Goal: Contribute content: Contribute content

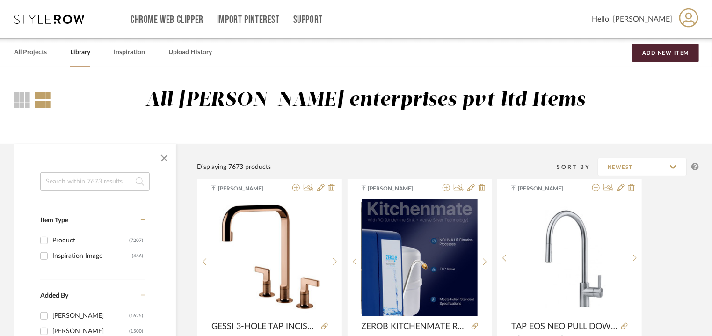
click at [95, 187] on input at bounding box center [95, 181] width 110 height 19
type input "a"
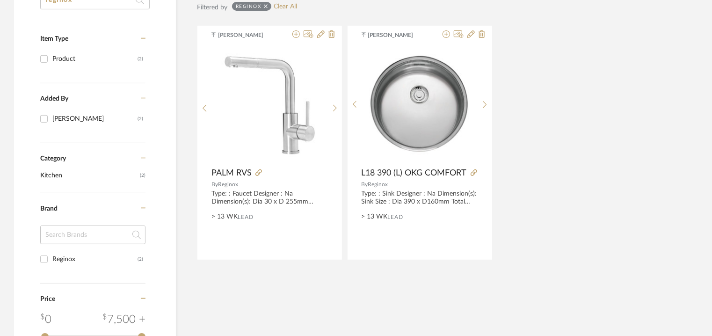
scroll to position [187, 0]
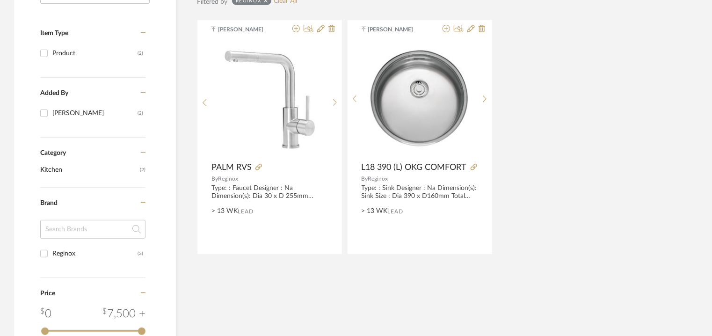
type input "reginox"
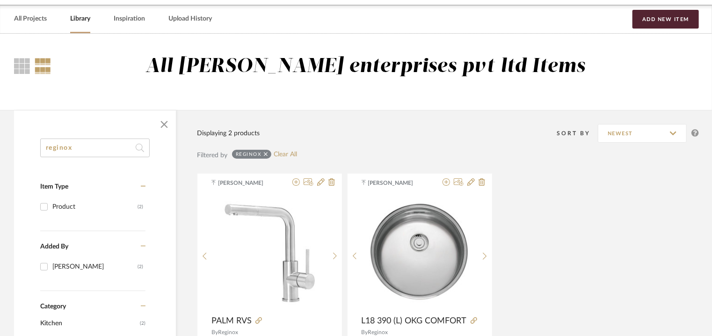
scroll to position [0, 0]
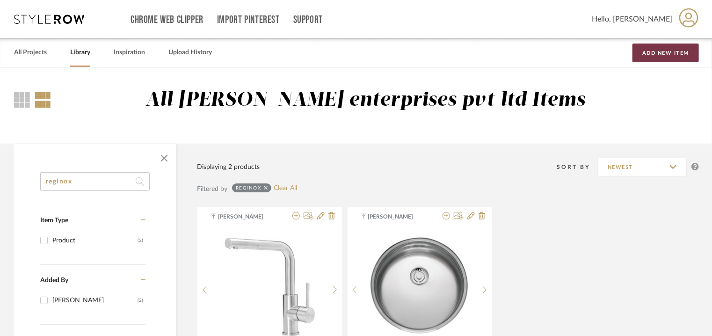
click at [674, 54] on button "Add New Item" at bounding box center [666, 53] width 66 height 19
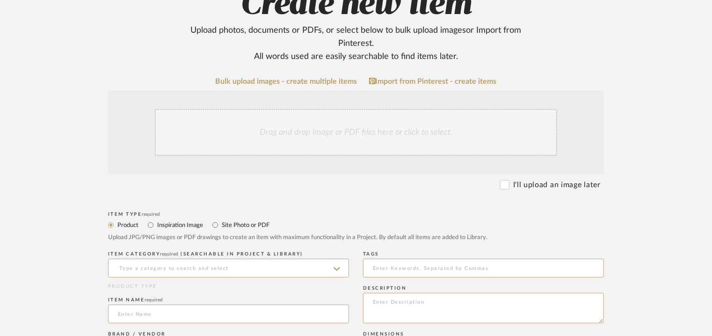
scroll to position [234, 0]
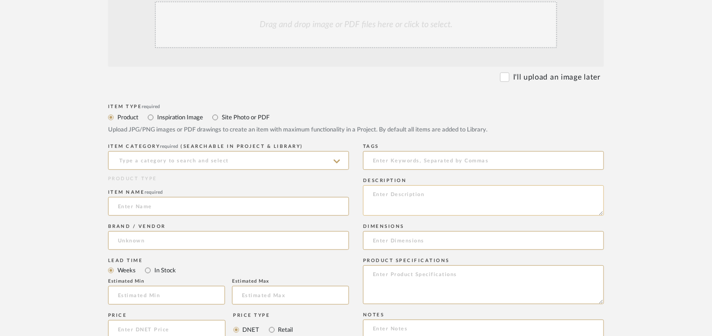
paste textarea "Type: : Kitchen Sink Designer : Na Dimension(s): 780 x 460 x 220mm Cabinet size…"
type textarea "Type: : Kitchen Sink Designer : Na Dimension(s): 780 x 460 x 220mm Cabinet size…"
click at [201, 155] on input at bounding box center [228, 160] width 241 height 19
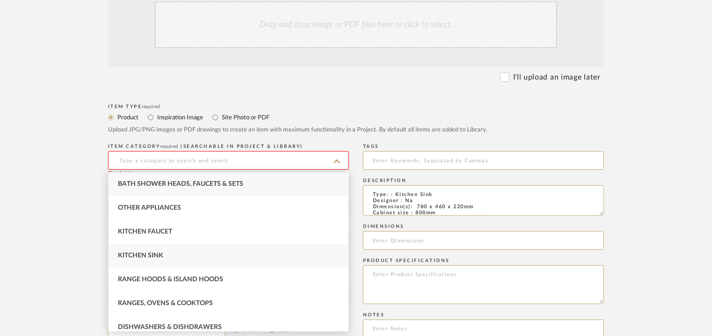
click at [156, 250] on div "Kitchen Sink" at bounding box center [229, 256] width 240 height 24
type input "Kitchen Sink"
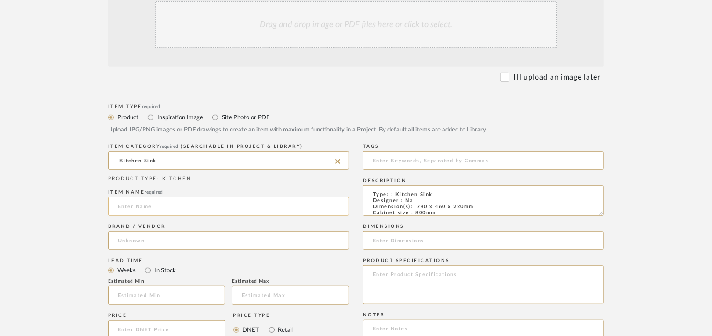
click at [152, 203] on input at bounding box center [228, 206] width 241 height 19
paste input "Amsterdam 72 Grey Silvery"
click at [127, 204] on input "Amsterdam 72 Grey Silvery" at bounding box center [228, 206] width 241 height 19
type input "AMSTERDAM 72 GREY SILVERY"
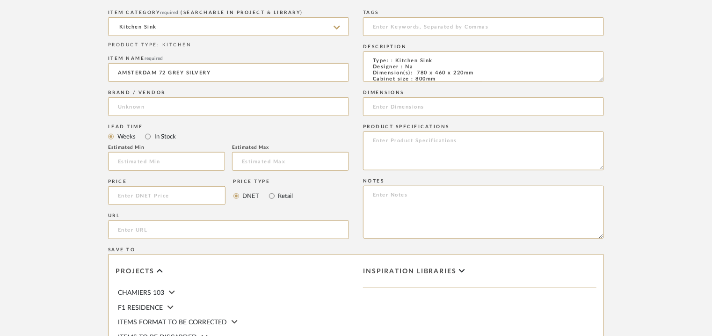
scroll to position [468, 0]
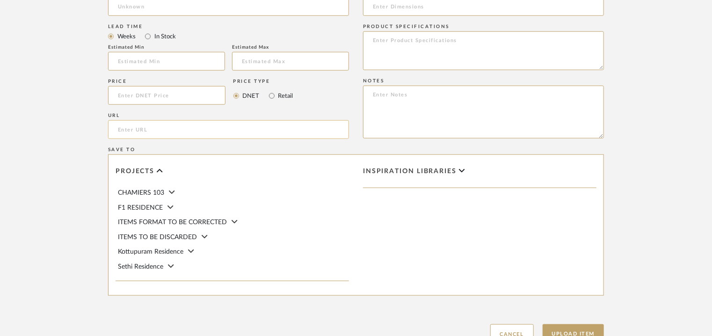
click at [146, 130] on input "url" at bounding box center [228, 129] width 241 height 19
paste input "[URL][DOMAIN_NAME]"
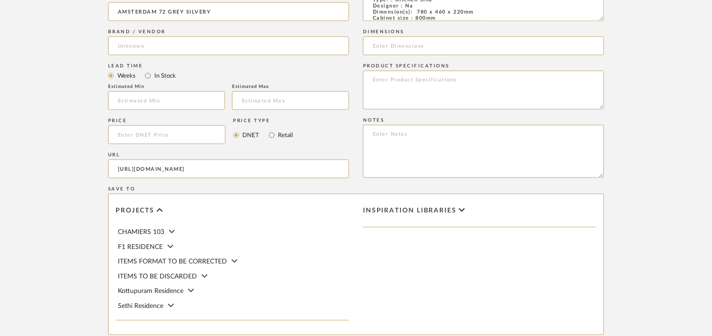
scroll to position [374, 0]
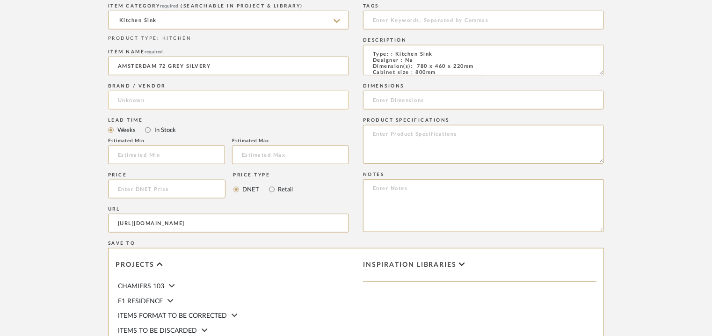
type input "[URL][DOMAIN_NAME]"
click at [152, 102] on input at bounding box center [228, 100] width 241 height 19
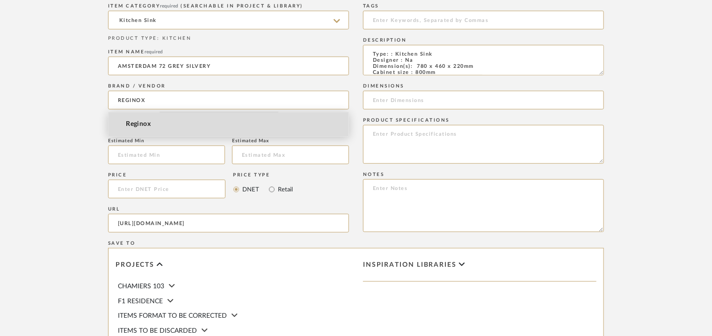
click at [135, 124] on span "Reginox" at bounding box center [138, 124] width 25 height 8
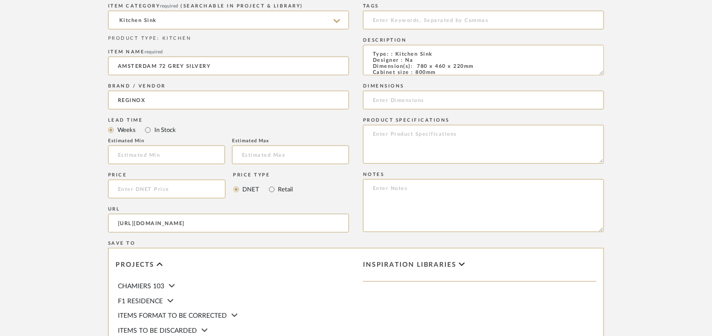
type input "Reginox"
click at [402, 22] on input at bounding box center [483, 20] width 241 height 19
type input "K"
type input "kitchen sink, [GEOGRAPHIC_DATA],"
drag, startPoint x: 478, startPoint y: 66, endPoint x: 417, endPoint y: 65, distance: 60.9
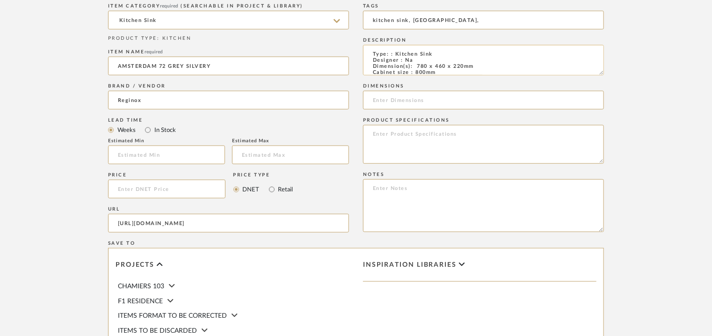
click at [417, 65] on textarea "Type: : Kitchen Sink Designer : Na Dimension(s): 780 x 460 x 220mm Cabinet size…" at bounding box center [483, 60] width 241 height 30
click at [408, 100] on input at bounding box center [483, 100] width 241 height 19
paste input "780 x 460 x 220mm"
type input "780 x 460 x 220mm"
click at [430, 191] on textarea at bounding box center [483, 205] width 241 height 53
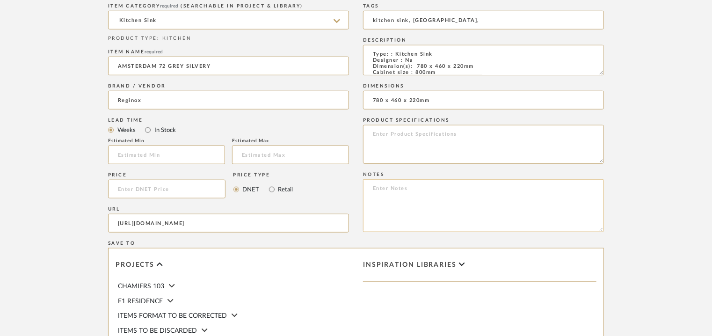
paste textarea "Price: Na Lead time : Na Customizable: No 3D available : No BIM available. No"
click at [378, 224] on textarea "Price: Na Lead time : Na Customizable: No 3D available : No BIM available. No" at bounding box center [483, 205] width 241 height 53
click at [434, 215] on textarea "Price: Na Lead time : Na Customizable: No 3D available : No BIM available. No" at bounding box center [483, 205] width 241 height 53
paste textarea "Point of contact: [PERSON_NAME] (Director) Contact number : [PHONE_NUMBER] Emai…"
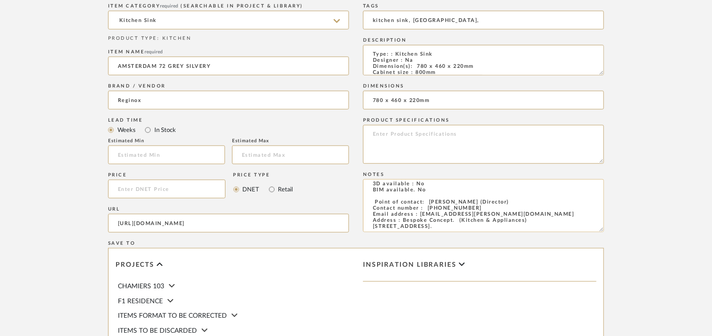
scroll to position [32, 0]
drag, startPoint x: 599, startPoint y: 232, endPoint x: 607, endPoint y: 283, distance: 51.7
click at [607, 283] on form "Bulk upload images - create multiple items Import from Pinterest - create items…" at bounding box center [356, 133] width 596 height 609
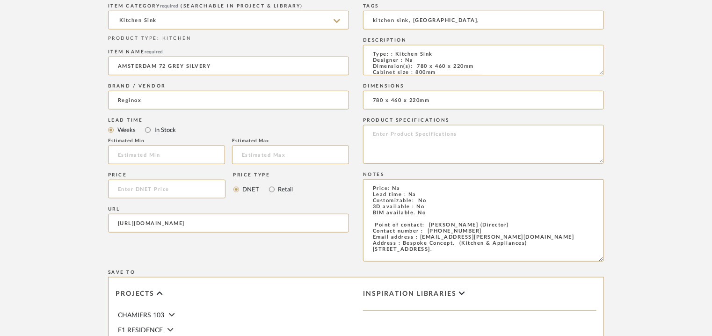
scroll to position [0, 0]
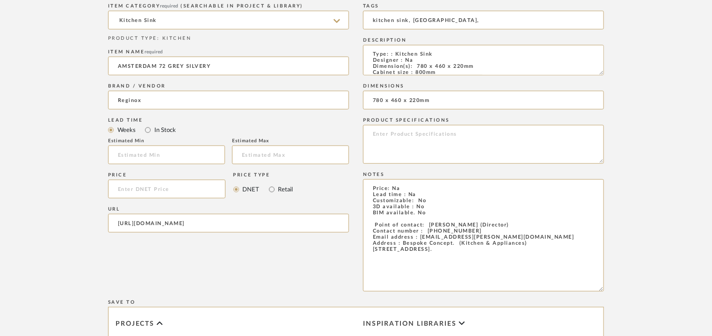
drag, startPoint x: 602, startPoint y: 229, endPoint x: 606, endPoint y: 297, distance: 68.0
click at [606, 297] on form "Bulk upload images - create multiple items Import from Pinterest - create items…" at bounding box center [356, 163] width 596 height 668
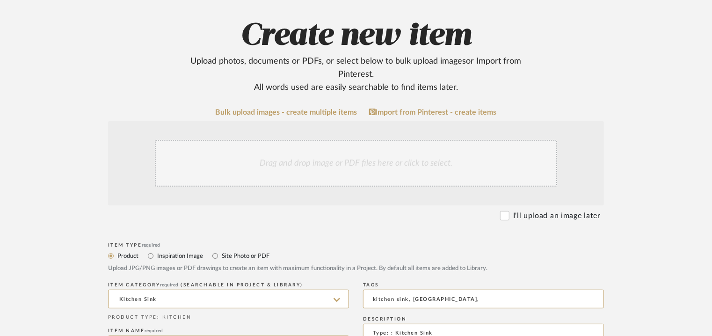
scroll to position [94, 0]
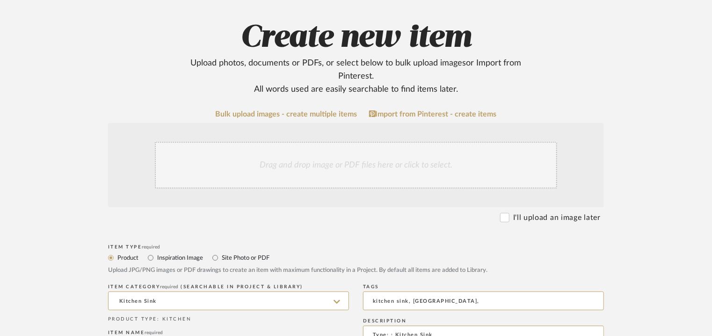
type textarea "Price: Na Lead time : Na Customizable: No 3D available : No BIM available. No P…"
click at [379, 150] on div "Drag and drop image or PDF files here or click to select." at bounding box center [356, 165] width 402 height 47
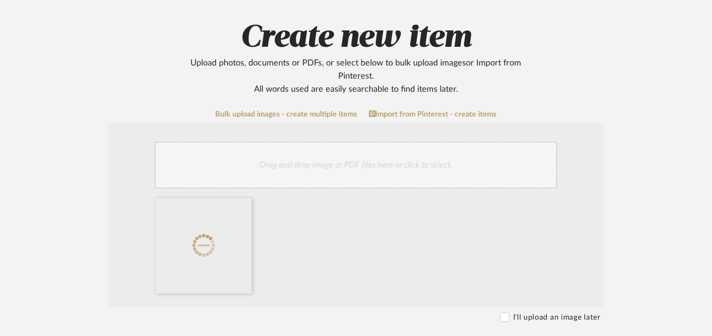
click at [338, 167] on div "Drag and drop image or PDF files here or click to select." at bounding box center [356, 165] width 402 height 47
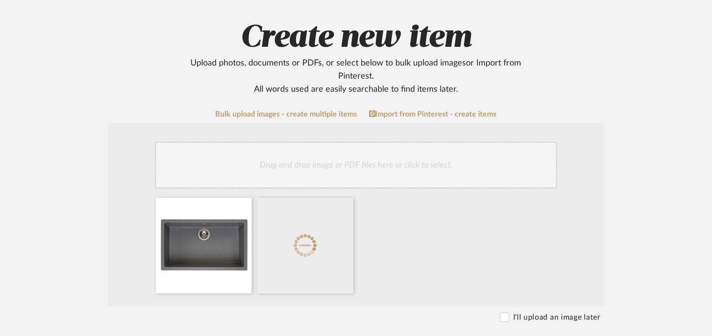
click at [363, 161] on div "Drag and drop image or PDF files here or click to select." at bounding box center [356, 165] width 402 height 47
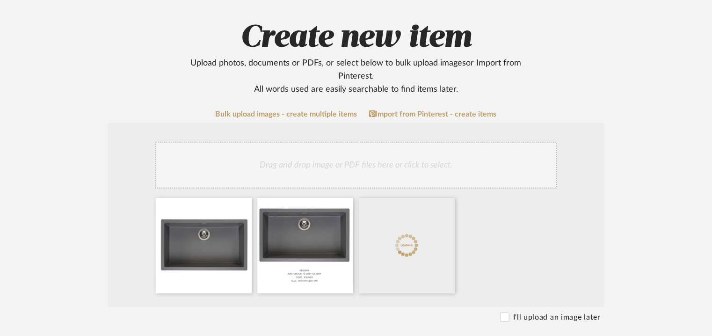
click at [356, 165] on div "Drag and drop image or PDF files here or click to select." at bounding box center [356, 165] width 402 height 47
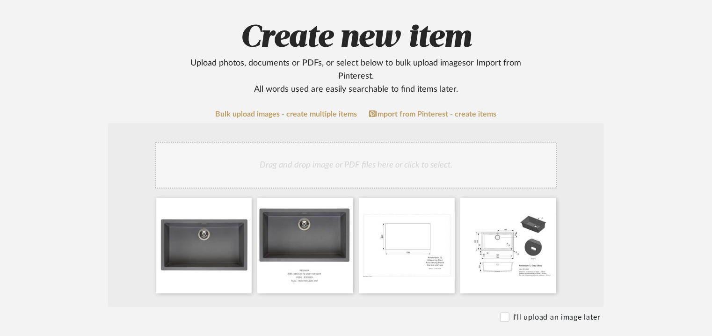
click at [412, 173] on div "Drag and drop image or PDF files here or click to select." at bounding box center [356, 165] width 402 height 47
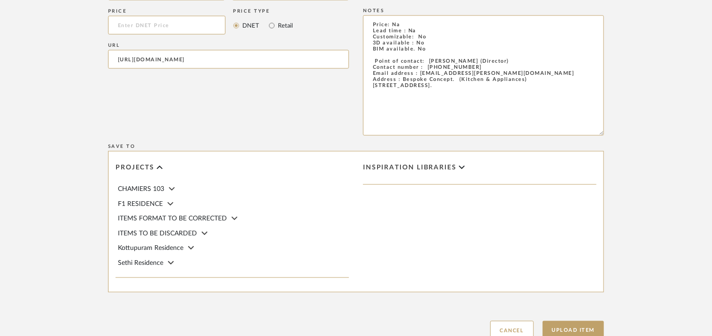
scroll to position [796, 0]
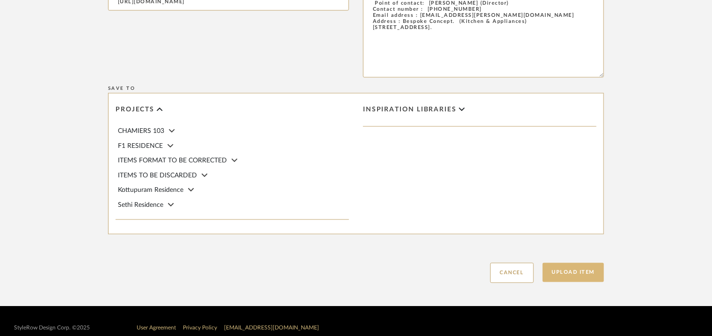
click at [587, 272] on button "Upload Item" at bounding box center [574, 272] width 62 height 19
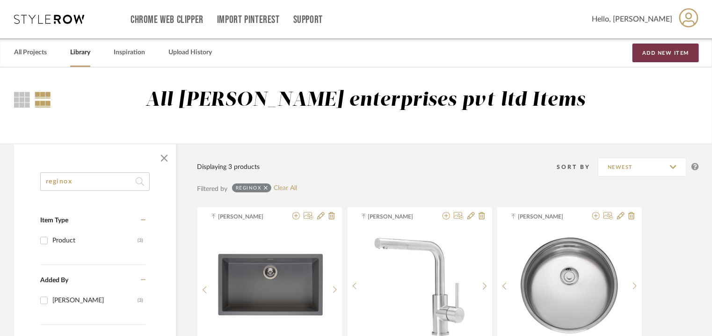
click at [670, 52] on button "Add New Item" at bounding box center [666, 53] width 66 height 19
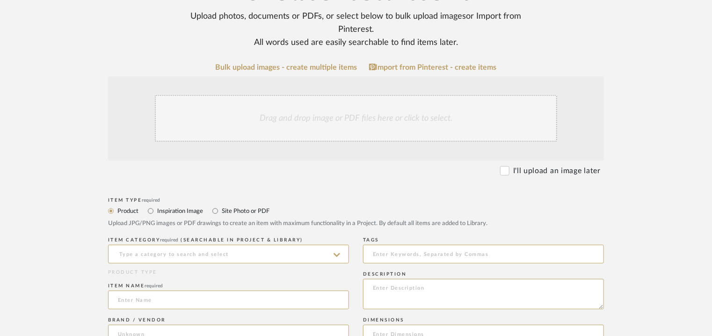
scroll to position [234, 0]
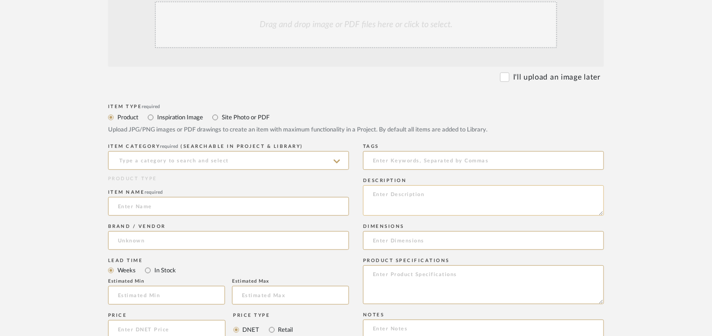
paste textarea "Type: Floor lamp Designer : [PERSON_NAME] Dimension(s): L 1280 x H2100mm Weight…"
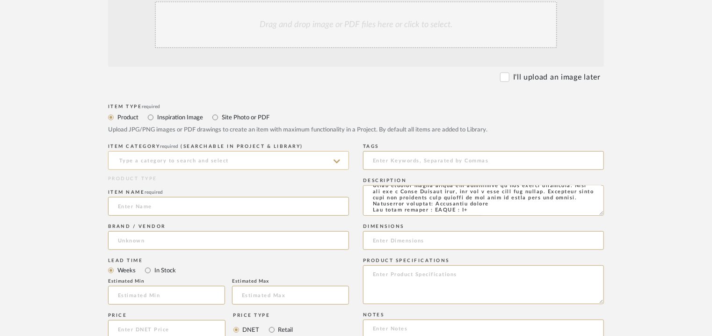
type textarea "Type: Floor lamp Designer : [PERSON_NAME] Dimension(s): L 1280 x H2100mm Weight…"
click at [213, 158] on input at bounding box center [228, 160] width 241 height 19
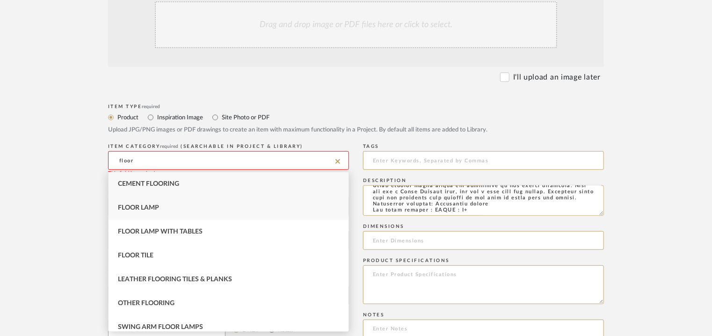
click at [144, 210] on span "Floor Lamp" at bounding box center [138, 208] width 41 height 7
type input "Floor Lamp"
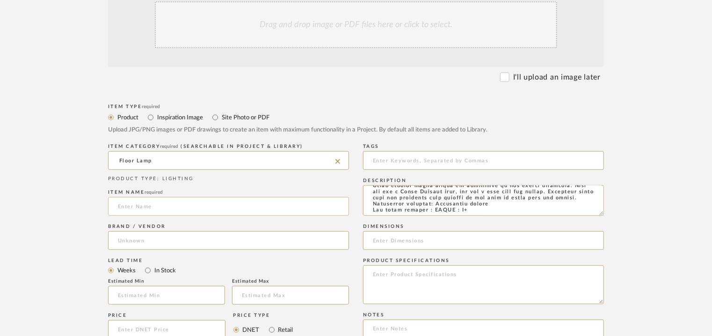
click at [142, 203] on input at bounding box center [228, 206] width 241 height 19
paste input "Type: Floor lamp Designer : [PERSON_NAME] Dimension(s): L 1280 x H2100mm Weight…"
drag, startPoint x: 341, startPoint y: 205, endPoint x: 0, endPoint y: 194, distance: 341.4
click at [0, 194] on upload-items "Create new item Upload photos, documents or PDFs, or select below to bulk uploa…" at bounding box center [356, 217] width 712 height 768
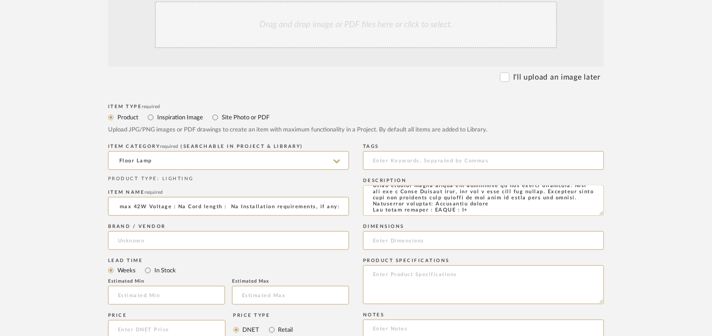
scroll to position [0, 604]
drag, startPoint x: 119, startPoint y: 205, endPoint x: 547, endPoint y: 193, distance: 427.9
click at [547, 193] on div "Item Type required Product Inspiration Image Site Photo or PDF Upload JPG/PNG i…" at bounding box center [356, 340] width 496 height 477
type input "T"
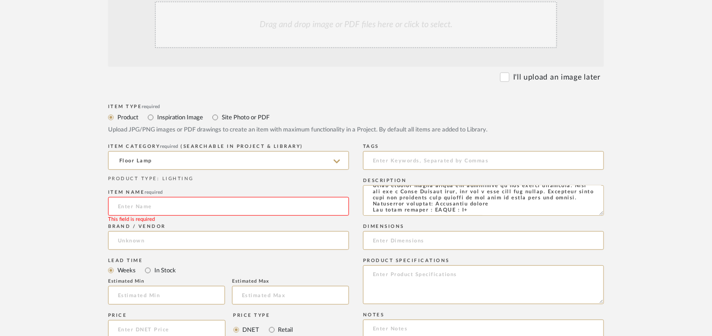
paste input "[PERSON_NAME] 3 Floor Lamp"
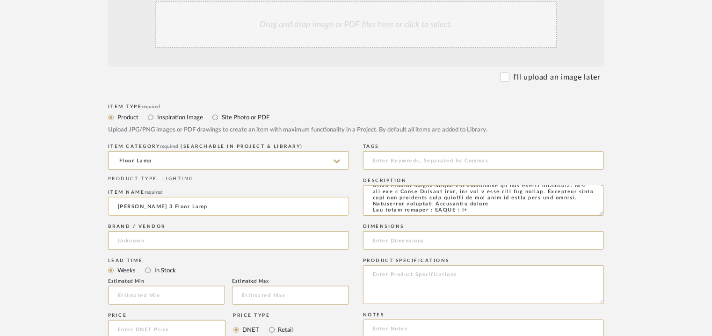
click at [126, 202] on input "[PERSON_NAME] 3 Floor Lamp" at bounding box center [228, 206] width 241 height 19
click at [126, 204] on input "[PERSON_NAME] 3 Floor Lamp" at bounding box center [228, 206] width 241 height 19
drag, startPoint x: 123, startPoint y: 206, endPoint x: 132, endPoint y: 207, distance: 9.9
click at [132, 207] on input "[PERSON_NAME] 3 Floor Lamp" at bounding box center [228, 206] width 241 height 19
type input "[PERSON_NAME] LAMPADAIRE 3 FLOOR LAMP"
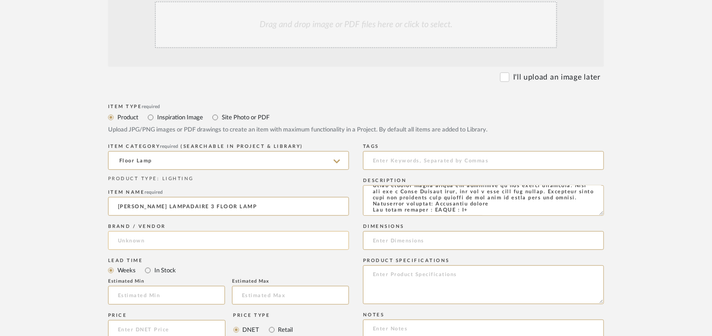
click at [125, 248] on input at bounding box center [228, 240] width 241 height 19
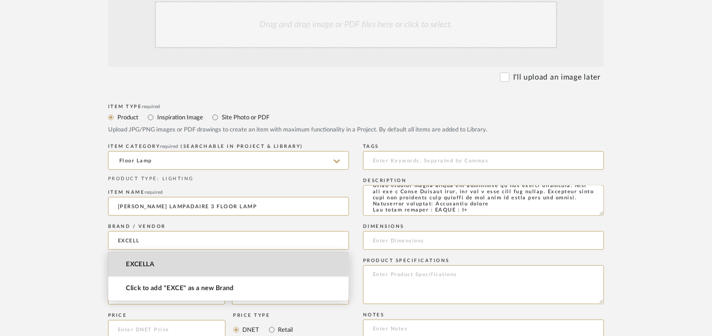
click at [146, 264] on span "EXCELLA" at bounding box center [140, 265] width 29 height 8
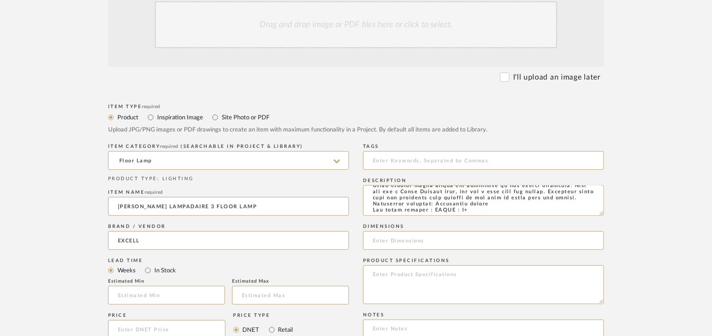
type input "EXCELLA"
click at [175, 299] on input "text" at bounding box center [166, 295] width 117 height 19
type input "17"
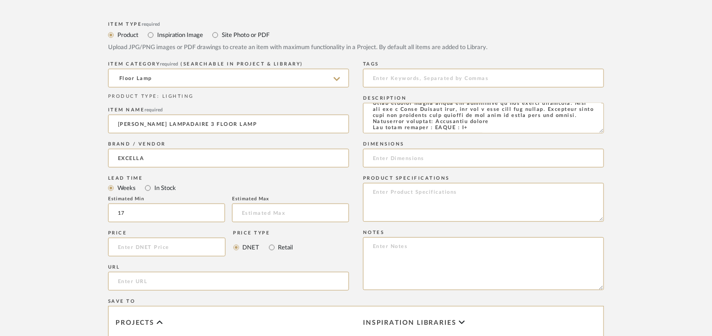
scroll to position [374, 0]
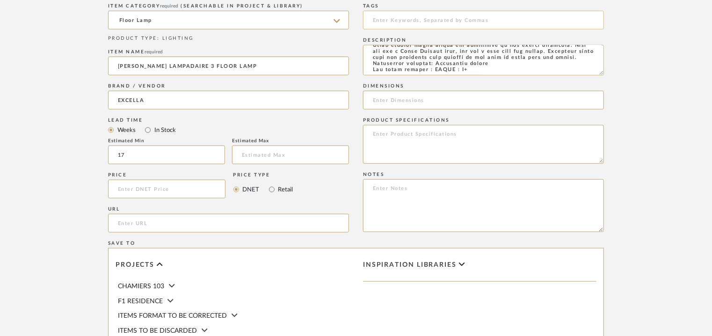
click at [395, 16] on input at bounding box center [483, 20] width 241 height 19
type input "floor lamp,"
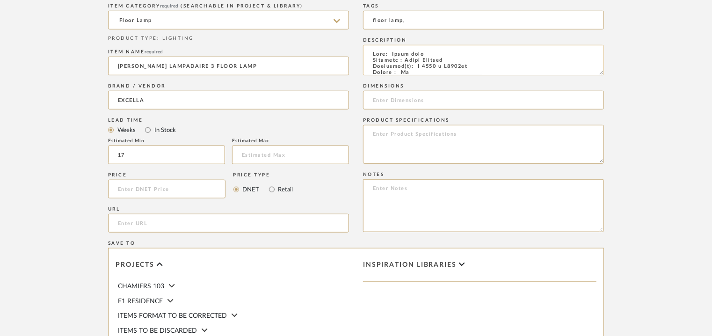
drag, startPoint x: 417, startPoint y: 51, endPoint x: 474, endPoint y: 66, distance: 59.0
click at [474, 66] on textarea at bounding box center [483, 60] width 241 height 30
click at [424, 99] on input at bounding box center [483, 100] width 241 height 19
paste input "L 1280 x H2100mm"
type input "L 1280 x H2100mm"
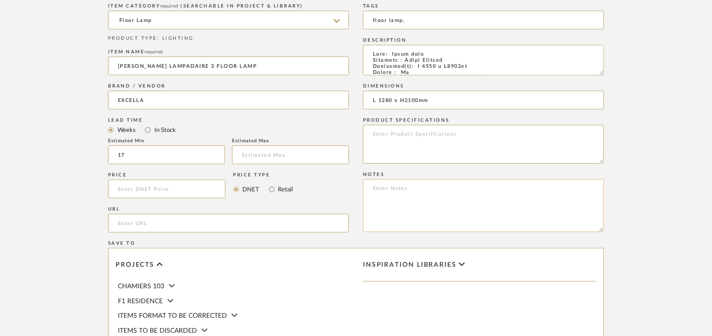
click at [411, 188] on textarea at bounding box center [483, 205] width 241 height 53
paste textarea "Price: INR.35,880/- Lead time : 120days after confirmation of size. Customisabl…"
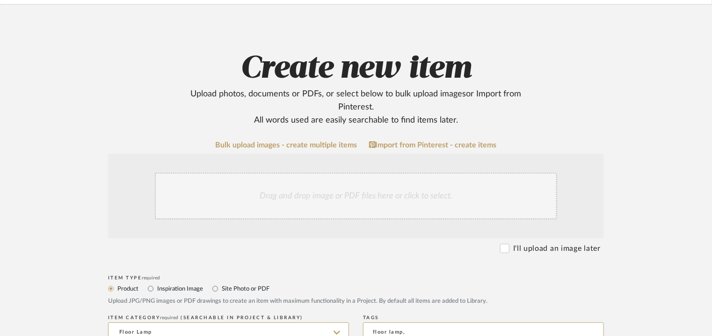
scroll to position [140, 0]
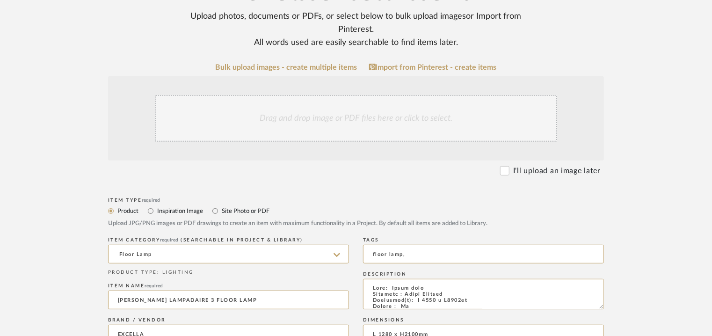
type textarea "Price: INR.35,880/- Lead time : 120days after confirmation of size. Customisabl…"
click at [337, 113] on div "Drag and drop image or PDF files here or click to select." at bounding box center [356, 118] width 402 height 47
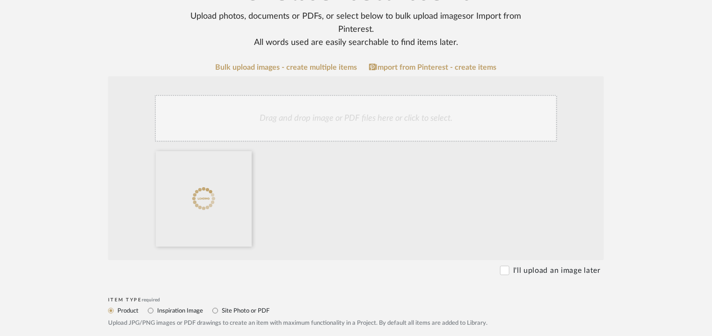
click at [380, 117] on div "Drag and drop image or PDF files here or click to select." at bounding box center [356, 118] width 402 height 47
click at [331, 120] on div "Drag and drop image or PDF files here or click to select." at bounding box center [356, 118] width 402 height 47
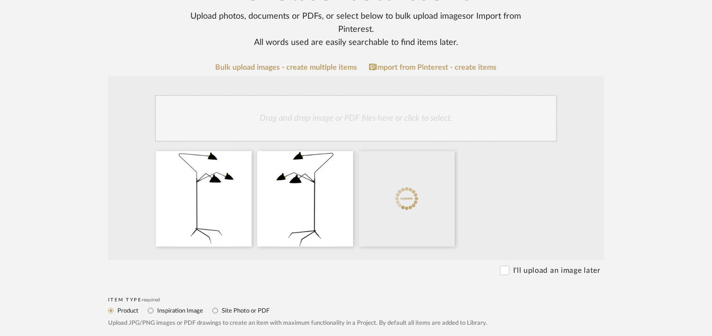
click at [376, 131] on div "Drag and drop image or PDF files here or click to select." at bounding box center [356, 118] width 402 height 47
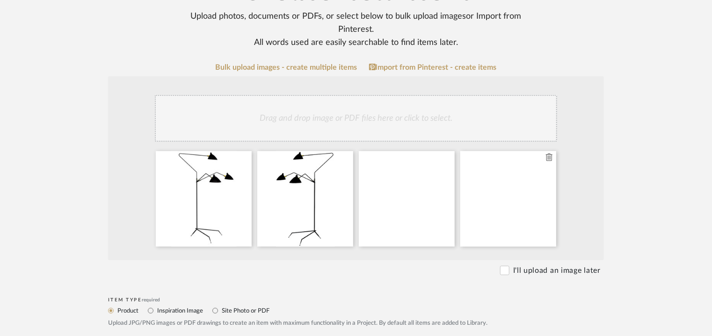
click at [549, 158] on icon at bounding box center [549, 157] width 7 height 7
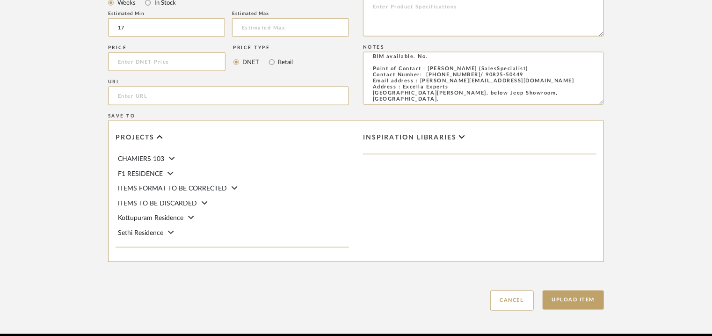
scroll to position [642, 0]
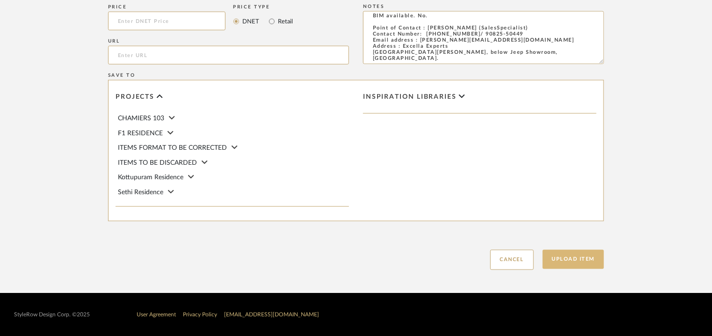
click at [575, 260] on button "Upload Item" at bounding box center [574, 259] width 62 height 19
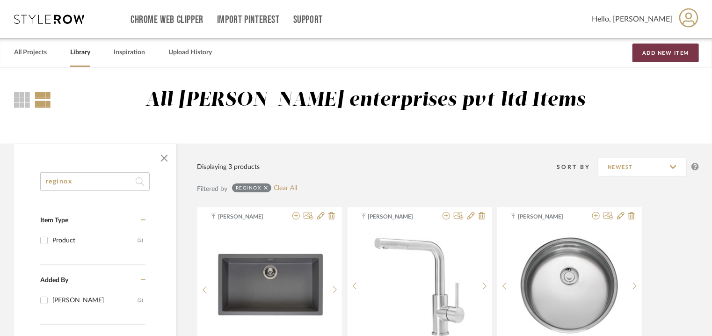
click at [659, 52] on button "Add New Item" at bounding box center [666, 53] width 66 height 19
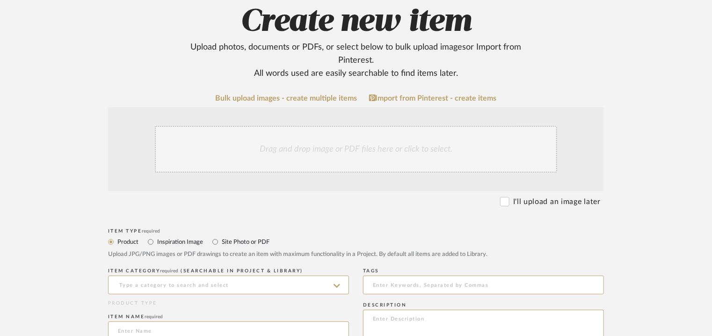
scroll to position [187, 0]
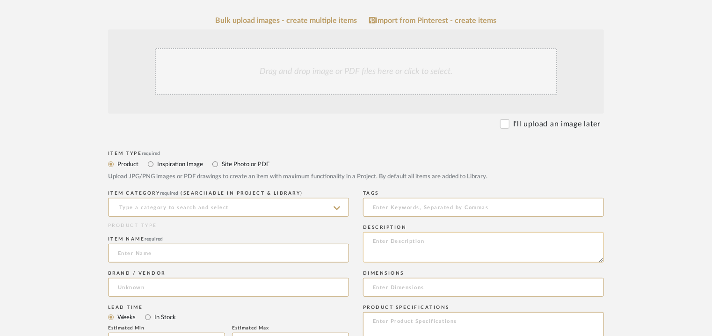
paste textarea "Type: Wall lamp Designer : Na Dimension(s): L 1200mm Weight : 12.57lb Materials…"
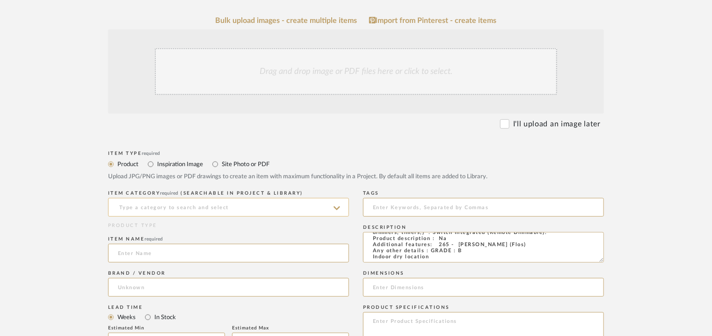
type textarea "Type: Wall lamp Designer : Na Dimension(s): L 1200mm Weight : 12.57lb Materials…"
click at [227, 214] on input at bounding box center [228, 207] width 241 height 19
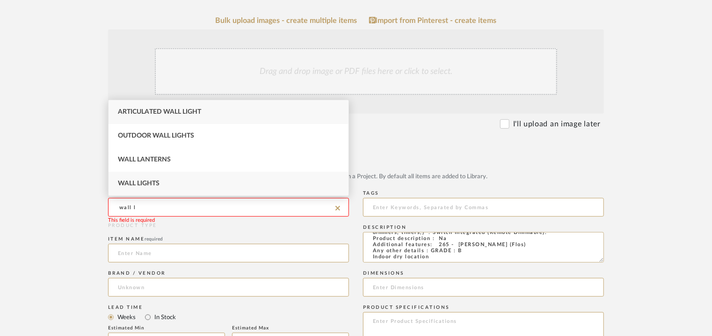
click at [224, 180] on div "Wall Lights" at bounding box center [229, 184] width 240 height 24
type input "Wall Lights"
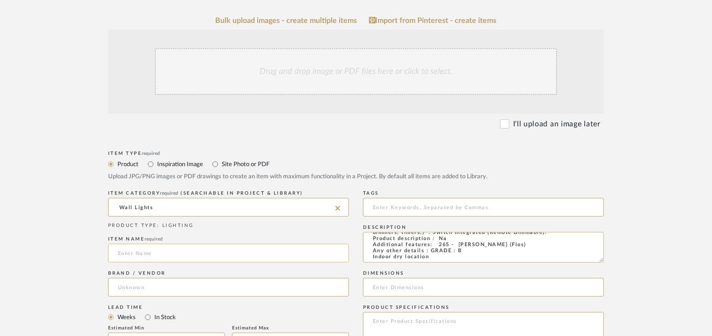
click at [155, 250] on input at bounding box center [228, 253] width 241 height 19
type input "265"
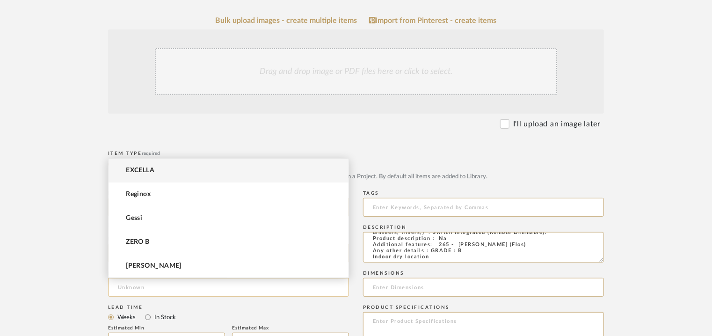
click at [125, 291] on input at bounding box center [228, 287] width 241 height 19
click at [165, 171] on mat-option "EXCELLA" at bounding box center [229, 171] width 240 height 24
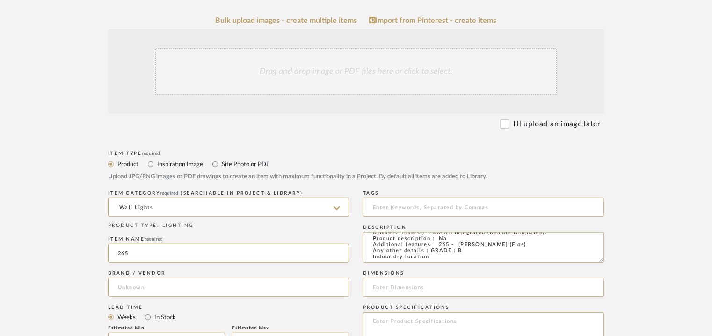
type input "EXCELLA"
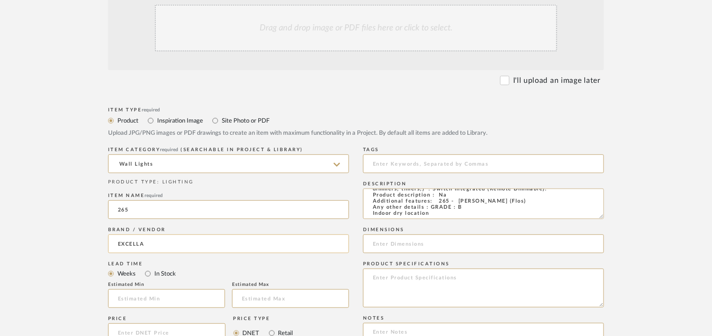
scroll to position [281, 0]
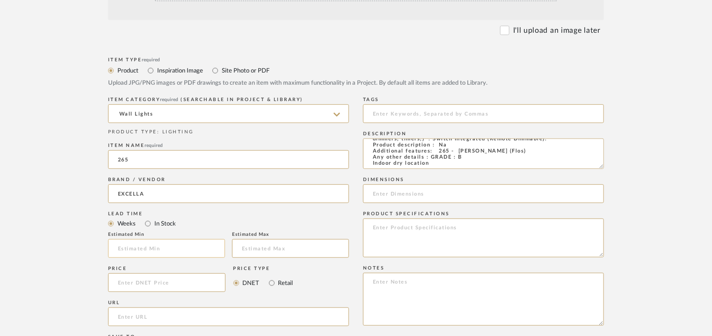
click at [157, 249] on input "text" at bounding box center [166, 248] width 117 height 19
type input "17"
click at [422, 120] on input at bounding box center [483, 113] width 241 height 19
drag, startPoint x: 351, startPoint y: 110, endPoint x: 291, endPoint y: 118, distance: 61.4
click at [326, 117] on div "Item Type required Product Inspiration Image Site Photo or PDF Upload JPG/PNG i…" at bounding box center [356, 293] width 496 height 477
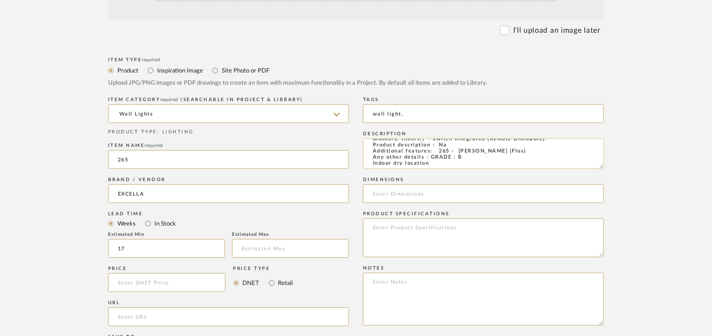
scroll to position [0, 0]
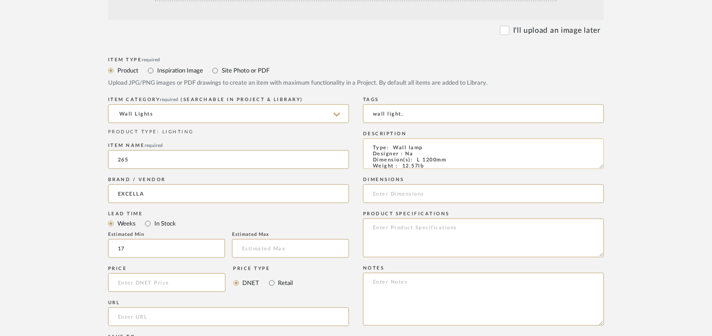
type input "wall light,"
drag, startPoint x: 417, startPoint y: 160, endPoint x: 451, endPoint y: 161, distance: 33.7
click at [451, 161] on textarea "Type: Wall lamp Designer : Na Dimension(s): L 1200mm Weight : 12.57lb Materials…" at bounding box center [483, 154] width 241 height 30
paste input "L 1200mm"
type input "L 1200mm"
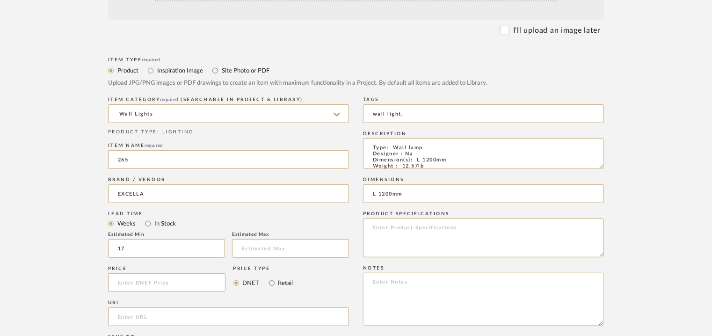
click at [511, 286] on textarea at bounding box center [483, 299] width 241 height 53
paste textarea "Price: INR.27,000/- Lead time : 120days after confirmation of size. Customisabl…"
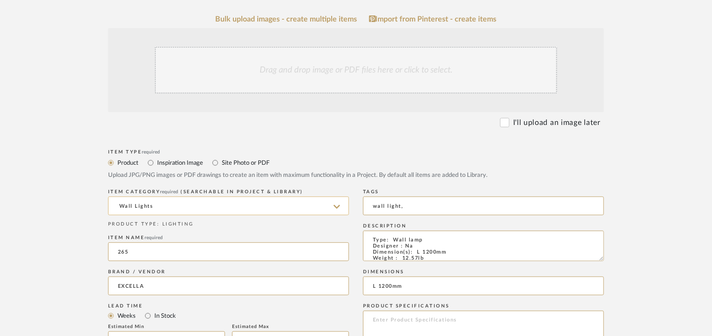
scroll to position [187, 0]
type textarea "Price: INR.27,000/- Lead time : 120days after confirmation of size. Customisabl…"
click at [341, 77] on div "Drag and drop image or PDF files here or click to select." at bounding box center [356, 71] width 402 height 47
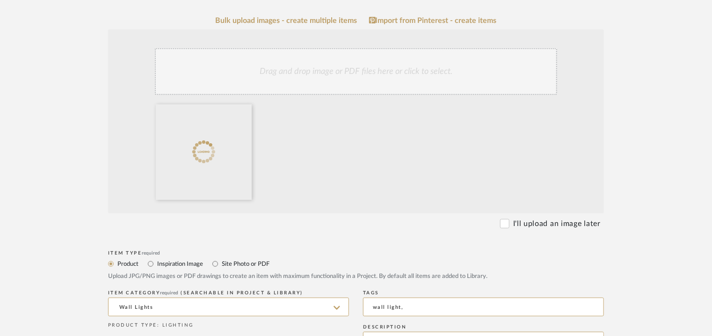
click at [341, 64] on div "Drag and drop image or PDF files here or click to select." at bounding box center [356, 71] width 402 height 47
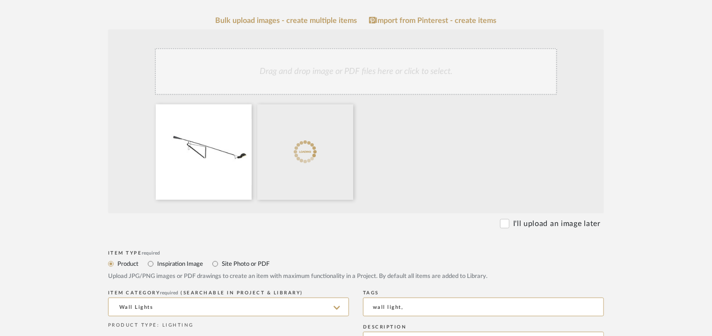
click at [358, 76] on div "Drag and drop image or PDF files here or click to select." at bounding box center [356, 71] width 402 height 47
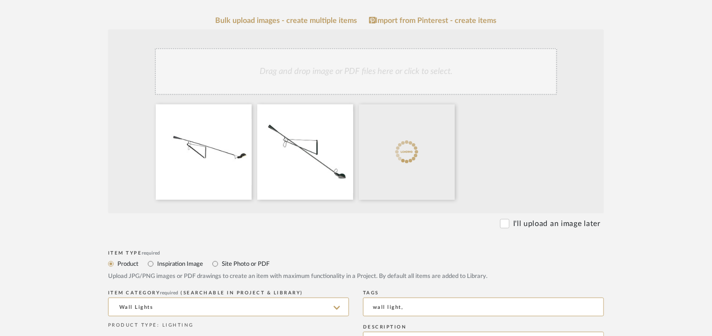
click at [376, 71] on div "Drag and drop image or PDF files here or click to select." at bounding box center [356, 71] width 402 height 47
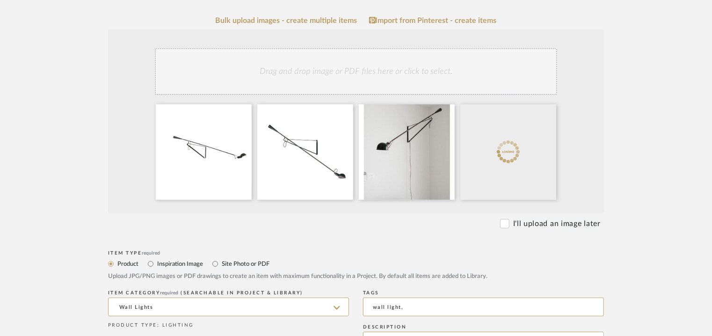
click at [421, 87] on div "Drag and drop image or PDF files here or click to select." at bounding box center [356, 71] width 402 height 47
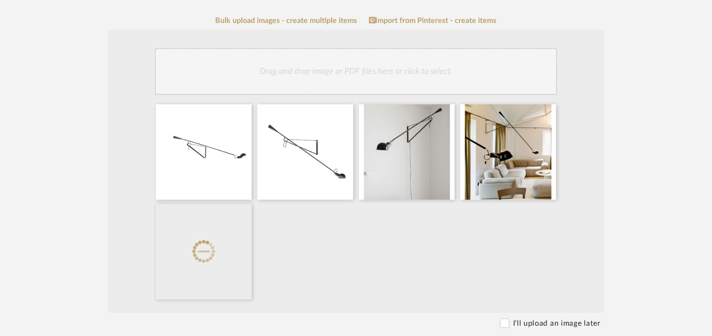
click at [404, 70] on div "Drag and drop image or PDF files here or click to select." at bounding box center [356, 71] width 402 height 47
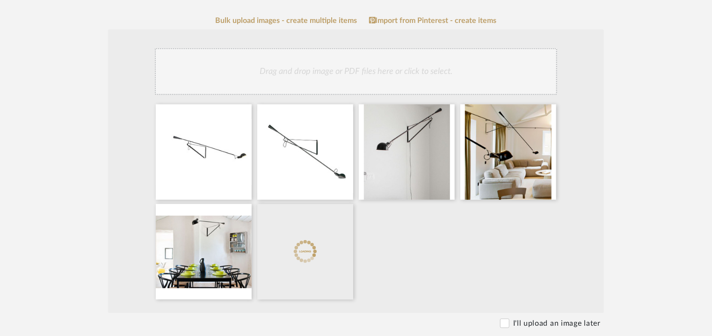
click at [432, 75] on div "Drag and drop image or PDF files here or click to select." at bounding box center [356, 71] width 402 height 47
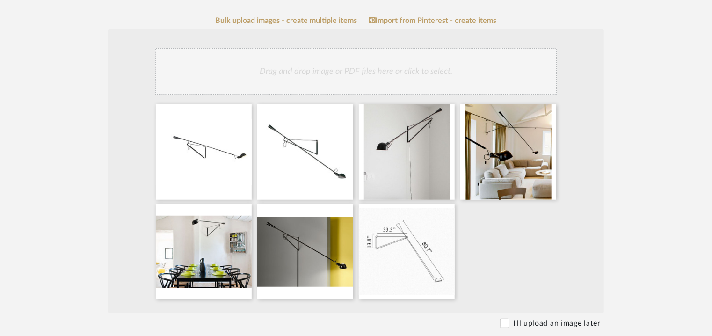
click at [392, 68] on div "Drag and drop image or PDF files here or click to select." at bounding box center [356, 71] width 402 height 47
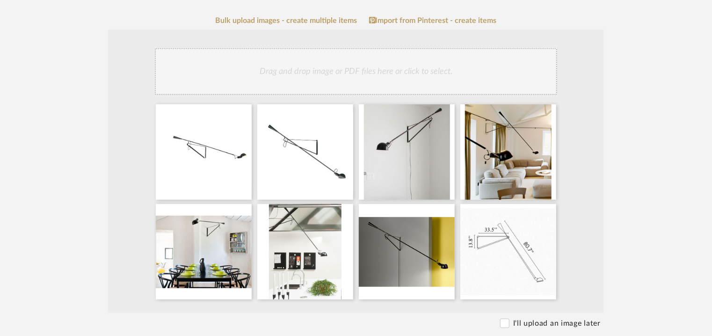
click at [489, 81] on div "Drag and drop image or PDF files here or click to select." at bounding box center [356, 71] width 402 height 47
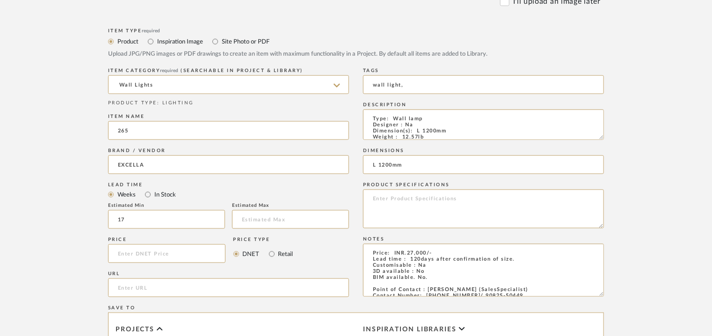
scroll to position [515, 0]
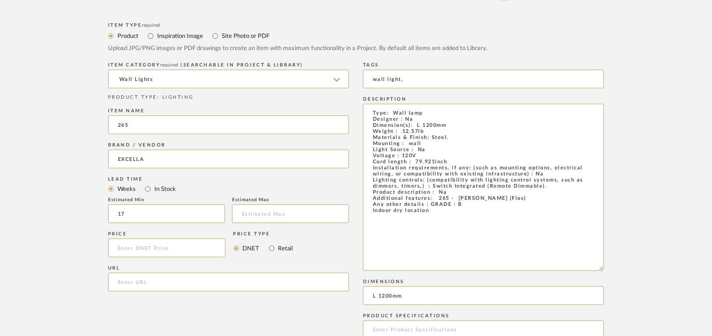
drag, startPoint x: 601, startPoint y: 131, endPoint x: 625, endPoint y: 300, distance: 170.7
click at [625, 300] on form "Bulk upload images - create multiple items Import from Pinterest - create items…" at bounding box center [356, 161] width 596 height 944
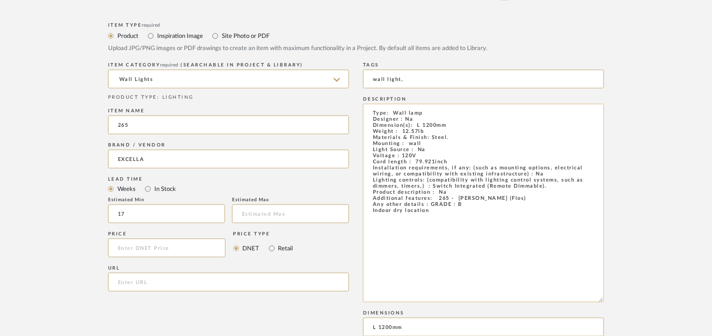
click at [444, 216] on textarea "Type: Wall lamp Designer : Na Dimension(s): L 1200mm Weight : 12.57lb Materials…" at bounding box center [483, 203] width 241 height 198
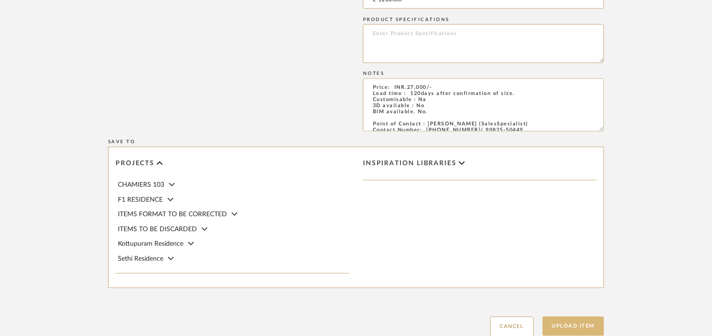
click at [579, 329] on button "Upload Item" at bounding box center [574, 326] width 62 height 19
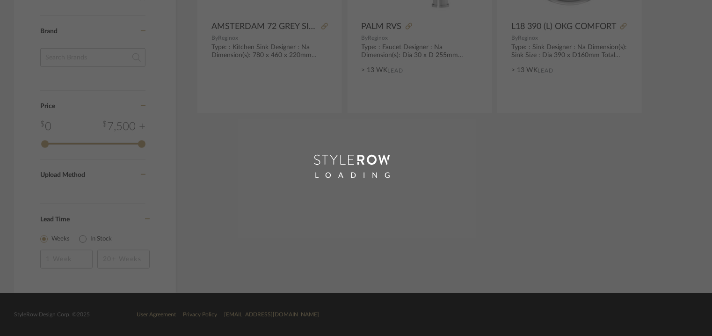
scroll to position [21, 0]
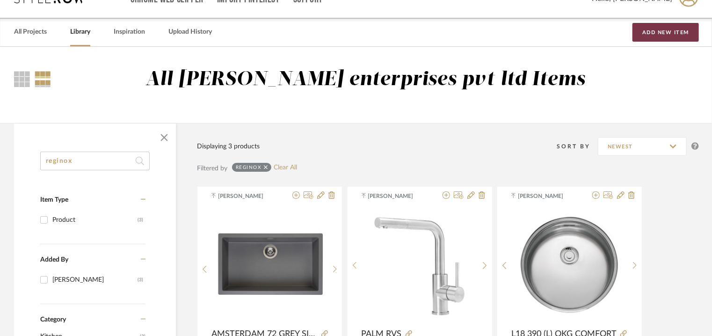
click at [659, 32] on button "Add New Item" at bounding box center [666, 32] width 66 height 19
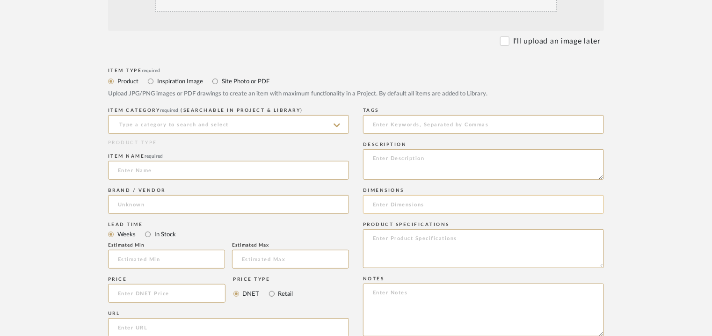
scroll to position [281, 0]
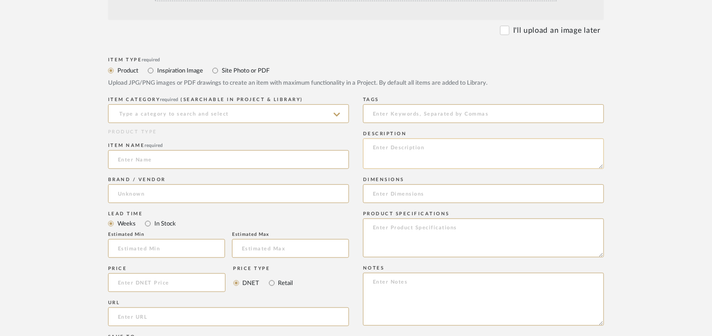
paste textarea "Type: Pendant light Designer : Na Dimension(s): base dia 390mm x H 390 + 560mm …"
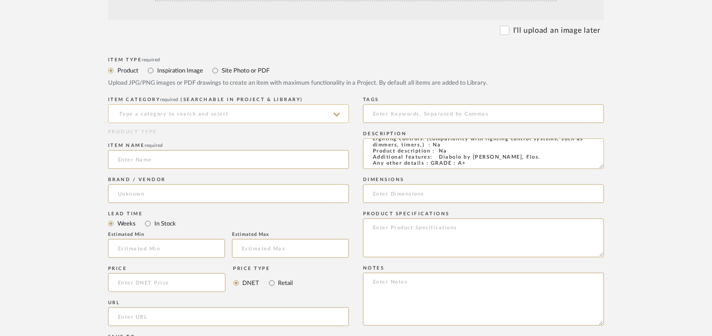
type textarea "Type: Pendant light Designer : Na Dimension(s): base dia 390mm x H 390 + 560mm …"
click at [234, 111] on input at bounding box center [228, 113] width 241 height 19
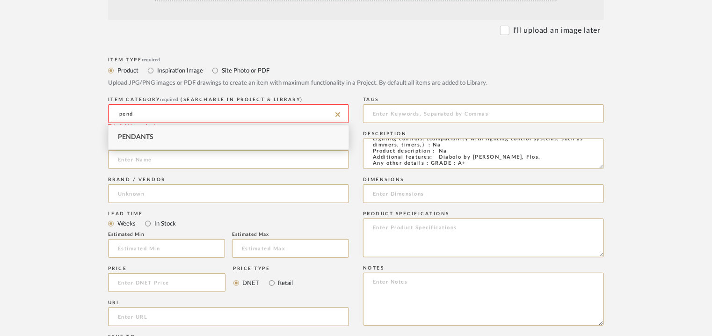
click at [155, 135] on div "Pendants" at bounding box center [229, 137] width 240 height 24
type input "Pendants"
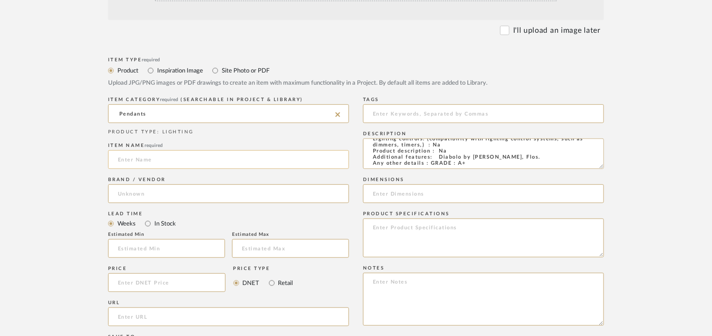
click at [150, 163] on input at bounding box center [228, 159] width 241 height 19
type input "DIABOLO PE NDANT LAMP"
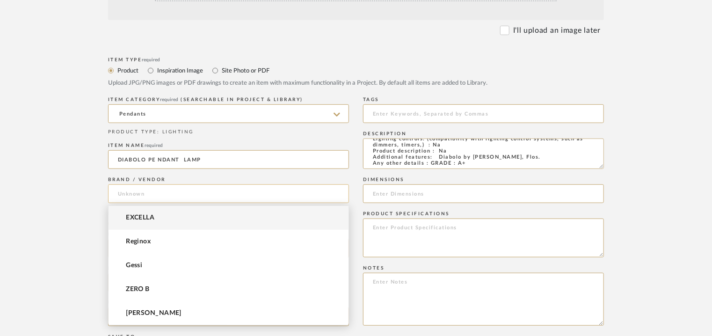
click at [134, 197] on input at bounding box center [228, 193] width 241 height 19
click at [142, 214] on span "EXCELLA" at bounding box center [140, 218] width 29 height 8
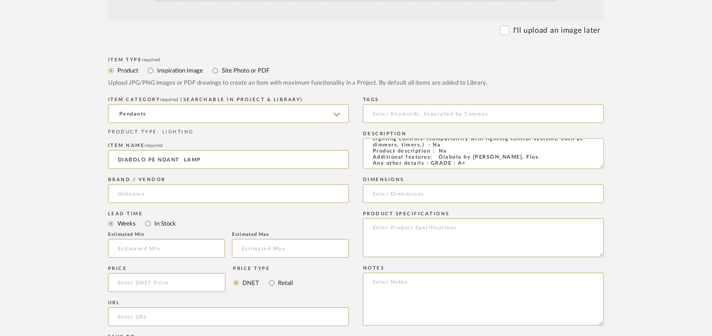
type input "EXCELLA"
click at [148, 244] on input "text" at bounding box center [166, 248] width 117 height 19
type input "17"
click at [384, 115] on input at bounding box center [483, 113] width 241 height 19
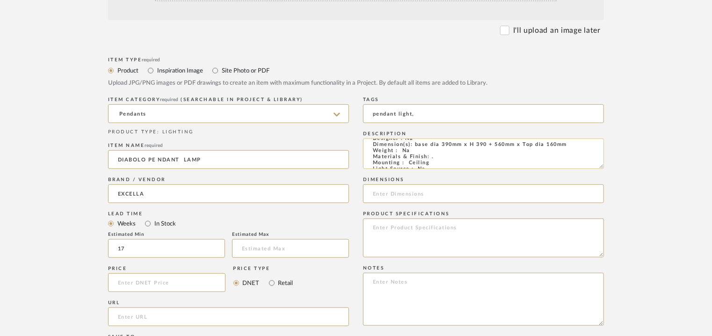
scroll to position [0, 0]
type input "pendant light,"
click at [389, 193] on input at bounding box center [483, 193] width 241 height 19
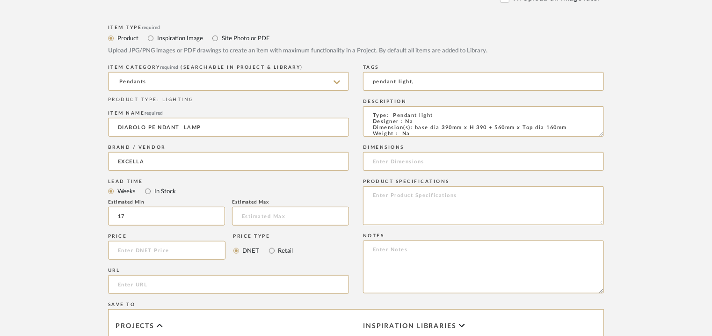
scroll to position [328, 0]
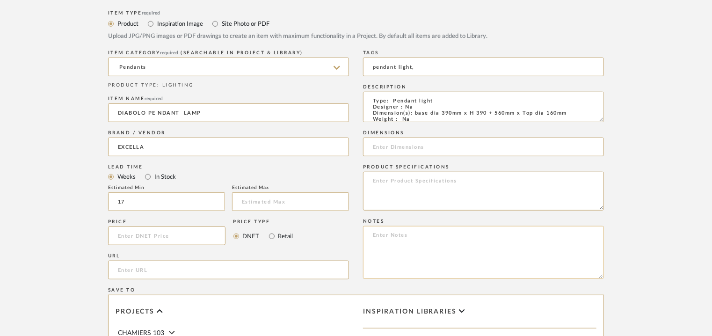
click at [563, 248] on textarea at bounding box center [483, 252] width 241 height 53
paste textarea "Price: INR.80,000/- Lead time : 120days after confirmation of size. Customisabl…"
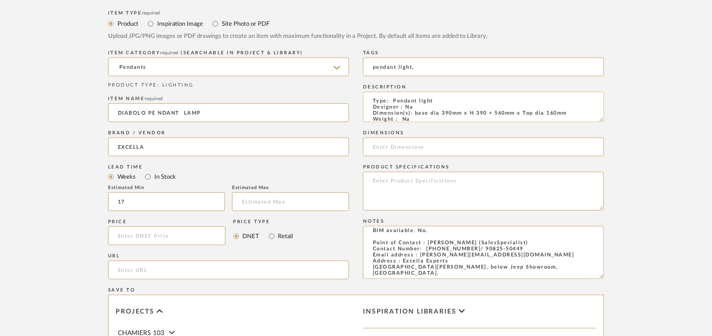
type textarea "Price: INR.80,000/- Lead time : 120days after confirmation of size. Customisabl…"
drag, startPoint x: 573, startPoint y: 113, endPoint x: 417, endPoint y: 113, distance: 156.3
click at [413, 113] on textarea "Type: Pendant light Designer : Na Dimension(s): base dia 390mm x H 390 + 560mm …" at bounding box center [483, 107] width 241 height 30
click at [402, 146] on input at bounding box center [483, 147] width 241 height 19
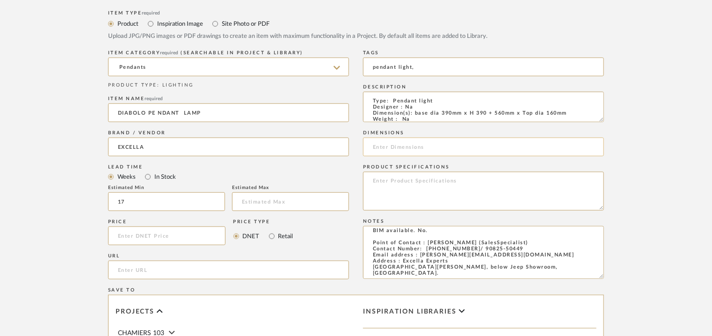
paste input "base dia 390mm x H 390 + 560mm x Top dia 160mm"
type input "base dia 390mm x H 390 + 560mm x Top dia 160mm"
drag, startPoint x: 539, startPoint y: 145, endPoint x: 359, endPoint y: 149, distance: 179.3
click at [359, 149] on div "Item Type required Product Inspiration Image Site Photo or PDF Upload JPG/PNG i…" at bounding box center [356, 246] width 496 height 477
drag, startPoint x: 572, startPoint y: 113, endPoint x: 453, endPoint y: 111, distance: 119.4
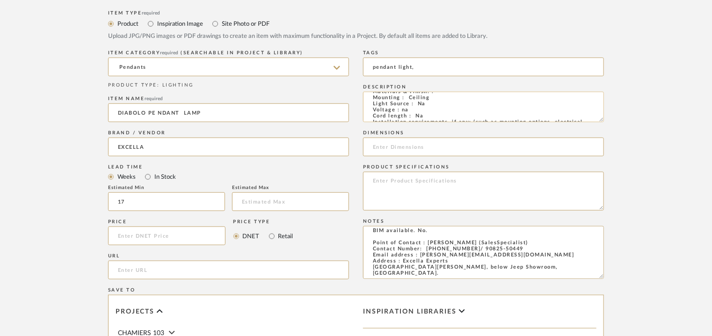
click at [453, 111] on textarea "Type: Pendant light Designer : Na Dimension(s): base dia 390mm x H 390 + 560mm …" at bounding box center [483, 107] width 241 height 30
drag, startPoint x: 415, startPoint y: 113, endPoint x: 567, endPoint y: 108, distance: 151.7
click at [567, 108] on textarea "Type: Pendant light Designer : Na Dimension(s): base dia 390mm x H 390 + 560mm …" at bounding box center [483, 107] width 241 height 30
drag, startPoint x: 601, startPoint y: 120, endPoint x: 603, endPoint y: 183, distance: 62.7
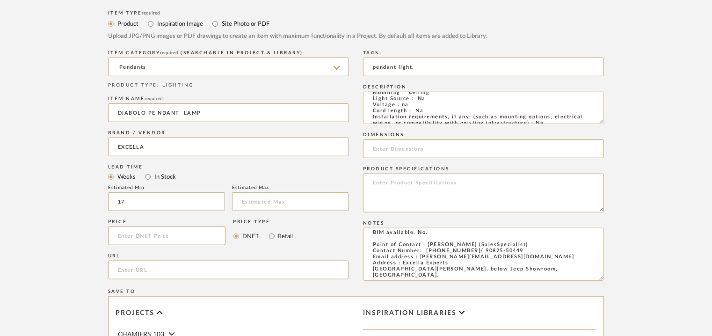
click at [603, 124] on textarea "Type: Pendant light Designer : Na Dimension(s): base dia 390mm x H 390 + 560mm …" at bounding box center [483, 108] width 241 height 32
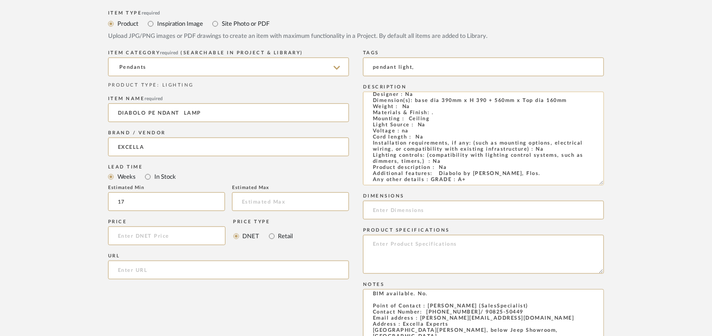
click at [455, 120] on textarea "Type: Pendant light Designer : Na Dimension(s): base dia 390mm x H 390 + 560mm …" at bounding box center [483, 139] width 241 height 94
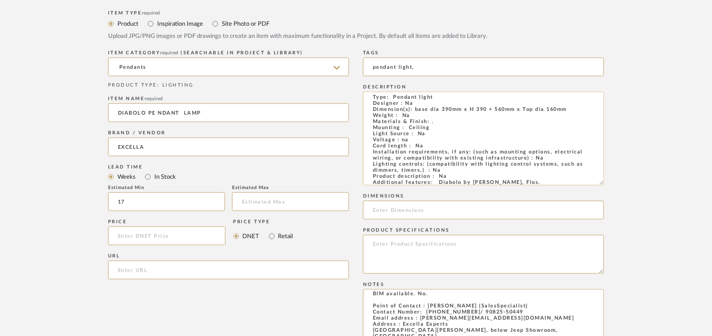
scroll to position [0, 0]
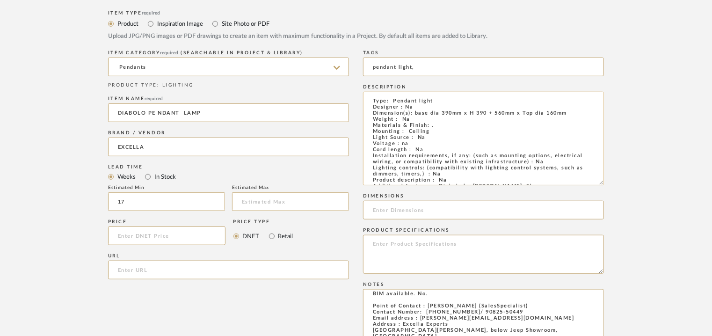
click at [415, 114] on textarea "Type: Pendant light Designer : Na Dimension(s): base dia 390mm x H 390 + 560mm …" at bounding box center [483, 139] width 241 height 94
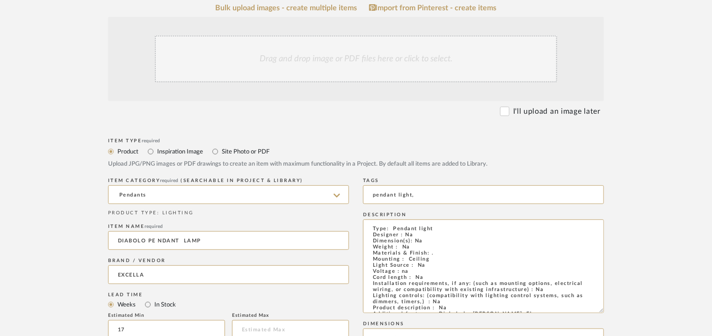
scroll to position [234, 0]
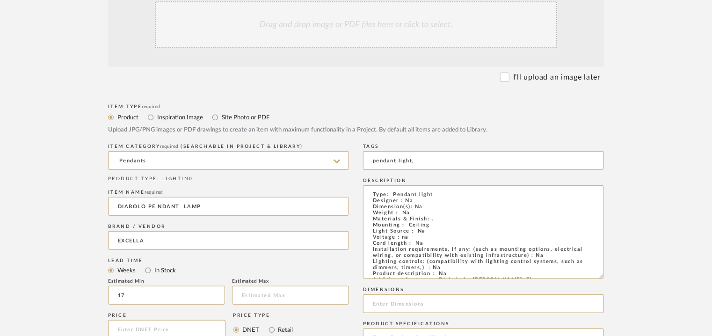
type textarea "Type: Pendant light Designer : Na Dimension(s): Na Weight : Na Materials & Fini…"
click at [351, 22] on div "Drag and drop image or PDF files here or click to select." at bounding box center [356, 24] width 402 height 47
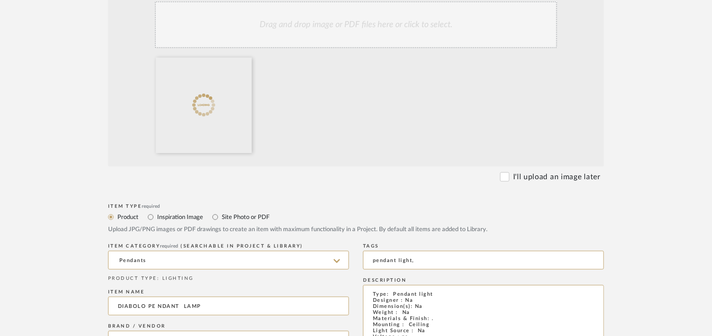
click at [379, 28] on div "Drag and drop image or PDF files here or click to select." at bounding box center [356, 24] width 402 height 47
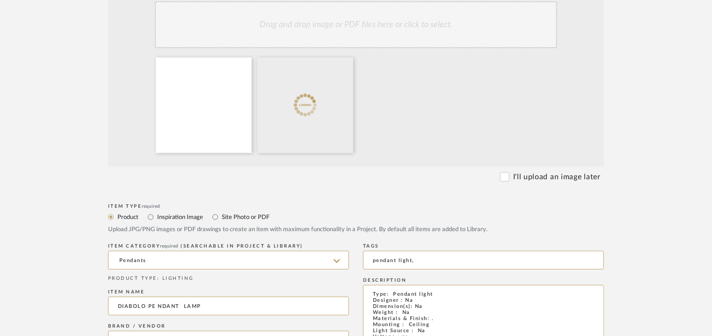
click at [387, 14] on div "Drag and drop image or PDF files here or click to select." at bounding box center [356, 24] width 402 height 47
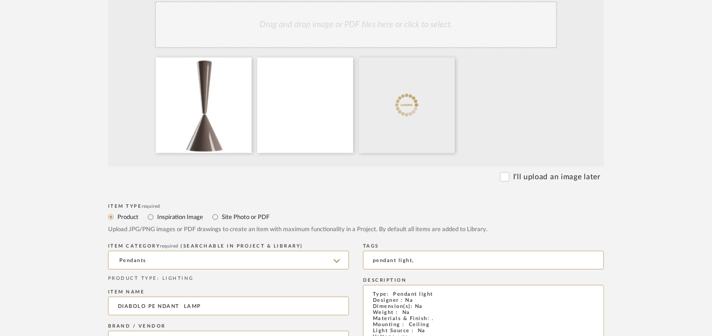
click at [371, 19] on div "Drag and drop image or PDF files here or click to select." at bounding box center [356, 24] width 402 height 47
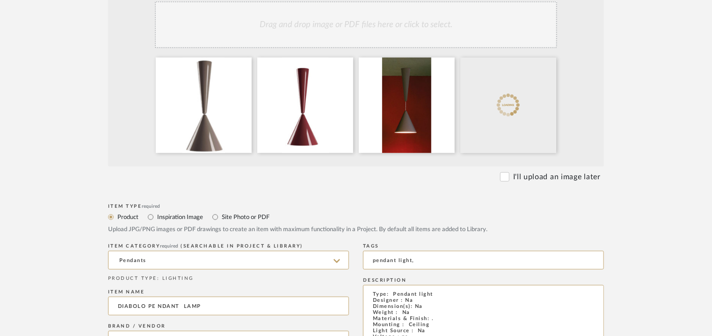
click at [438, 33] on div "Drag and drop image or PDF files here or click to select." at bounding box center [356, 24] width 402 height 47
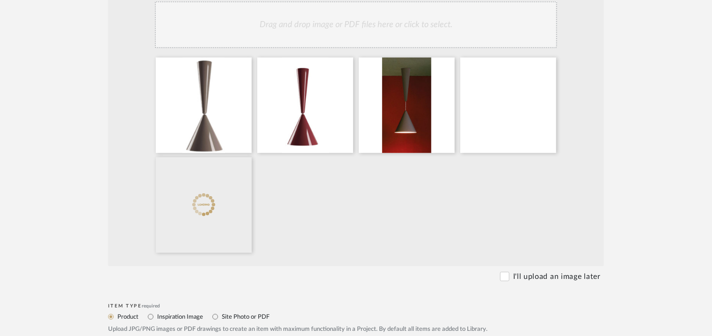
click at [421, 29] on div "Drag and drop image or PDF files here or click to select." at bounding box center [356, 24] width 402 height 47
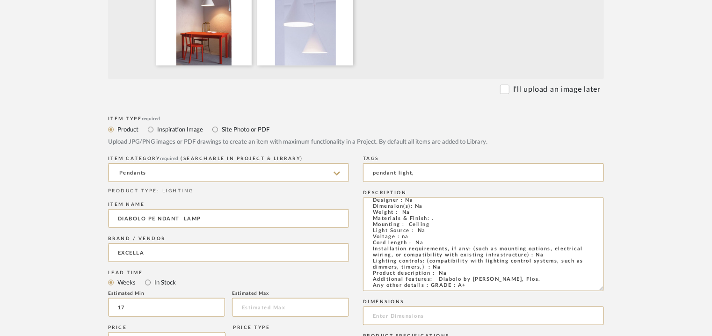
scroll to position [749, 0]
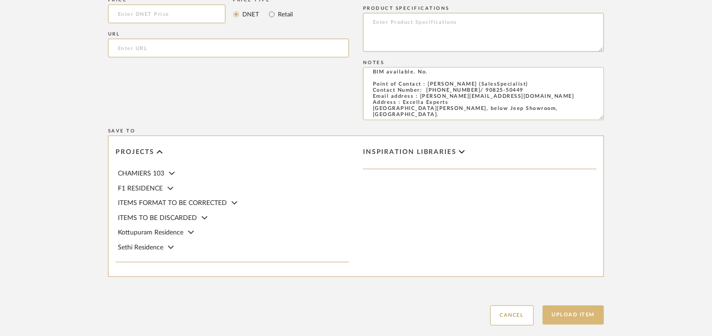
click at [593, 311] on button "Upload Item" at bounding box center [574, 315] width 62 height 19
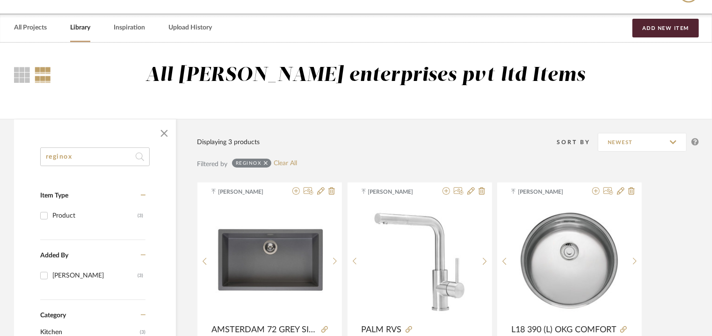
scroll to position [21, 0]
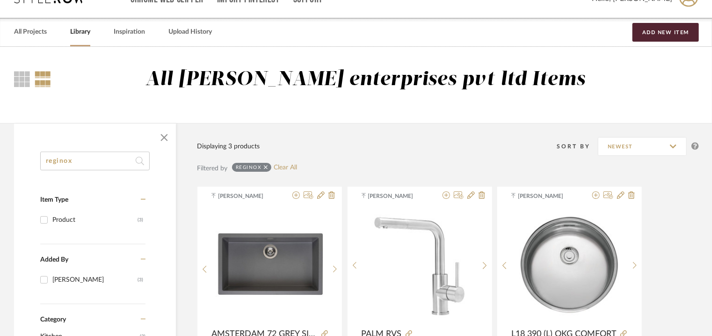
drag, startPoint x: 51, startPoint y: 159, endPoint x: 0, endPoint y: 156, distance: 51.1
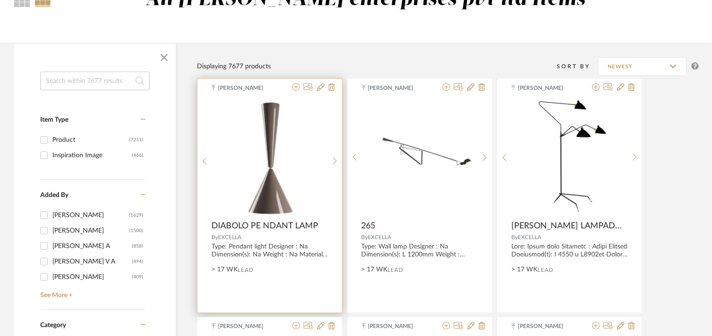
scroll to position [114, 0]
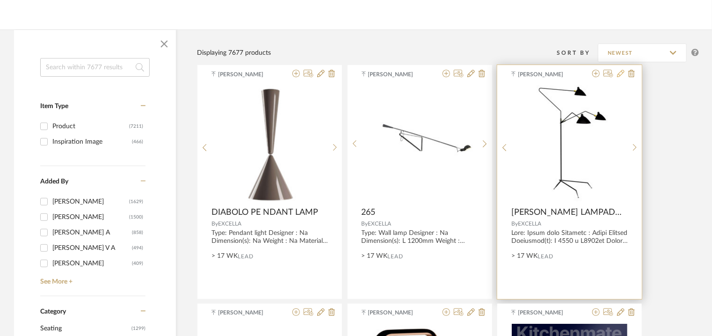
click at [618, 75] on icon at bounding box center [620, 73] width 7 height 7
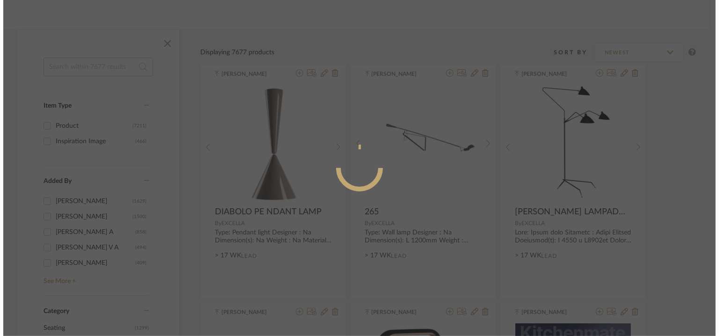
scroll to position [0, 0]
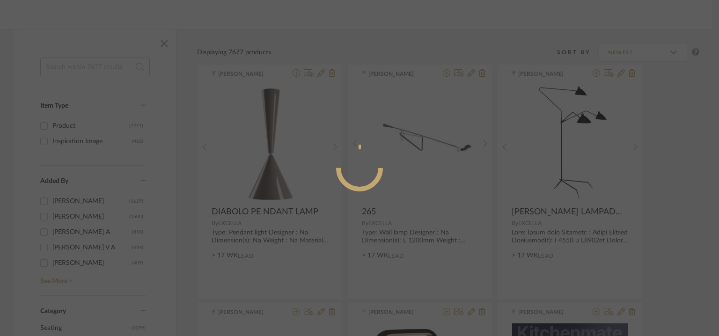
radio input "true"
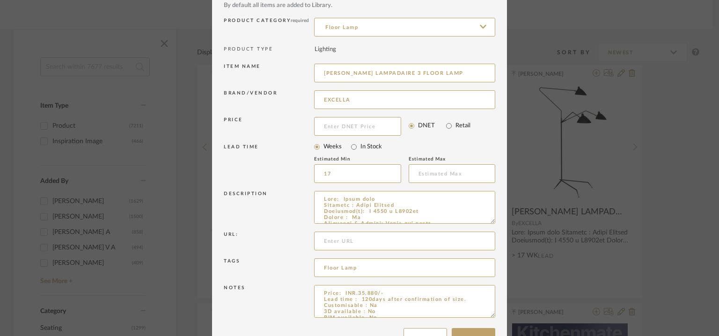
scroll to position [90, 0]
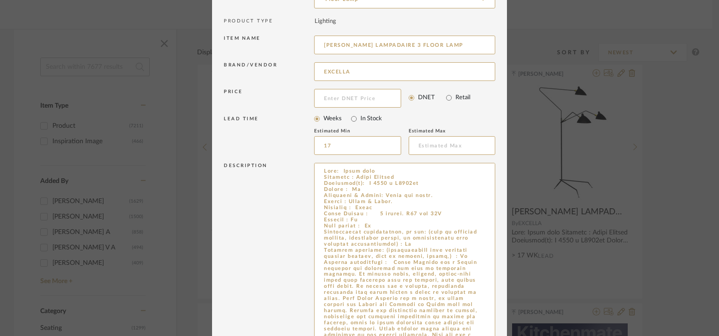
drag, startPoint x: 490, startPoint y: 193, endPoint x: 504, endPoint y: 363, distance: 170.0
click at [504, 221] on html "Chrome Web Clipper Import Pinterest Support All Projects Library Inspiration Up…" at bounding box center [359, 53] width 719 height 336
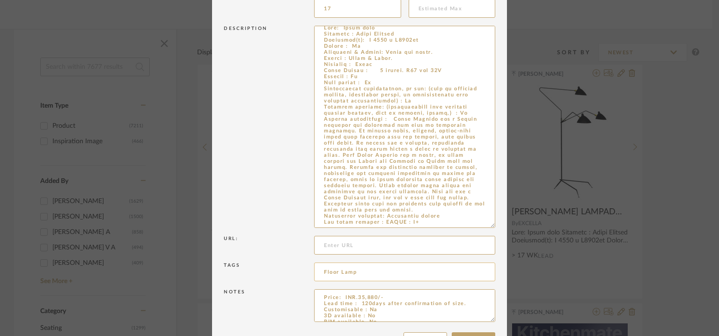
scroll to position [260, 0]
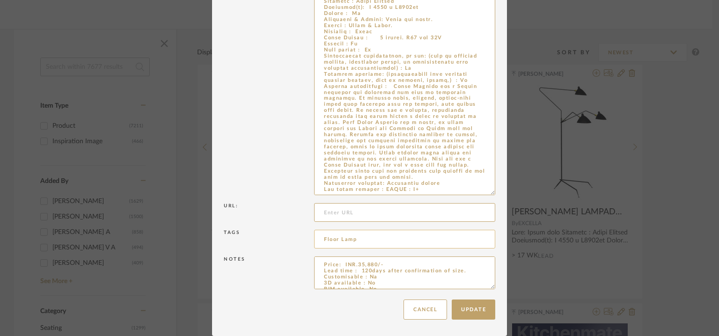
click at [359, 238] on input "Floor Lamp" at bounding box center [404, 239] width 181 height 19
type input "Floor Lamp, GRADE A+"
click at [474, 312] on button "Update" at bounding box center [474, 310] width 44 height 20
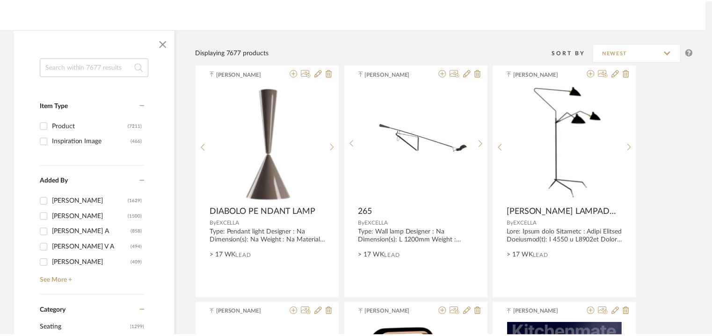
scroll to position [114, 0]
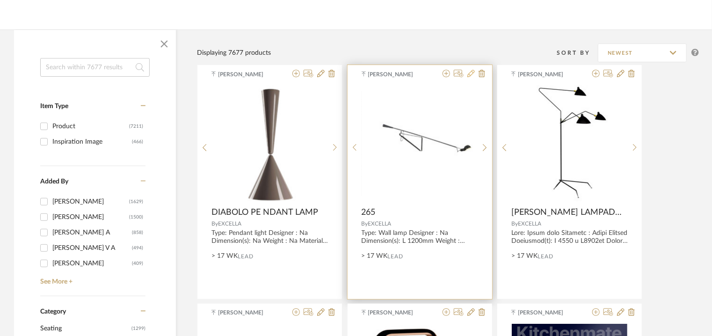
click at [472, 73] on icon at bounding box center [471, 73] width 7 height 7
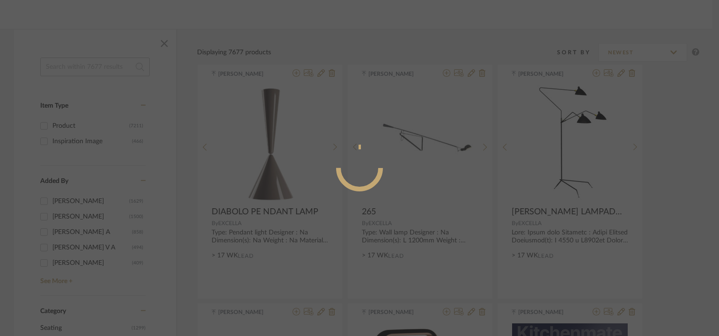
radio input "true"
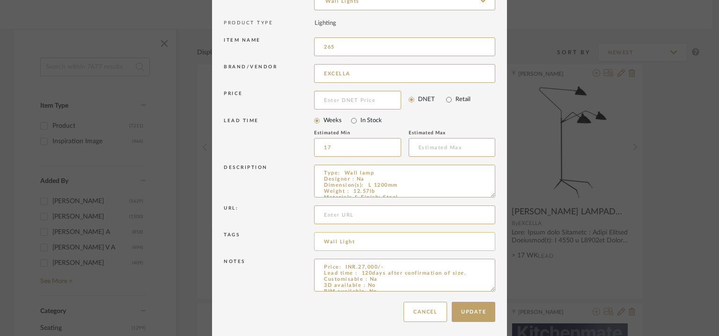
scroll to position [90, 0]
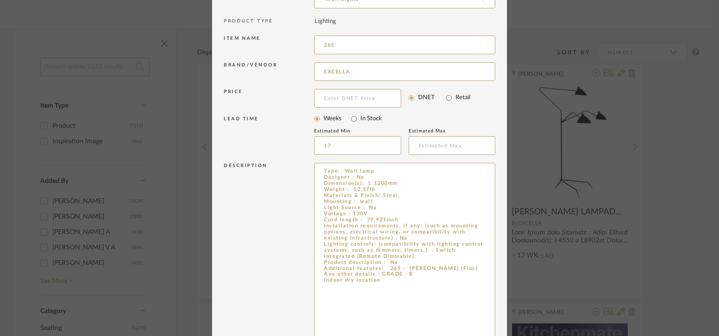
drag, startPoint x: 489, startPoint y: 192, endPoint x: 502, endPoint y: 363, distance: 171.8
click at [502, 221] on html "Chrome Web Clipper Import Pinterest Support All Projects Library Inspiration Up…" at bounding box center [359, 53] width 719 height 336
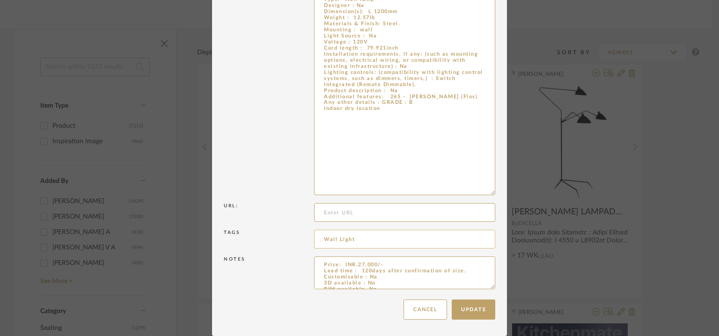
click at [354, 237] on input "Wall Light" at bounding box center [404, 239] width 181 height 19
type input "Wall Light, GRADE B,"
click at [471, 306] on button "Update" at bounding box center [474, 310] width 44 height 20
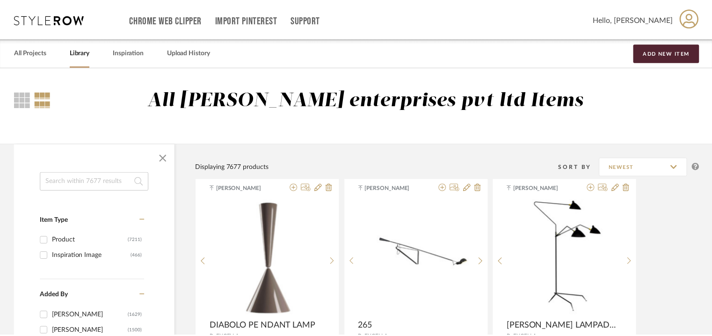
scroll to position [114, 0]
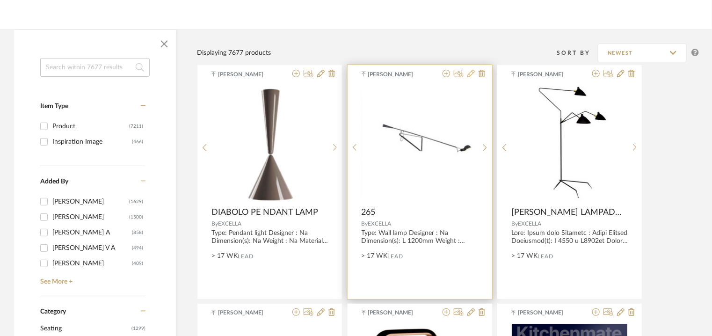
click at [471, 71] on icon at bounding box center [471, 73] width 7 height 7
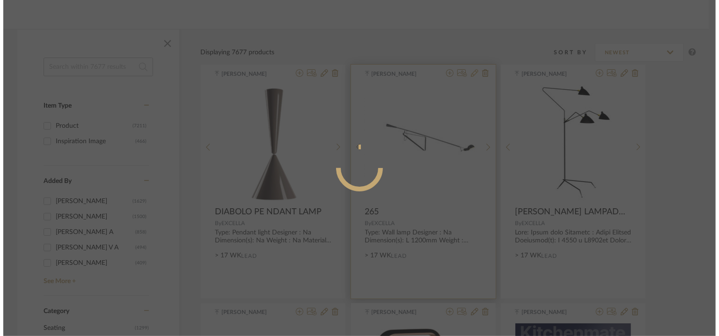
scroll to position [0, 0]
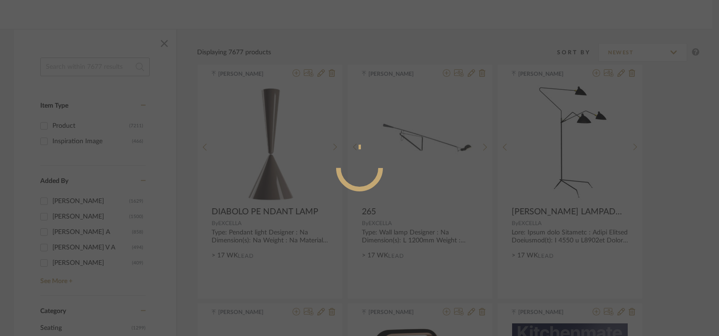
radio input "true"
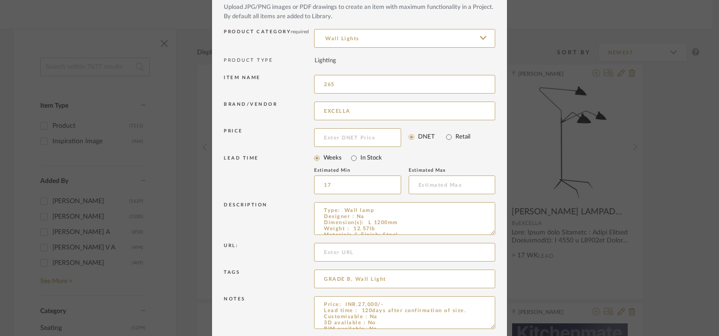
scroll to position [90, 0]
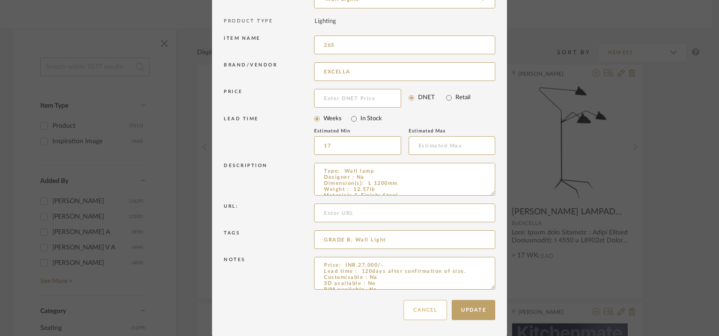
click at [429, 306] on button "Cancel" at bounding box center [425, 310] width 44 height 20
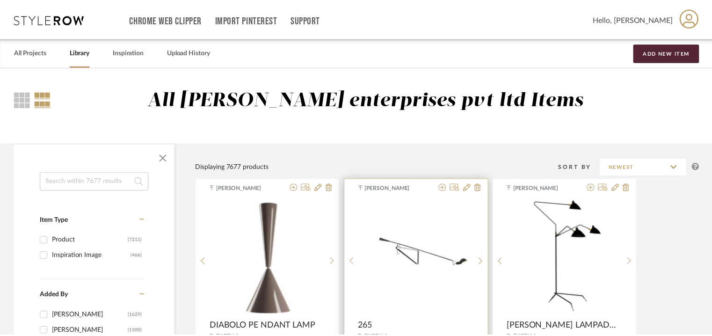
scroll to position [114, 0]
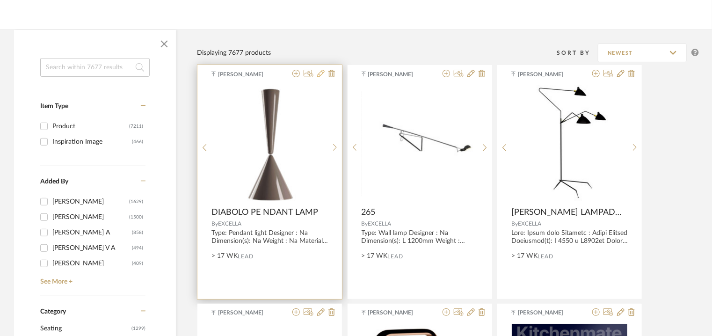
click at [320, 75] on icon at bounding box center [320, 73] width 7 height 7
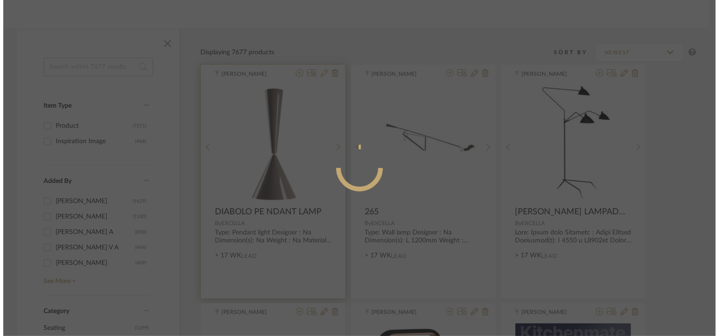
scroll to position [0, 0]
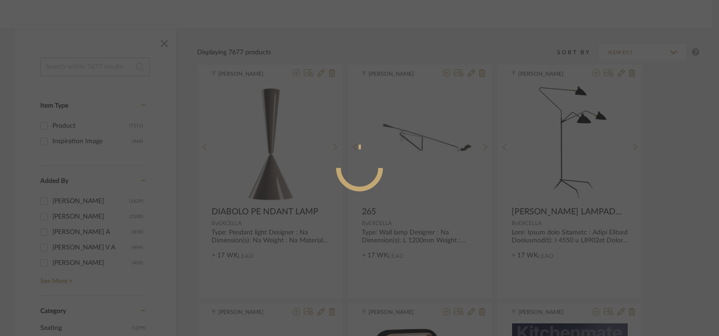
radio input "true"
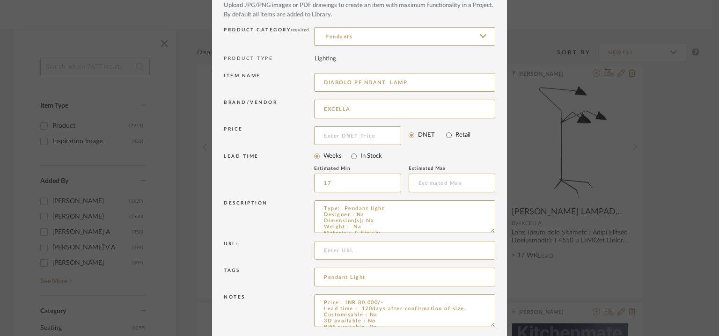
scroll to position [90, 0]
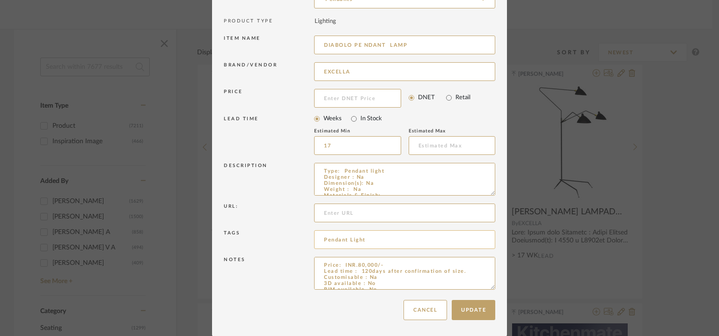
click at [369, 238] on input "Pendant Light" at bounding box center [404, 239] width 181 height 19
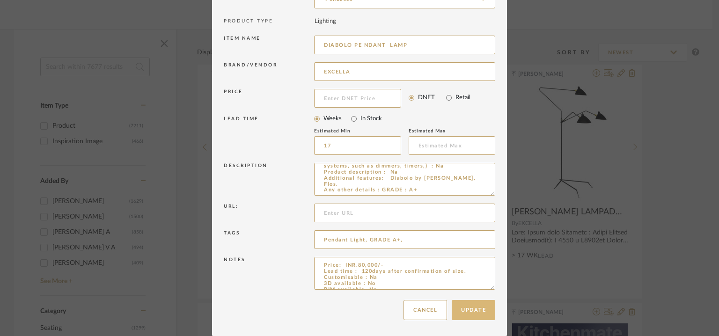
type input "Pendant Light, GRADE A+,"
click at [461, 311] on button "Update" at bounding box center [474, 310] width 44 height 20
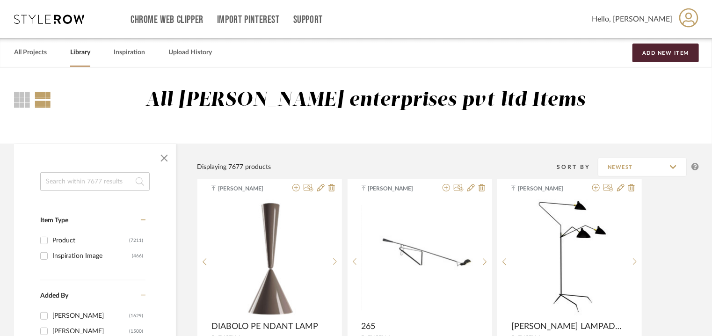
scroll to position [0, 0]
click at [680, 51] on button "Add New Item" at bounding box center [666, 53] width 66 height 19
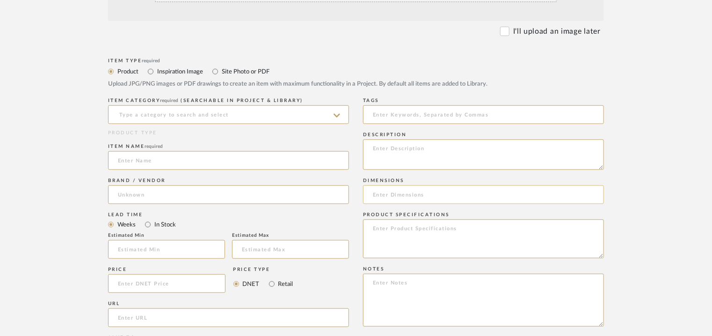
scroll to position [281, 0]
click at [599, 166] on textarea at bounding box center [483, 154] width 241 height 30
paste textarea "Type: Pendant light Designer : Na Dimension(s): D500 x 1500mm Weight : Na Mater…"
type textarea "Type: Pendant light Designer : Na Dimension(s): D500 x 1500mm Weight : Na Mater…"
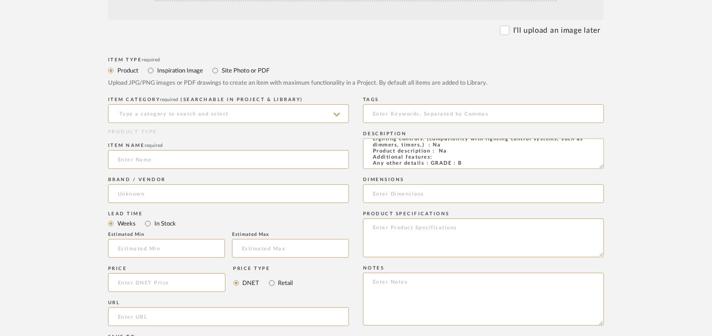
scroll to position [80, 0]
click at [372, 279] on textarea at bounding box center [483, 299] width 241 height 53
paste textarea "Price: INR.13,475/- Lead time : 120days after confirmation of size. Customisabl…"
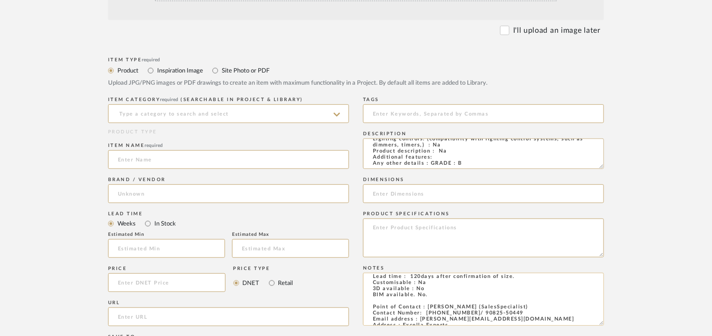
scroll to position [0, 0]
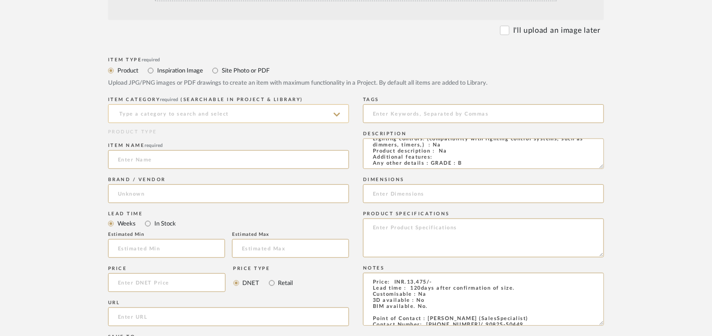
type textarea "Price: INR.13,475/- Lead time : 120days after confirmation of size. Customisabl…"
click at [186, 117] on input at bounding box center [228, 113] width 241 height 19
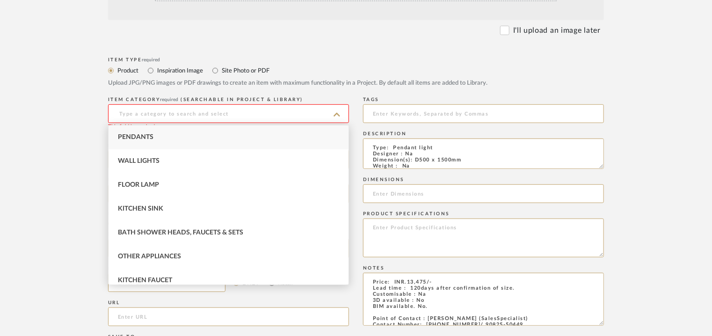
click at [148, 137] on span "Pendants" at bounding box center [136, 137] width 36 height 7
type input "Pendants"
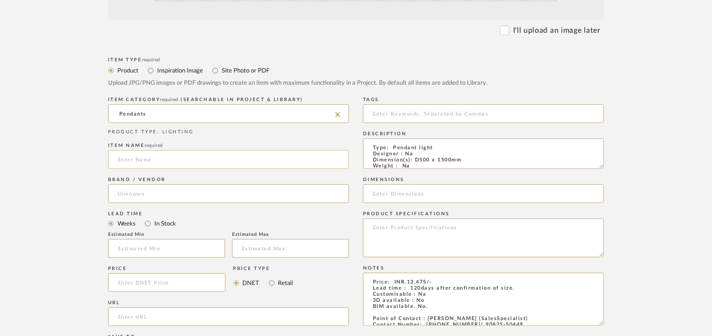
click at [156, 159] on input at bounding box center [228, 159] width 241 height 19
type input "p"
type input "PH 5"
click at [149, 192] on input at bounding box center [228, 193] width 241 height 19
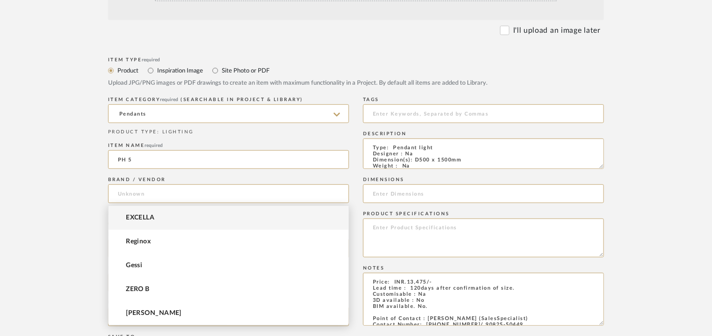
click at [146, 212] on mat-option "EXCELLA" at bounding box center [229, 218] width 240 height 24
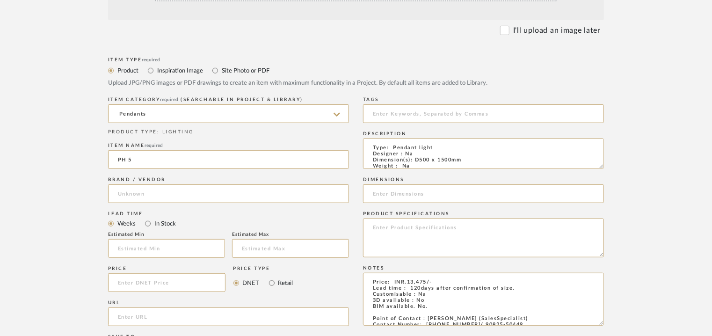
type input "EXCELLA"
click at [153, 249] on input at bounding box center [166, 248] width 117 height 19
type input "17"
click at [406, 113] on input at bounding box center [483, 113] width 241 height 19
type input "pendant light, GRADE B,"
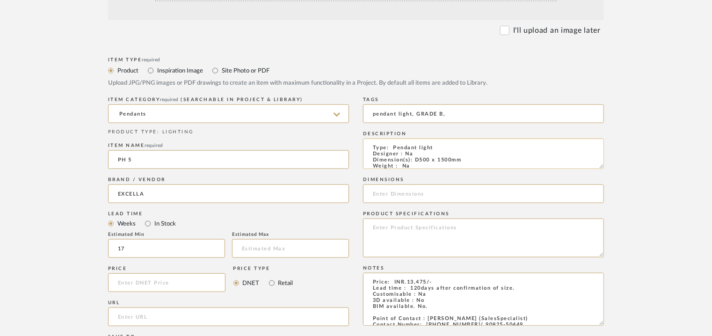
drag, startPoint x: 422, startPoint y: 160, endPoint x: 467, endPoint y: 158, distance: 44.5
click at [467, 158] on textarea "Type: Pendant light Designer : Na Dimension(s): D500 x 1500mm Weight : Na Mater…" at bounding box center [483, 154] width 241 height 30
click at [426, 195] on input at bounding box center [483, 193] width 241 height 19
paste input "D500 x 1500mm"
type input "D500 x 1500mm"
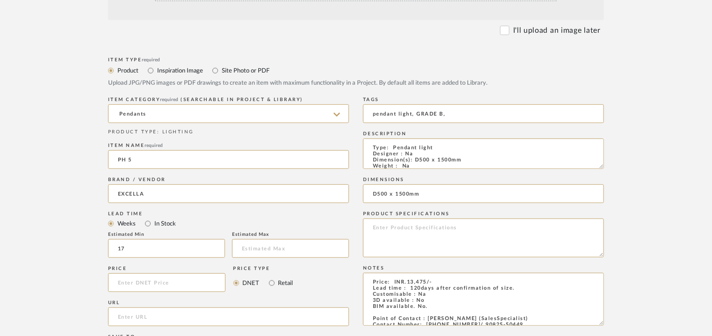
scroll to position [94, 0]
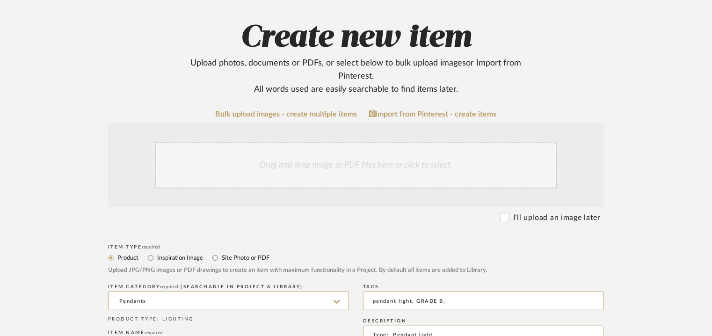
click at [351, 157] on div "Drag and drop image or PDF files here or click to select." at bounding box center [356, 165] width 402 height 47
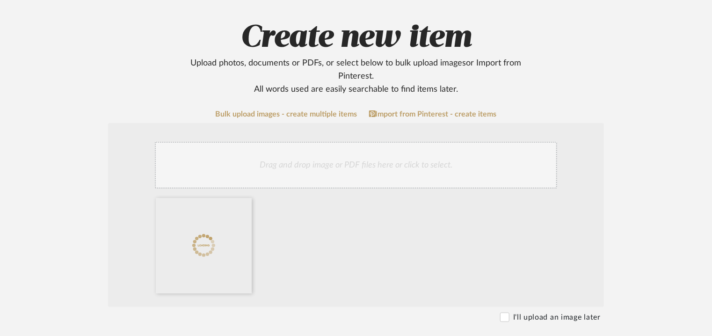
click at [337, 153] on div "Drag and drop image or PDF files here or click to select." at bounding box center [356, 165] width 402 height 47
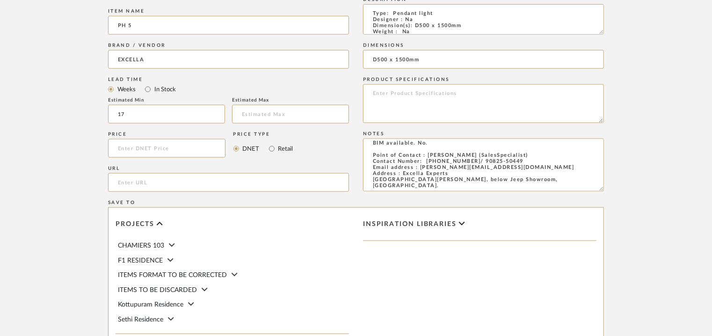
scroll to position [642, 0]
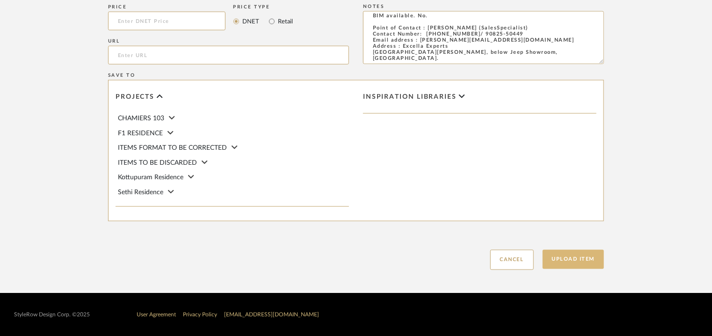
click at [580, 259] on button "Upload Item" at bounding box center [574, 259] width 62 height 19
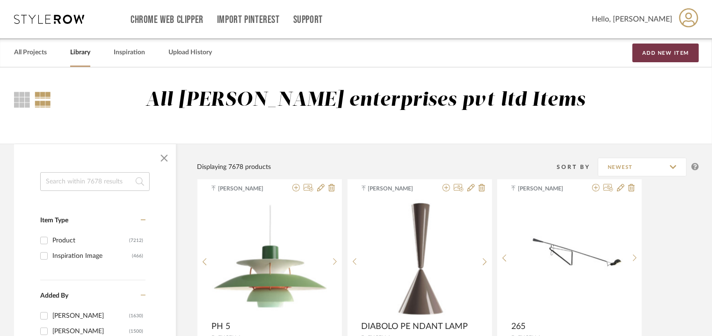
click at [649, 54] on button "Add New Item" at bounding box center [666, 53] width 66 height 19
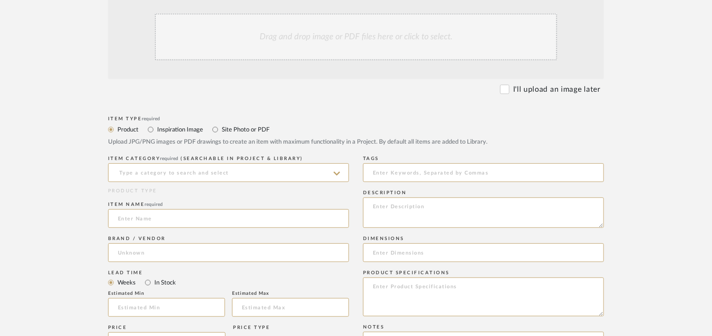
scroll to position [234, 0]
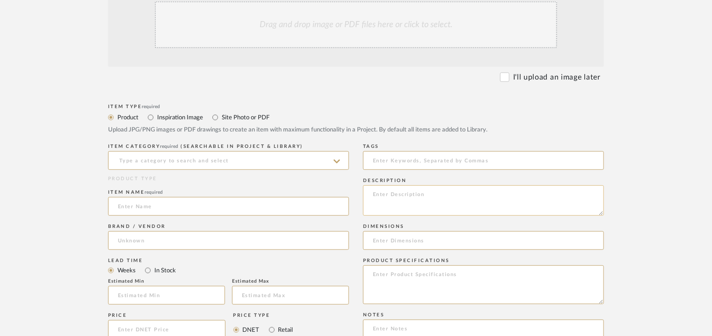
paste textarea "Type: Pendant light Designer : Na Dimension(s): W 15.5" x H 14.5" Weight : Na M…"
type textarea "Type: Pendant light Designer : Na Dimension(s): W 15.5" x H 14.5" Weight : Na M…"
click at [202, 162] on input at bounding box center [228, 160] width 241 height 19
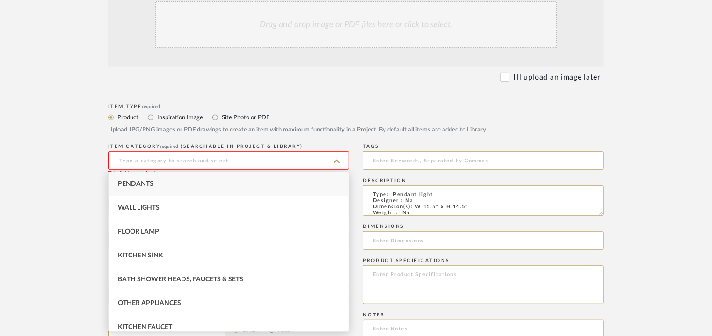
click at [163, 185] on div "Pendants" at bounding box center [229, 184] width 240 height 24
type input "Pendants"
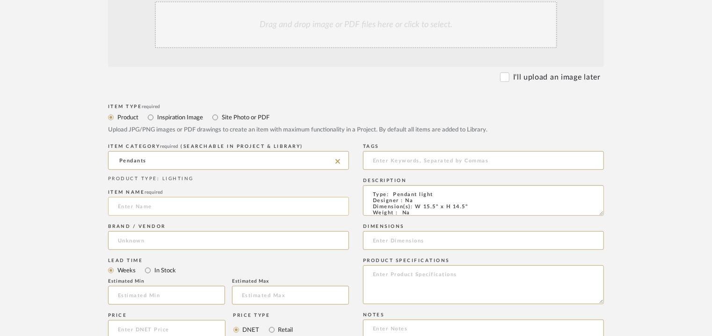
click at [142, 205] on input at bounding box center [228, 206] width 241 height 19
type input "SNOOPY"
drag, startPoint x: 188, startPoint y: 160, endPoint x: 73, endPoint y: 159, distance: 115.1
click at [73, 160] on form "Bulk upload images - create multiple items Import from Pinterest - create items…" at bounding box center [356, 274] width 596 height 609
type input "t"
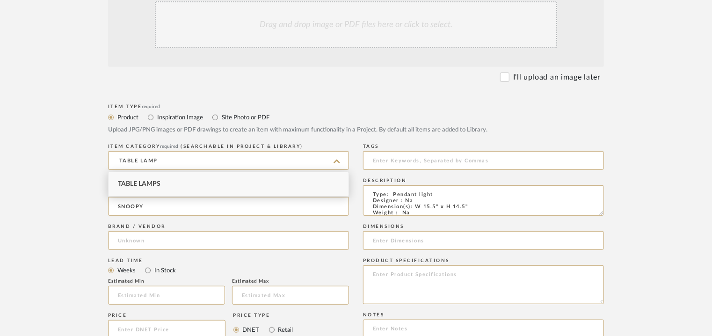
drag, startPoint x: 120, startPoint y: 186, endPoint x: 155, endPoint y: 186, distance: 34.6
click at [121, 186] on span "Table Lamps" at bounding box center [139, 184] width 43 height 7
type input "Table Lamps"
drag, startPoint x: 438, startPoint y: 192, endPoint x: 394, endPoint y: 193, distance: 44.0
click at [394, 193] on textarea "Type: Pendant light Designer : Na Dimension(s): W 15.5" x H 14.5" Weight : Na M…" at bounding box center [483, 200] width 241 height 30
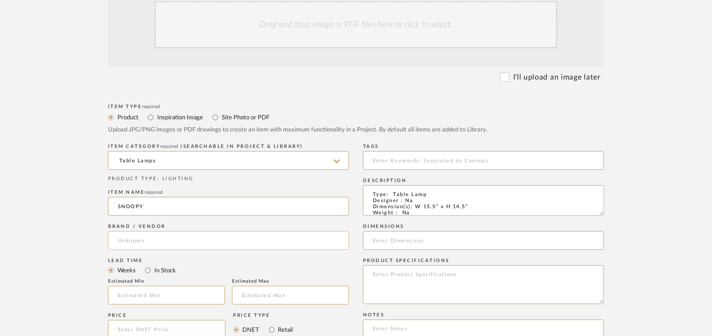
type textarea "Type: Table Lamp Designer : Na Dimension(s): W 15.5" x H 14.5" Weight : Na Mate…"
click at [139, 244] on input at bounding box center [228, 240] width 241 height 19
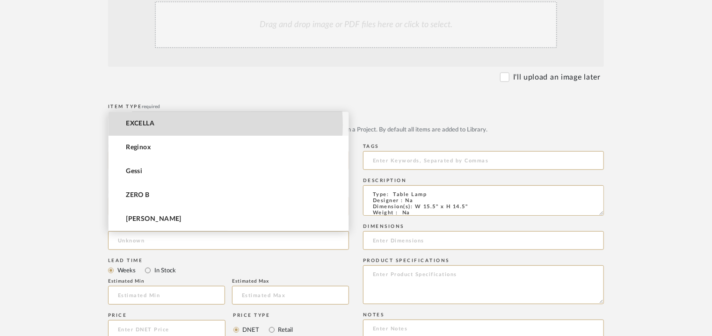
click at [178, 124] on mat-option "EXCELLA" at bounding box center [229, 124] width 240 height 24
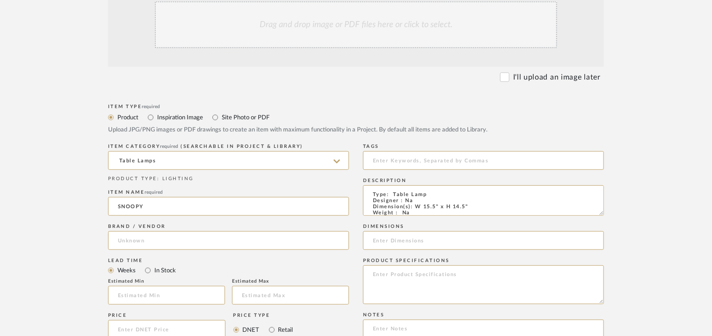
type input "EXCELLA"
click at [129, 298] on input at bounding box center [166, 295] width 117 height 19
type input "17"
click at [400, 161] on input at bounding box center [483, 160] width 241 height 19
type input "T"
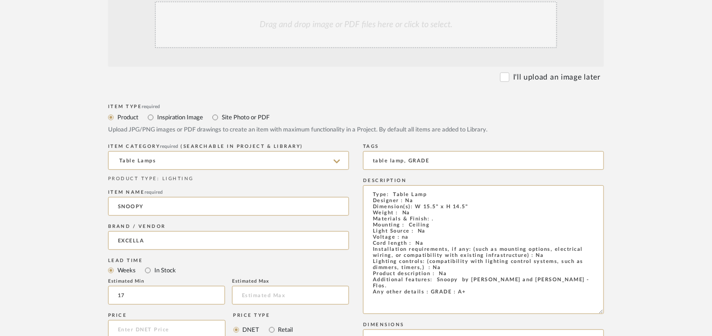
drag, startPoint x: 601, startPoint y: 214, endPoint x: 631, endPoint y: 313, distance: 102.7
click at [631, 313] on form "Bulk upload images - create multiple items Import from Pinterest - create items…" at bounding box center [356, 323] width 596 height 707
type input "table lamp, GRADE A+"
drag, startPoint x: 471, startPoint y: 207, endPoint x: 416, endPoint y: 205, distance: 55.7
click at [416, 205] on textarea "Type: Table Lamp Designer : Na Dimension(s): W 15.5" x H 14.5" Weight : Na Mate…" at bounding box center [483, 249] width 241 height 129
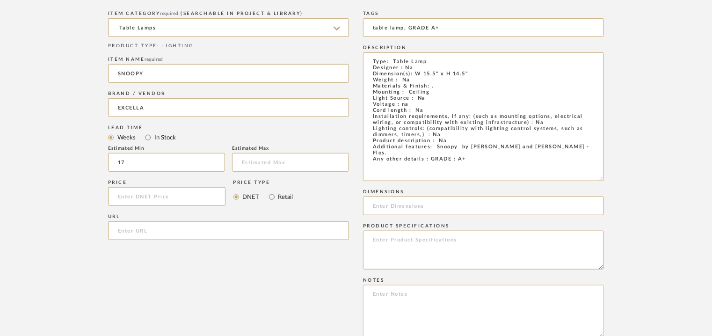
scroll to position [374, 0]
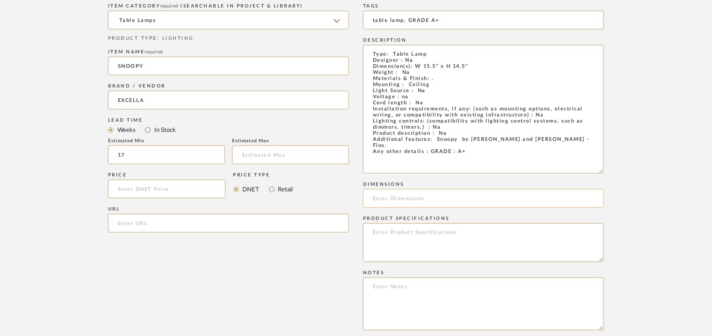
click at [380, 197] on input at bounding box center [483, 198] width 241 height 19
paste input "W 15.5" x H 14.5""
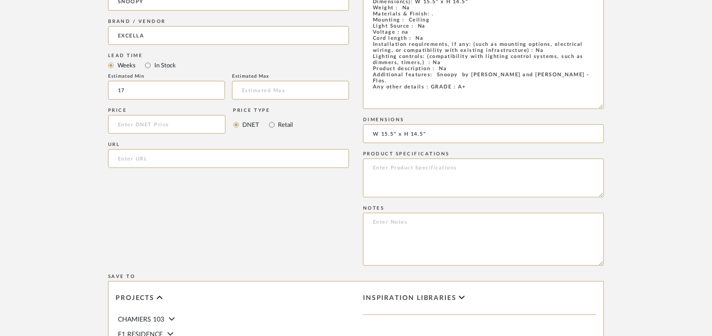
scroll to position [468, 0]
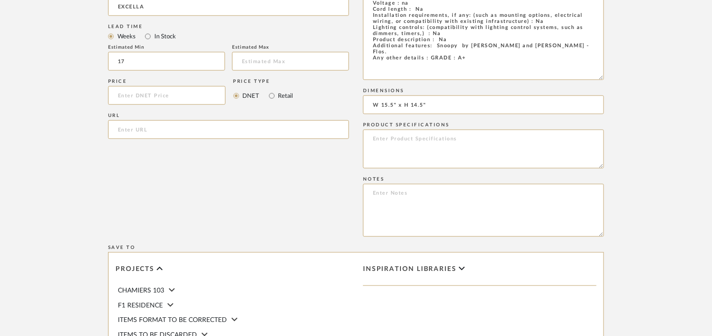
type input "W 15.5" x H 14.5""
click at [485, 196] on textarea at bounding box center [483, 210] width 241 height 53
paste textarea "Price: INR.65,000/- Lead time : 120days after confirmation of size. Customisabl…"
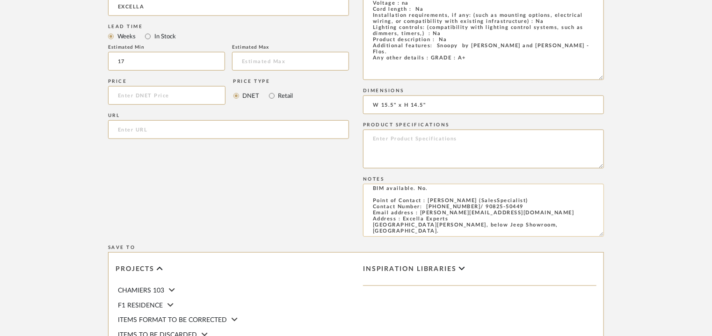
scroll to position [0, 0]
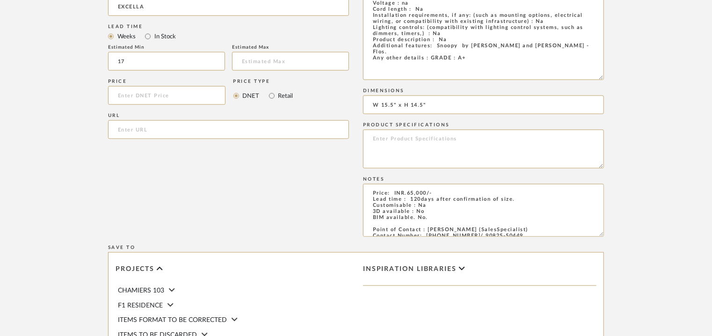
type textarea "Price: INR.65,000/- Lead time : 120days after confirmation of size. Customisabl…"
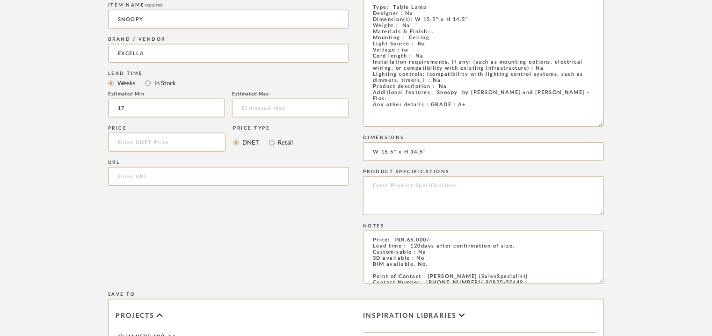
scroll to position [94, 0]
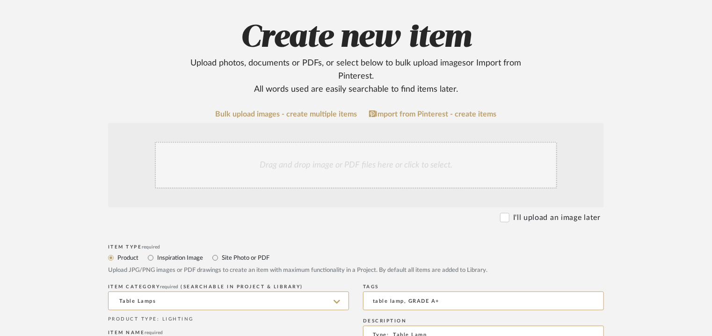
click at [326, 171] on div "Drag and drop image or PDF files here or click to select." at bounding box center [356, 165] width 402 height 47
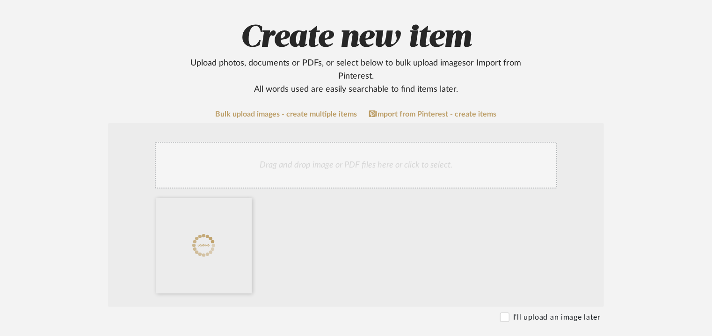
click at [318, 164] on div "Drag and drop image or PDF files here or click to select." at bounding box center [356, 165] width 402 height 47
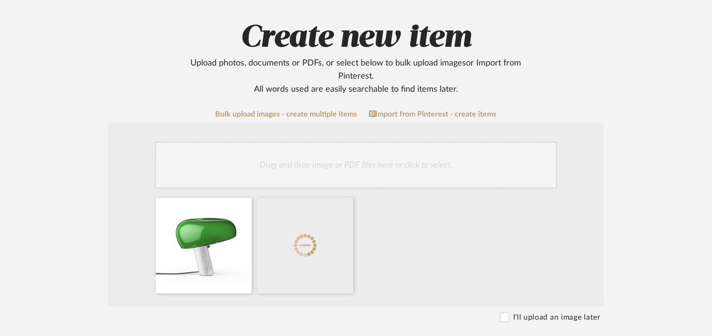
click at [331, 159] on div "Drag and drop image or PDF files here or click to select." at bounding box center [356, 165] width 402 height 47
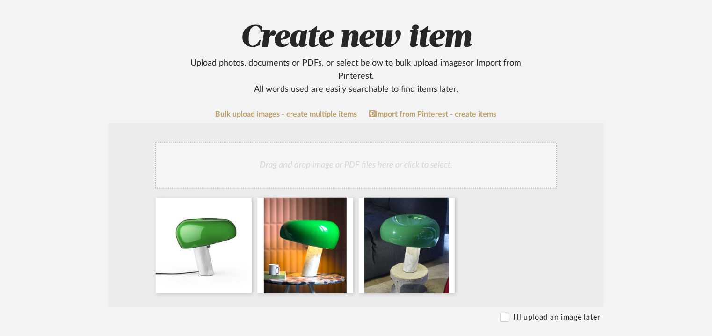
click at [313, 177] on div "Drag and drop image or PDF files here or click to select." at bounding box center [356, 165] width 402 height 47
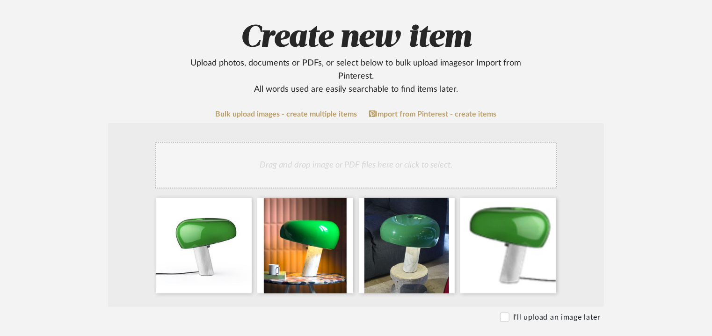
click at [401, 169] on div "Drag and drop image or PDF files here or click to select." at bounding box center [356, 165] width 402 height 47
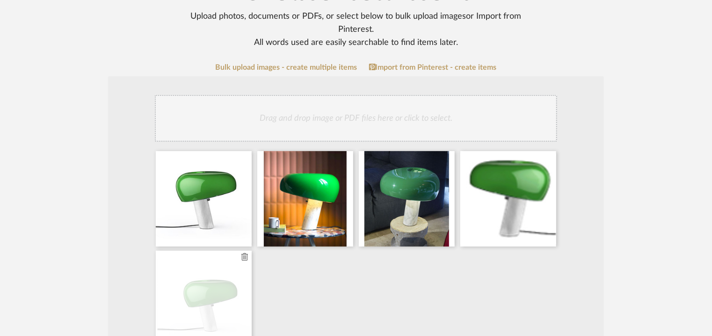
click at [248, 260] on div at bounding box center [204, 298] width 96 height 95
click at [244, 258] on icon at bounding box center [244, 256] width 7 height 7
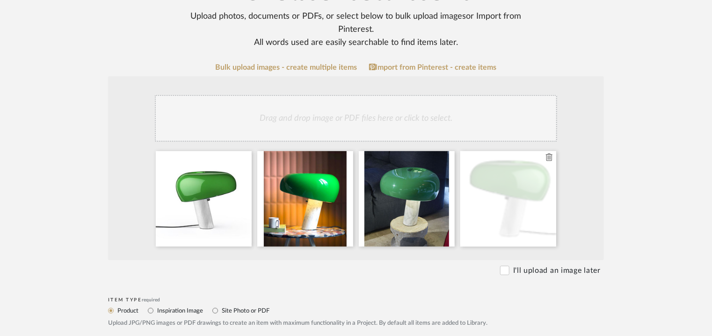
click at [551, 159] on icon at bounding box center [549, 157] width 7 height 7
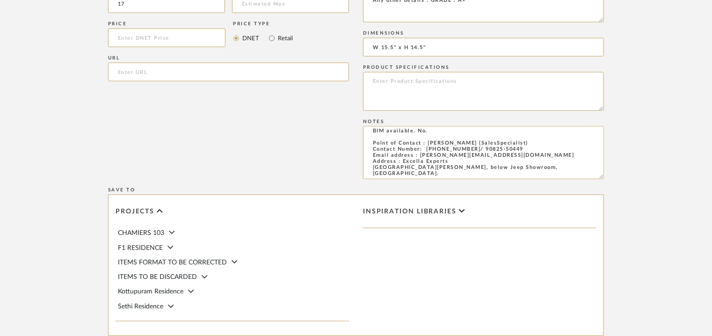
scroll to position [702, 0]
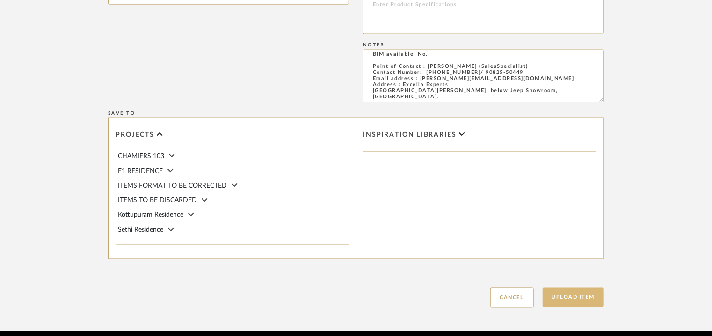
click at [573, 296] on button "Upload Item" at bounding box center [574, 297] width 62 height 19
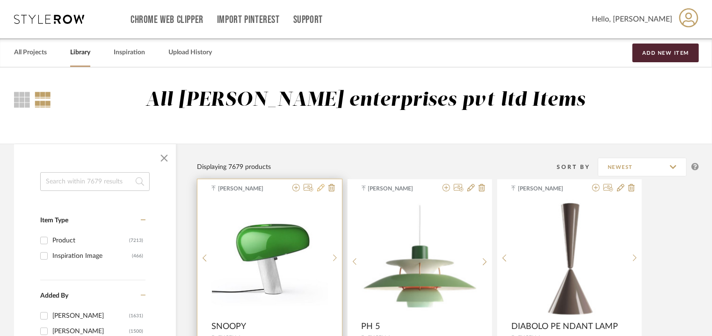
click at [317, 188] on icon at bounding box center [320, 187] width 7 height 7
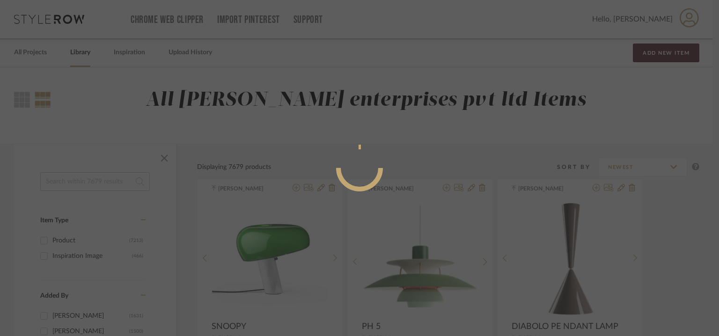
radio input "true"
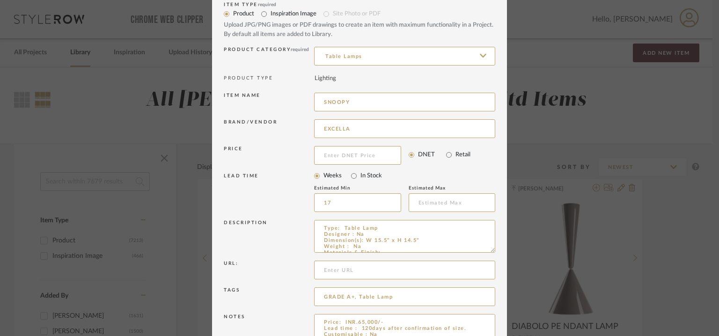
scroll to position [47, 0]
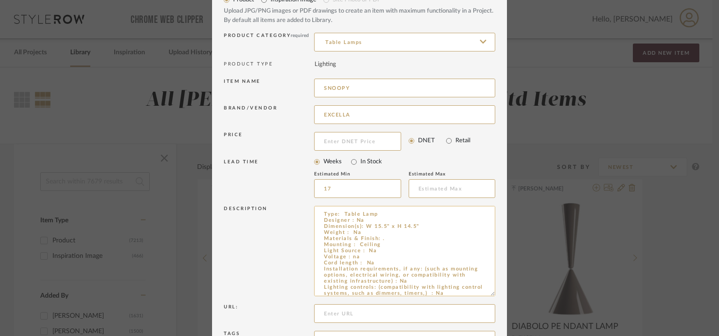
drag, startPoint x: 490, startPoint y: 234, endPoint x: 491, endPoint y: 306, distance: 71.6
click at [492, 306] on dialog-content "Edit Item × Item Type required Product Inspiration Image Site Photo or PDF Uplo…" at bounding box center [359, 195] width 295 height 484
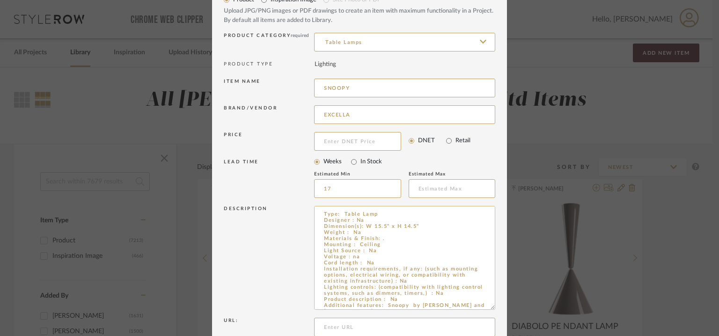
click at [371, 246] on textarea "Type: Table Lamp Designer : Na Dimension(s): W 15.5" x H 14.5" Weight : Na Mate…" at bounding box center [404, 258] width 181 height 104
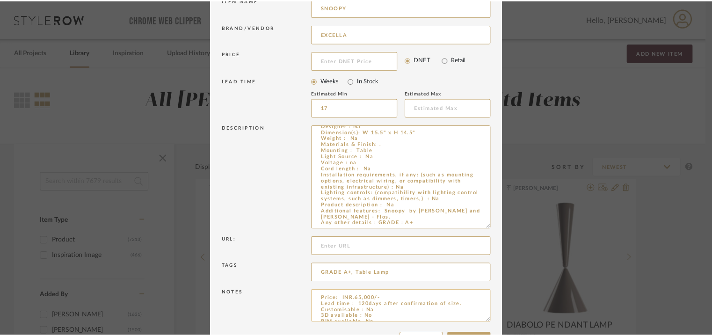
scroll to position [161, 0]
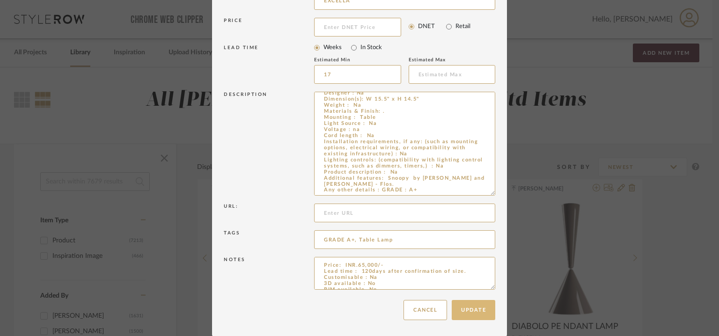
type textarea "Type: Table Lamp Designer : Na Dimension(s): W 15.5" x H 14.5" Weight : Na Mate…"
click at [481, 311] on button "Update" at bounding box center [474, 310] width 44 height 20
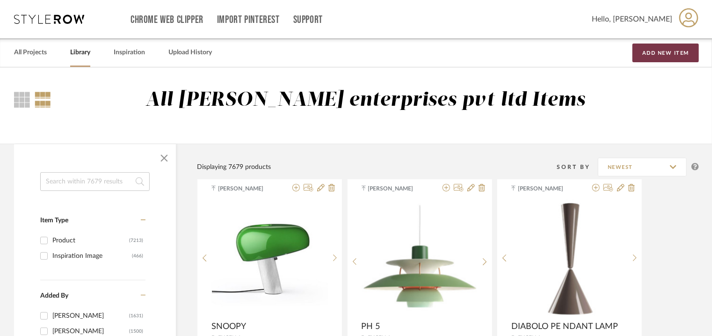
click at [649, 52] on button "Add New Item" at bounding box center [666, 53] width 66 height 19
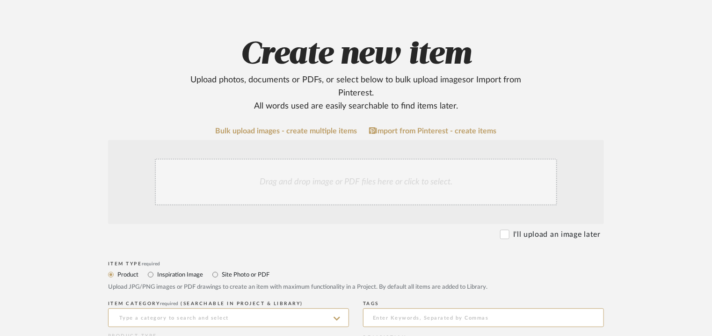
scroll to position [187, 0]
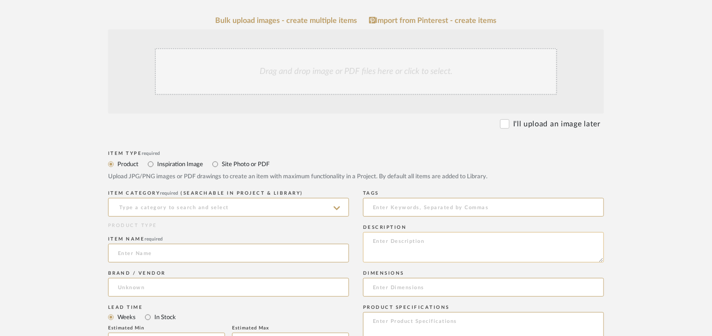
paste textarea "Type: Pendant light Designer : Na Dimension(s): D 380 x 1500mm Weight : Na Mate…"
type textarea "Type: Pendant light Designer : Na Dimension(s): D 380 x 1500mm Weight : Na Mate…"
click at [198, 210] on input at bounding box center [228, 207] width 241 height 19
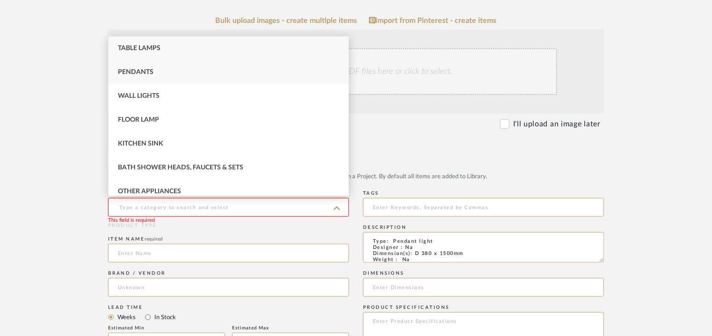
click at [135, 71] on span "Pendants" at bounding box center [136, 72] width 36 height 7
type input "Pendants"
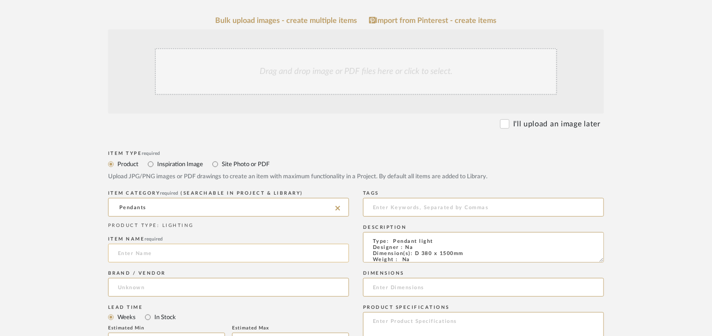
click at [188, 254] on input at bounding box center [228, 253] width 241 height 19
click at [170, 253] on input at bounding box center [228, 253] width 241 height 19
paste input "P376 KF1"
type input "P376 KF1"
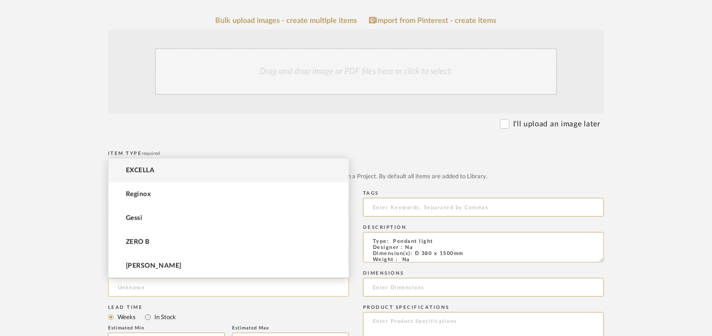
click at [159, 287] on input at bounding box center [228, 287] width 241 height 19
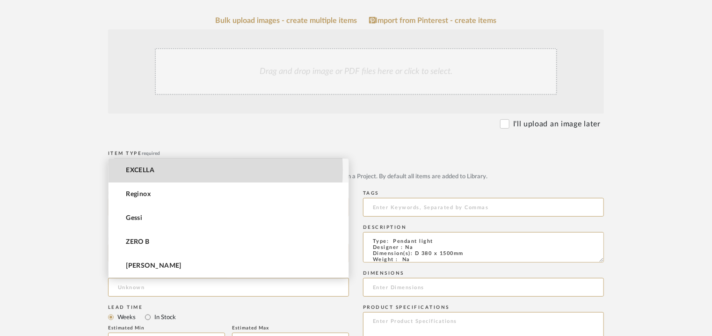
click at [169, 170] on mat-option "EXCELLA" at bounding box center [229, 171] width 240 height 24
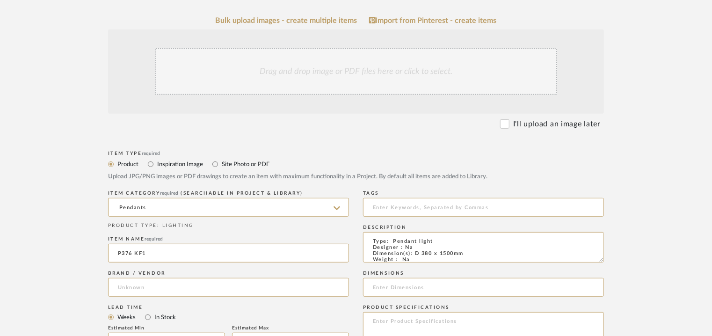
type input "EXCELLA"
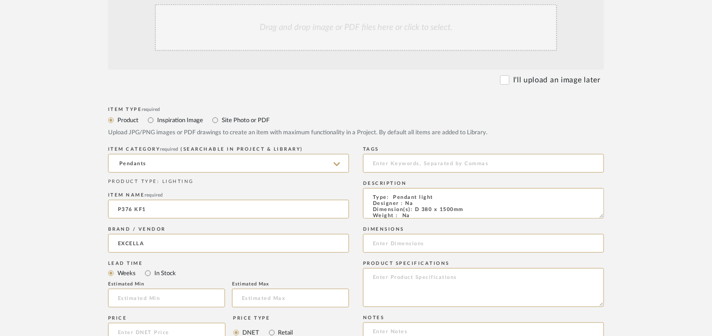
scroll to position [281, 0]
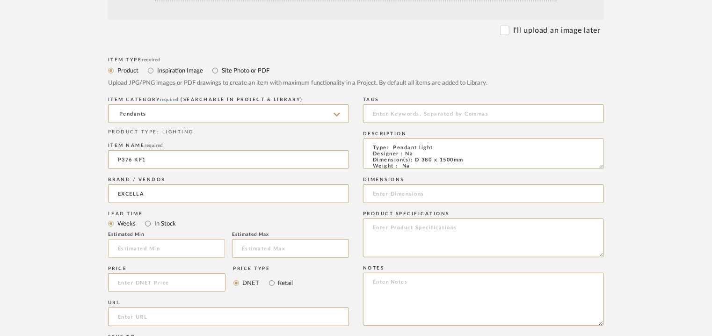
click at [202, 252] on input "text" at bounding box center [166, 248] width 117 height 19
type input "17"
click at [418, 118] on input at bounding box center [483, 113] width 241 height 19
click at [404, 113] on input "pendant light, GRADE B," at bounding box center [483, 113] width 241 height 19
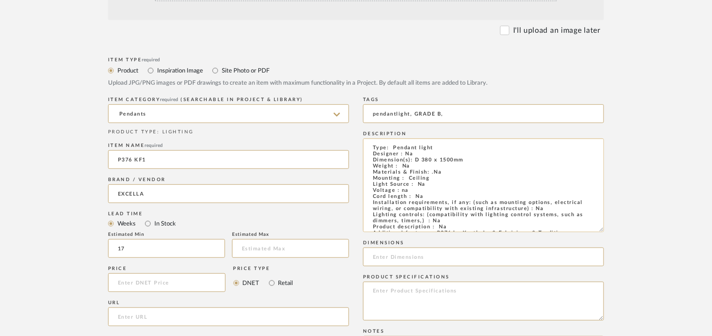
drag, startPoint x: 602, startPoint y: 167, endPoint x: 458, endPoint y: 217, distance: 152.2
click at [624, 219] on form "Bulk upload images - create multiple items Import from Pinterest - create items…" at bounding box center [356, 259] width 596 height 672
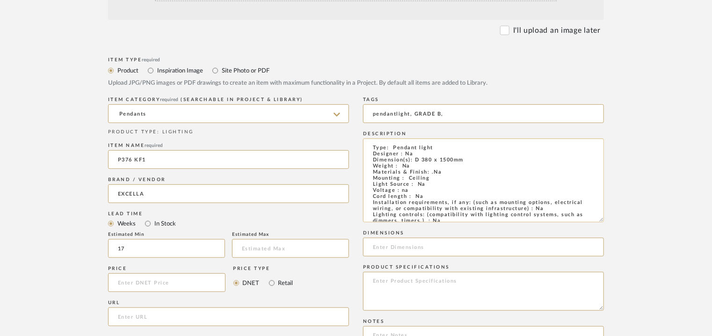
type input "pendantlight, GRADE B,"
drag, startPoint x: 466, startPoint y: 160, endPoint x: 415, endPoint y: 158, distance: 51.1
click at [415, 158] on textarea "Type: Pendant light Designer : Na Dimension(s): D 380 x 1500mm Weight : Na Mate…" at bounding box center [483, 181] width 241 height 84
click at [389, 247] on input at bounding box center [483, 247] width 241 height 19
paste input "D 380 x 1500mm"
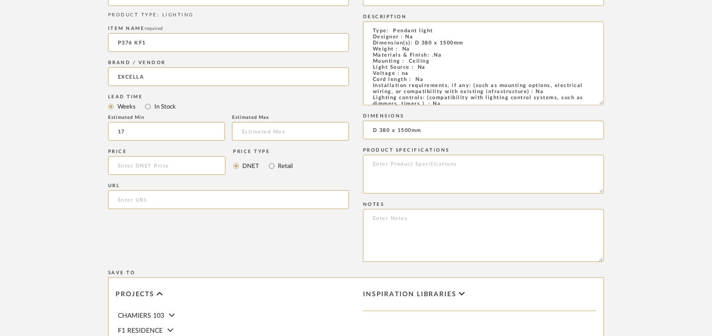
scroll to position [515, 0]
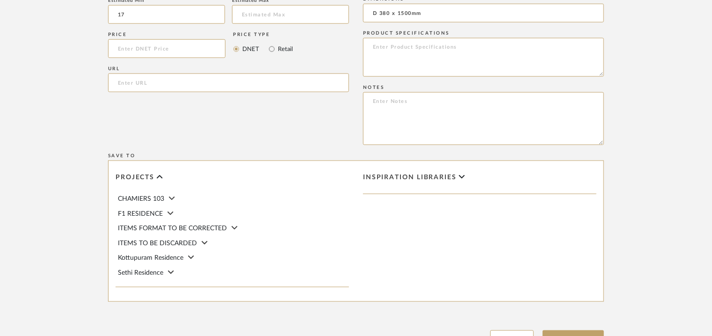
type input "D 380 x 1500mm"
paste textarea "Price: INR.17,100/- Lead time : 120days after confirmation of size. Customisabl…"
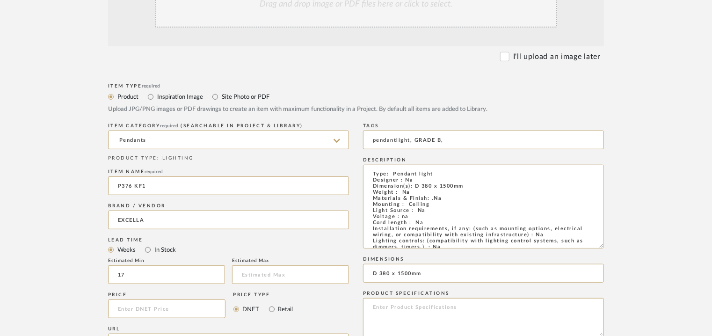
scroll to position [234, 0]
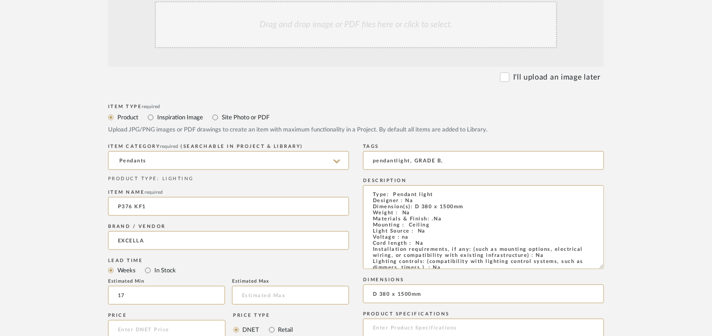
type textarea "Price: INR.17,100/- Lead time : 120days after confirmation of size. Customisabl…"
click at [386, 34] on div "Drag and drop image or PDF files here or click to select." at bounding box center [356, 24] width 402 height 47
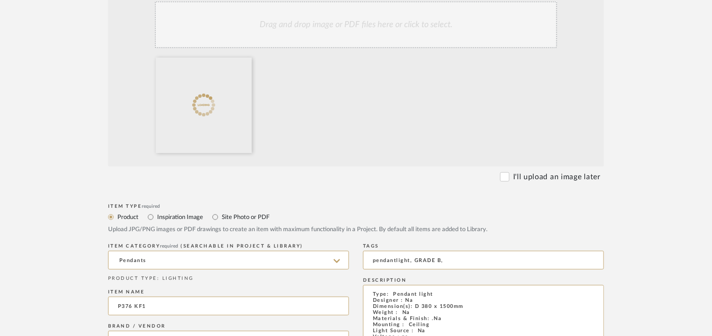
click at [354, 30] on div "Drag and drop image or PDF files here or click to select." at bounding box center [356, 24] width 402 height 47
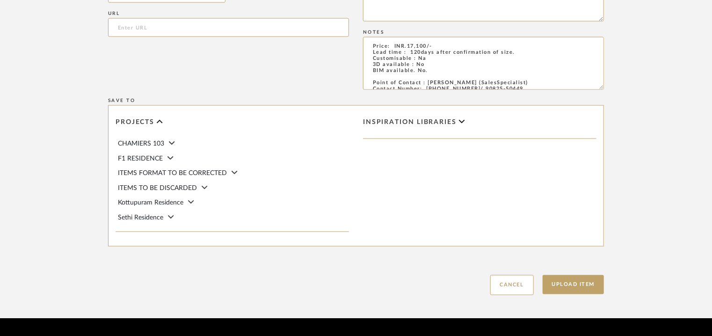
scroll to position [695, 0]
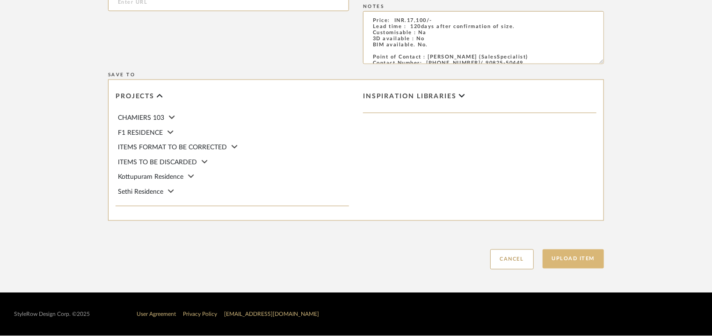
click at [557, 254] on button "Upload Item" at bounding box center [574, 258] width 62 height 19
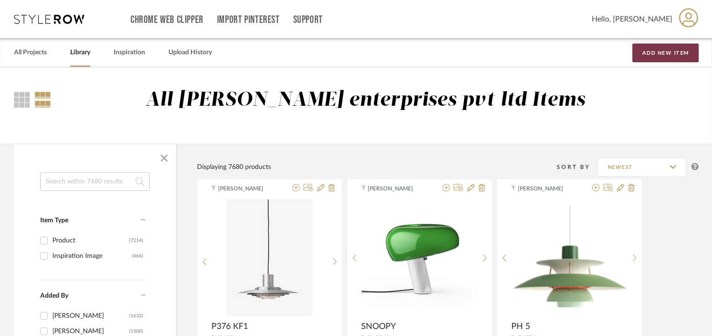
click at [657, 55] on button "Add New Item" at bounding box center [666, 53] width 66 height 19
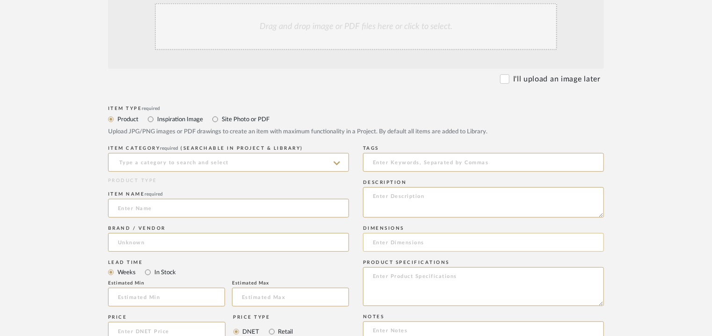
scroll to position [234, 0]
paste textarea "Type: Pendant light Designer : Na Dimension(s): Weight : Na Materials & Finish:…"
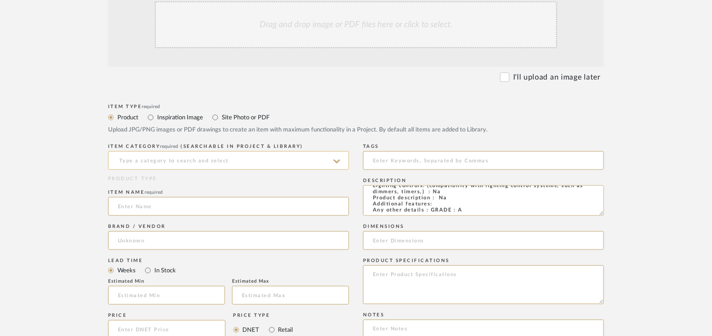
type textarea "Type: Pendant light Designer : Na Dimension(s): Weight : Na Materials & Finish:…"
click at [256, 159] on input at bounding box center [228, 160] width 241 height 19
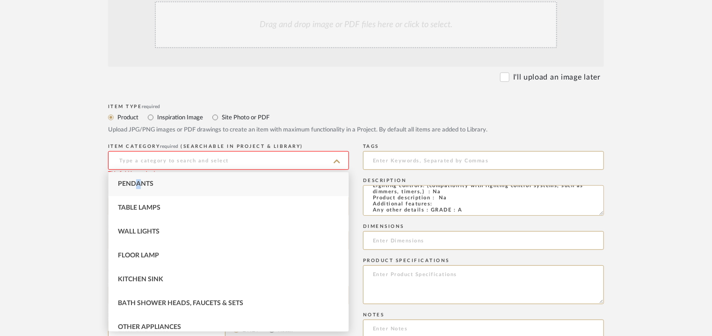
drag, startPoint x: 138, startPoint y: 184, endPoint x: 343, endPoint y: 196, distance: 205.3
click at [138, 184] on span "Pendants" at bounding box center [136, 184] width 36 height 7
type input "Pendants"
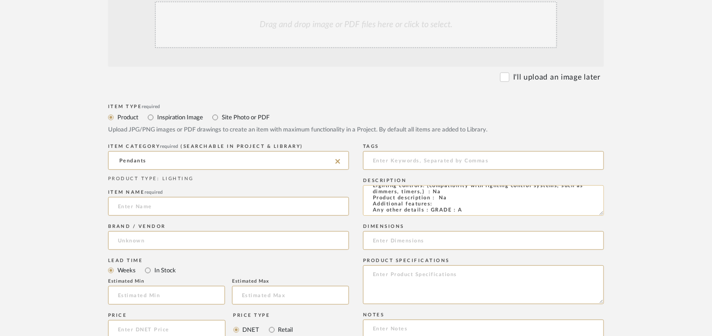
scroll to position [0, 0]
click at [139, 211] on input at bounding box center [228, 206] width 241 height 19
type input "VIB PS"
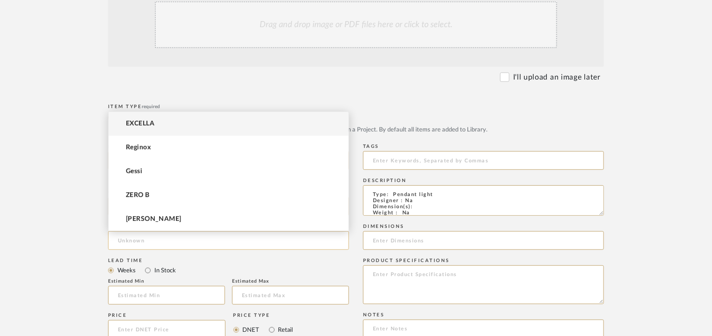
click at [144, 241] on input at bounding box center [228, 240] width 241 height 19
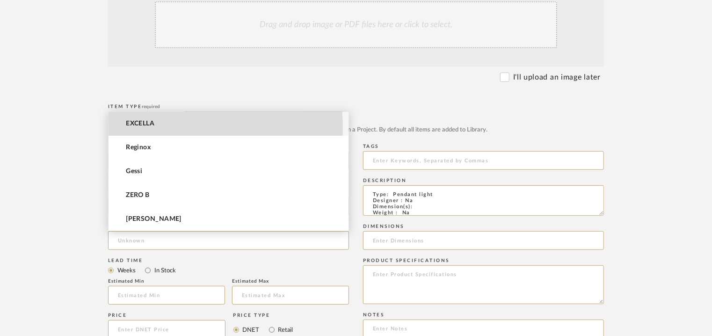
click at [145, 127] on span "EXCELLA" at bounding box center [140, 124] width 29 height 8
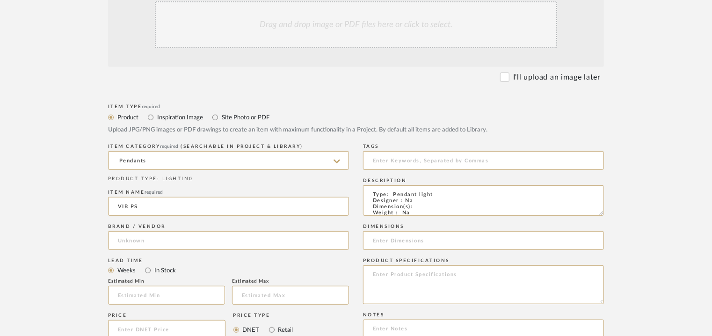
type input "EXCELLA"
click at [178, 289] on input at bounding box center [166, 295] width 117 height 19
type input "17"
click at [393, 158] on input at bounding box center [483, 160] width 241 height 19
type input "P"
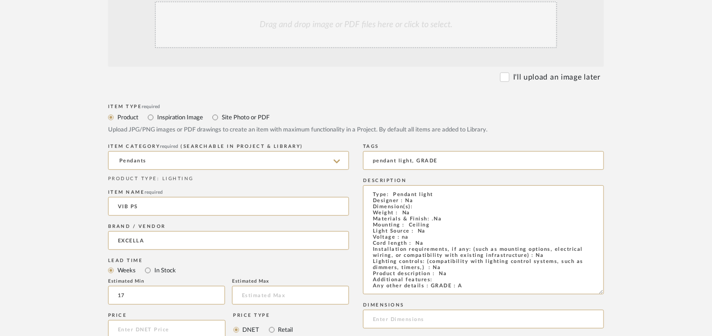
drag, startPoint x: 601, startPoint y: 212, endPoint x: 620, endPoint y: 292, distance: 82.6
click at [620, 292] on form "Bulk upload images - create multiple items Import from Pinterest - create items…" at bounding box center [356, 313] width 596 height 687
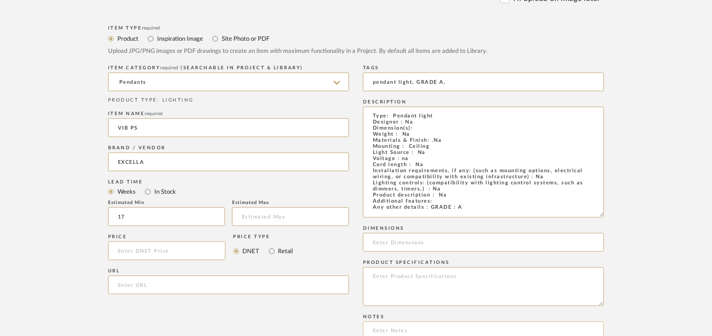
scroll to position [421, 0]
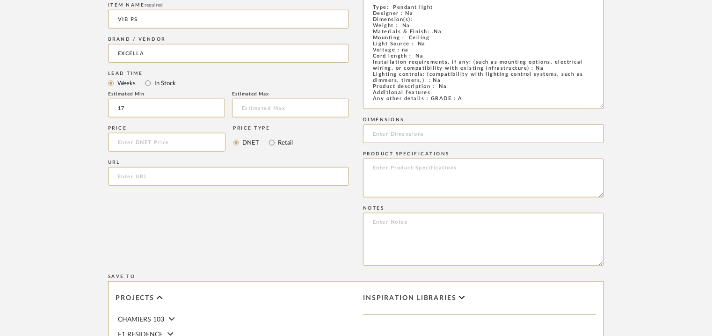
type input "pendant light, GRADE A,"
paste textarea "Price: INR.75,000/- Lead time : 120days after confirmation of size. Customisabl…"
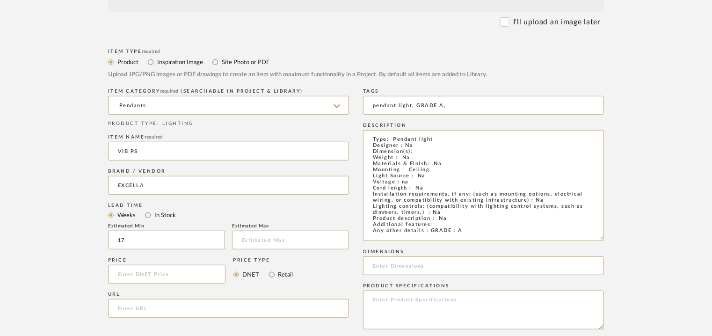
scroll to position [187, 0]
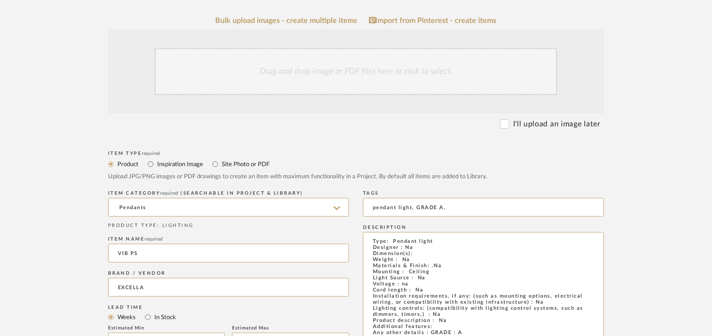
type textarea "Price: INR.75,000/- Lead time : 120days after confirmation of size. Customisabl…"
click at [244, 73] on div "Drag and drop image or PDF files here or click to select." at bounding box center [356, 71] width 402 height 47
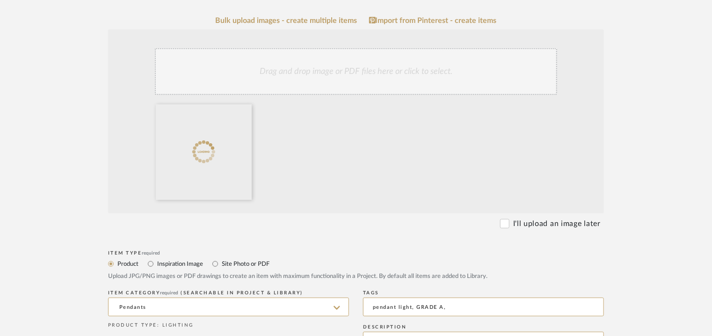
click at [330, 80] on div "Drag and drop image or PDF files here or click to select." at bounding box center [356, 71] width 402 height 47
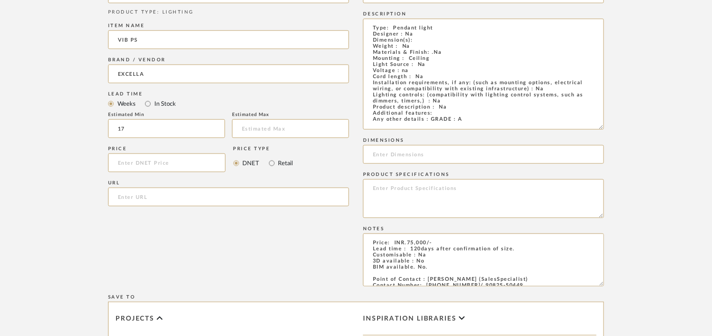
scroll to position [515, 0]
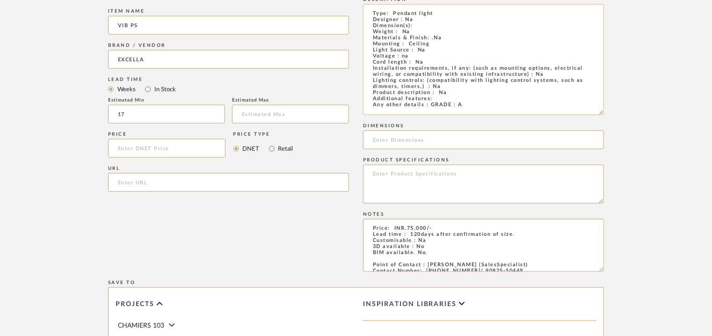
drag, startPoint x: 601, startPoint y: 111, endPoint x: 595, endPoint y: 145, distance: 34.6
click at [597, 115] on textarea "Type: Pendant light Designer : Na Dimension(s): Weight : Na Materials & Finish:…" at bounding box center [483, 59] width 241 height 111
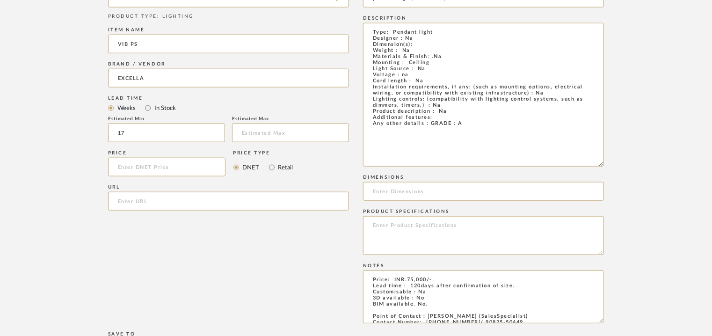
drag, startPoint x: 460, startPoint y: 108, endPoint x: 363, endPoint y: 4, distance: 142.0
click at [363, 4] on div "Item Type required Product Inspiration Image Site Photo or PDF Upload JPG/PNG i…" at bounding box center [356, 234] width 496 height 590
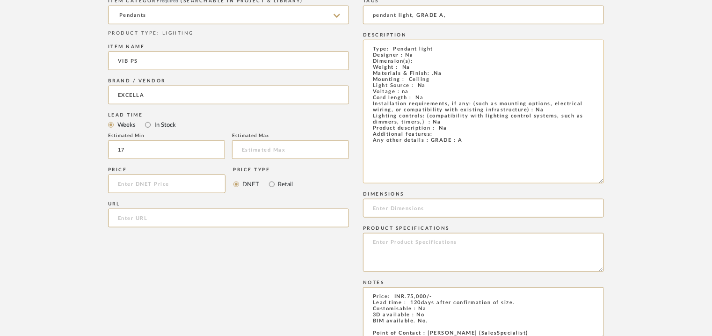
paste textarea "Ø265 X H450 + 1500mm Weight : Na Materials & Finish: .Na Mounting : Ceiling Lig…"
click at [439, 142] on textarea "Type: Pendant light Designer : Na Dimension(s): Ø265 X H450 + 1500mm Weight : N…" at bounding box center [483, 112] width 241 height 144
click at [464, 138] on textarea "Type: Pendant light Designer : Na Dimension(s): Ø265 X H450 + 1500mm Weight : N…" at bounding box center [483, 112] width 241 height 144
type textarea "Type: Pendant light Designer : Na Dimension(s): Ø265 X H450 + 1500mm Weight : N…"
drag, startPoint x: 490, startPoint y: 62, endPoint x: 414, endPoint y: 60, distance: 75.8
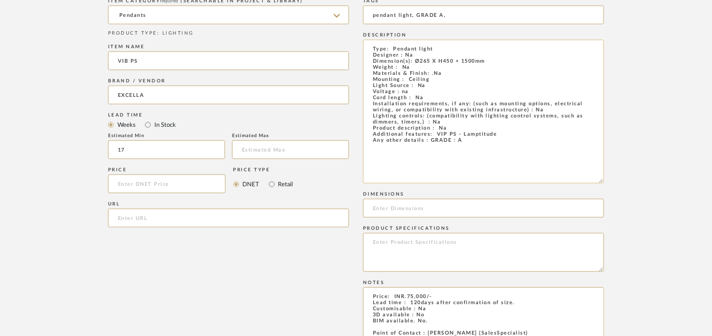
click at [414, 60] on textarea "Type: Pendant light Designer : Na Dimension(s): Ø265 X H450 + 1500mm Weight : N…" at bounding box center [483, 112] width 241 height 144
paste input "Ø265 X H450 + 1500mm"
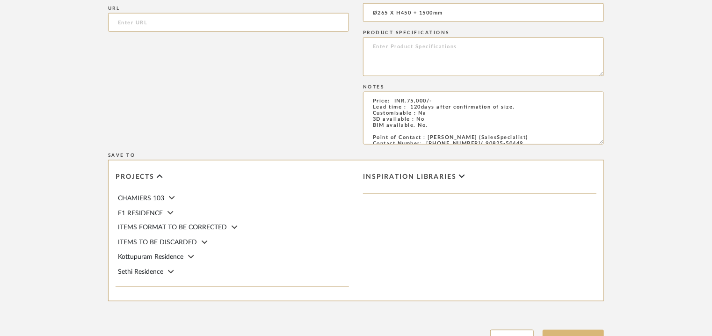
scroll to position [755, 0]
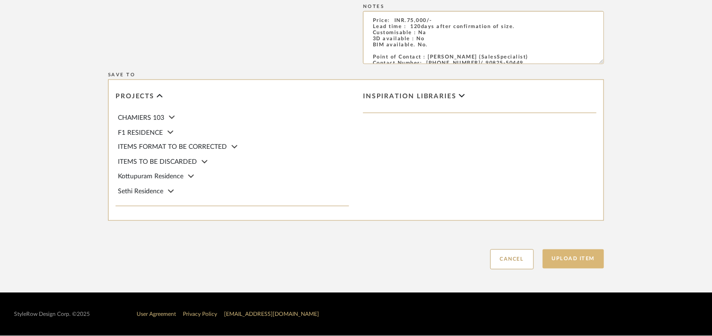
type input "Ø265 X H450 + 1500mm"
click at [580, 254] on button "Upload Item" at bounding box center [574, 258] width 62 height 19
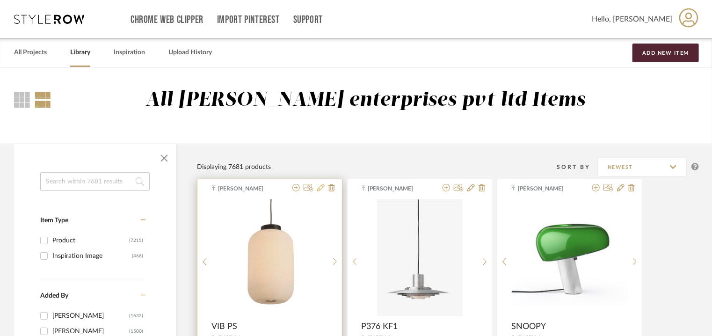
click at [322, 186] on icon at bounding box center [320, 187] width 7 height 7
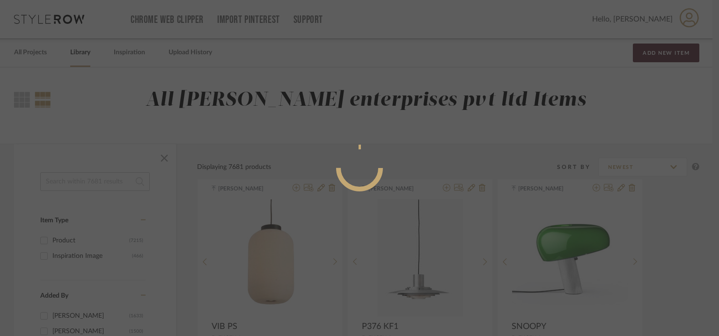
radio input "true"
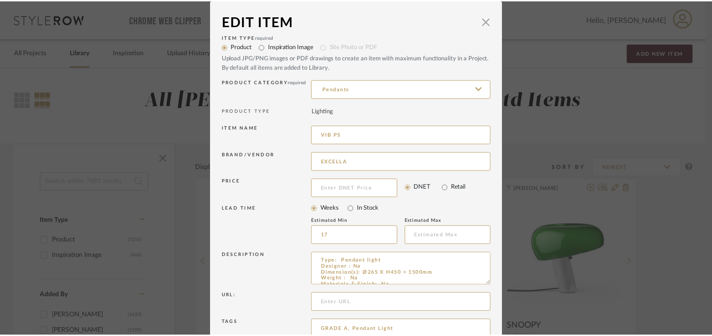
scroll to position [90, 0]
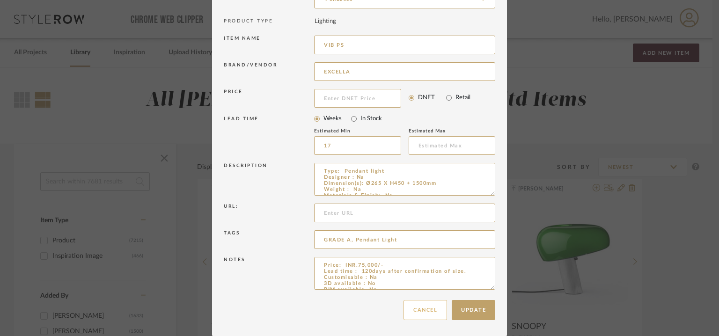
click at [432, 312] on button "Cancel" at bounding box center [425, 310] width 44 height 20
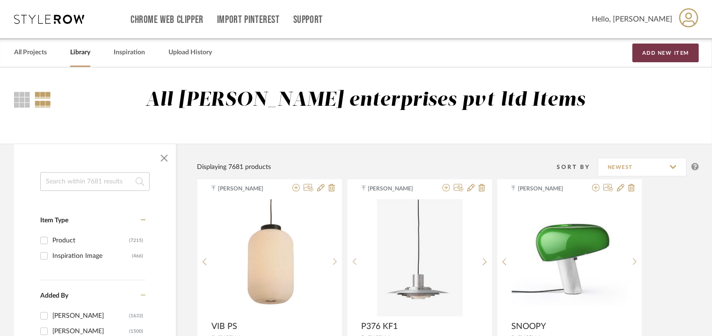
click at [661, 49] on button "Add New Item" at bounding box center [666, 53] width 66 height 19
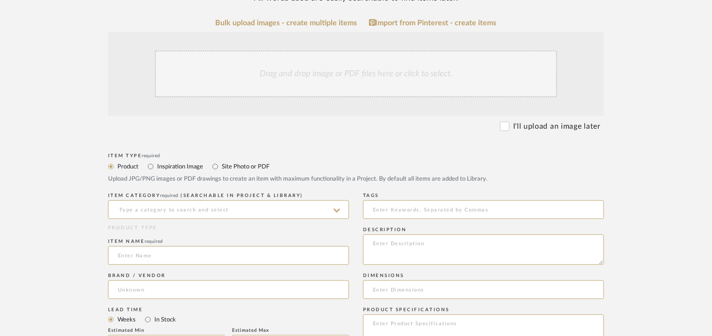
scroll to position [328, 0]
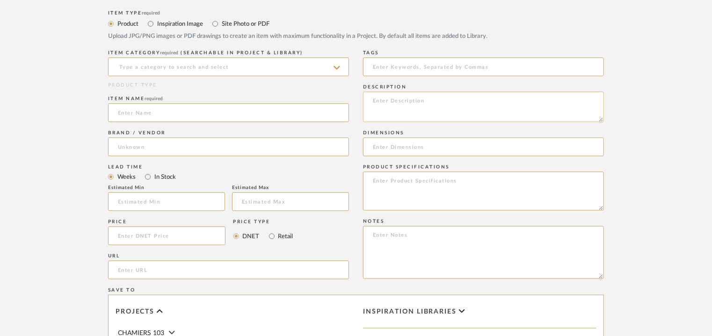
paste textarea "Type: wall light Designer : Na Dimension(s): H680mm Weight : Na Materials & Fin…"
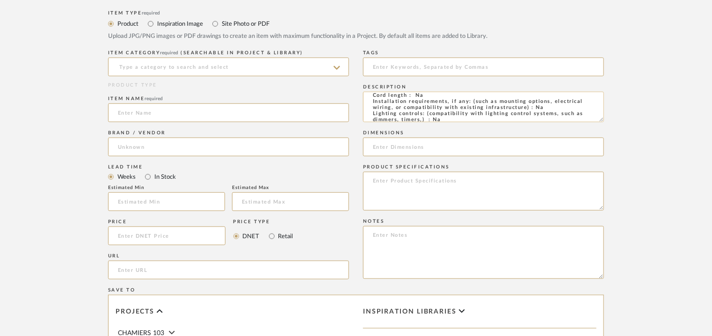
scroll to position [0, 0]
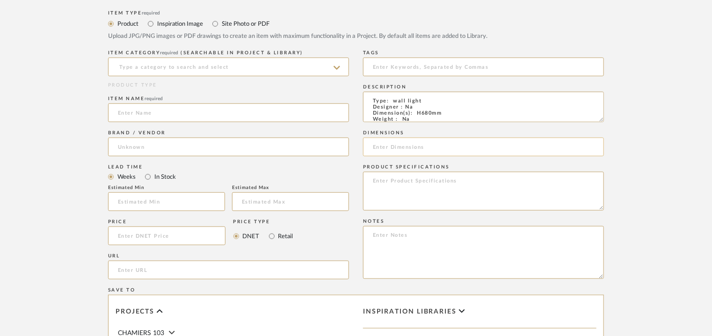
type textarea "Type: wall light Designer : Na Dimension(s): H680mm Weight : Na Materials & Fin…"
click at [416, 147] on input at bounding box center [483, 147] width 241 height 19
type input "H680mm"
click at [140, 72] on input at bounding box center [228, 67] width 241 height 19
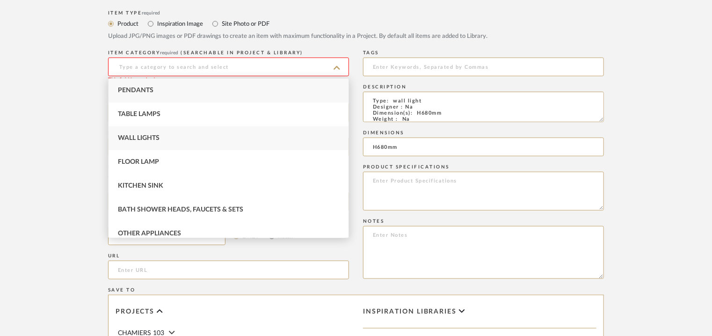
click at [140, 135] on span "Wall Lights" at bounding box center [139, 138] width 42 height 7
type input "Wall Lights"
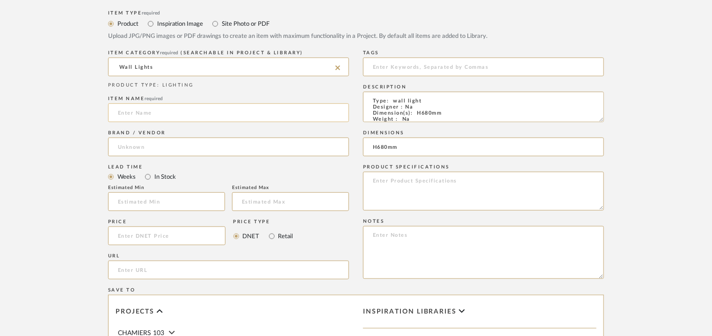
click at [146, 115] on input at bounding box center [228, 112] width 241 height 19
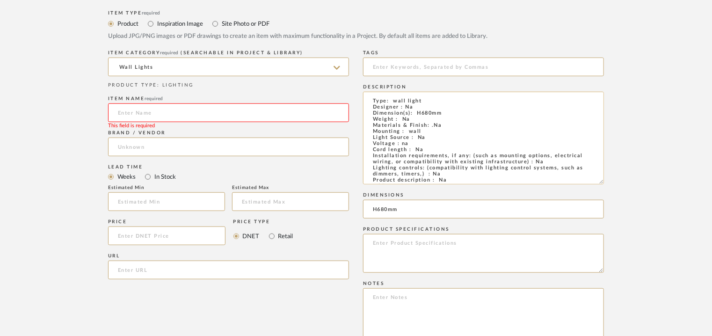
drag, startPoint x: 600, startPoint y: 120, endPoint x: 595, endPoint y: 212, distance: 91.9
click at [642, 233] on form "Bulk upload images - create multiple items Import from Pinterest - create items…" at bounding box center [356, 211] width 596 height 671
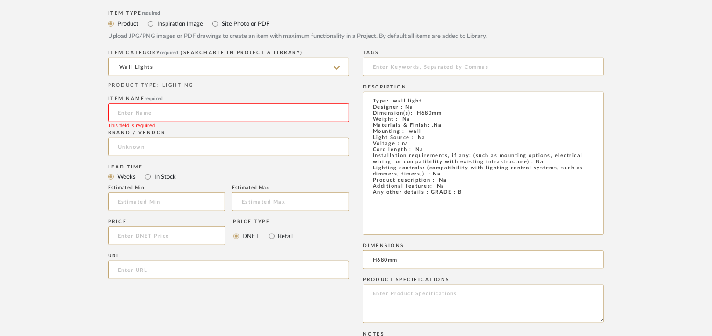
drag, startPoint x: 417, startPoint y: 190, endPoint x: 367, endPoint y: 89, distance: 112.2
click at [367, 88] on div "Description Type: wall light Designer : Na Dimension(s): H680mm Weight : Na Mat…" at bounding box center [483, 161] width 241 height 159
paste textarea
type textarea "Type: wall light Designer : Na Dimension(s): H680mm Weight : Na Materials & Fin…"
click at [147, 107] on input at bounding box center [228, 112] width 241 height 19
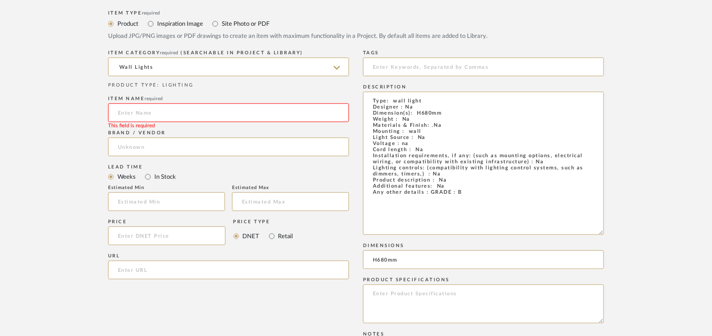
type input "w"
type input "WALL LIGHT"
click at [137, 146] on input at bounding box center [228, 147] width 241 height 19
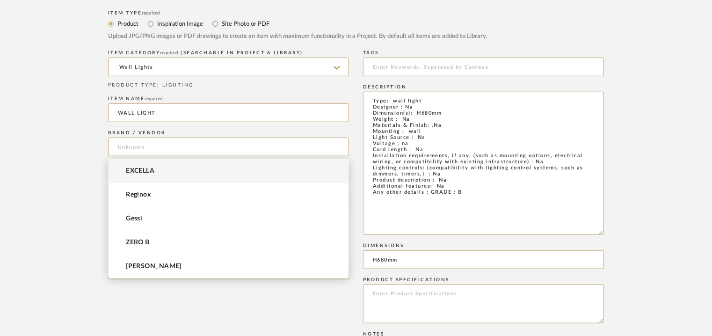
click at [136, 168] on span "EXCELLA" at bounding box center [140, 171] width 29 height 8
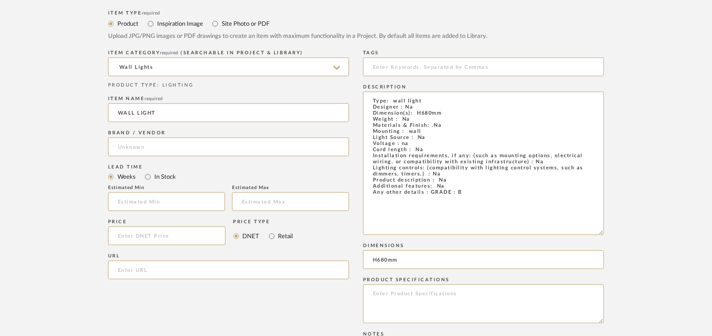
type input "EXCELLA"
click at [144, 205] on input "text" at bounding box center [166, 201] width 117 height 19
type input "17"
click at [408, 66] on input at bounding box center [483, 67] width 241 height 19
type input "W"
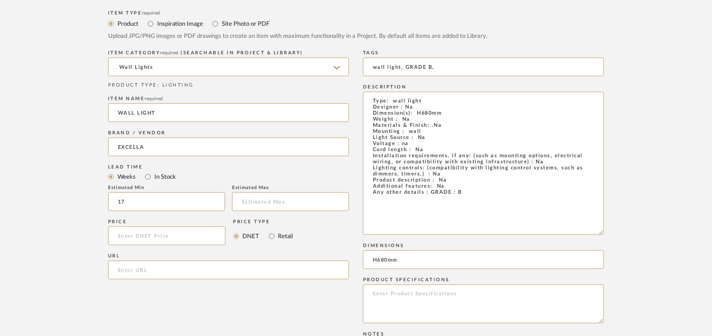
scroll to position [562, 0]
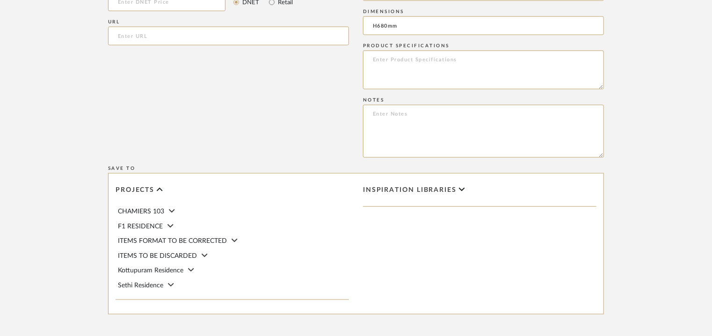
type input "wall light, GRADE B,"
paste textarea "Price: INR.27,900/- Lead time : 120days after confirmation of size. Customisabl…"
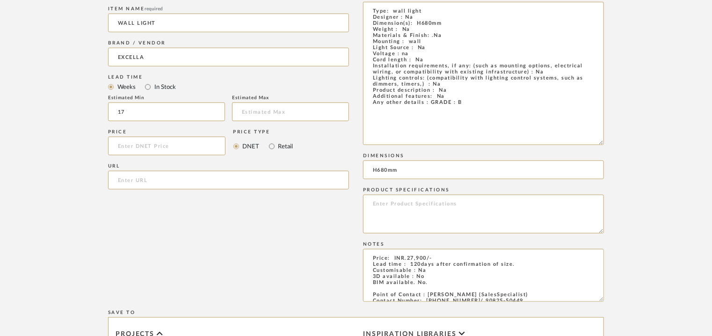
scroll to position [234, 0]
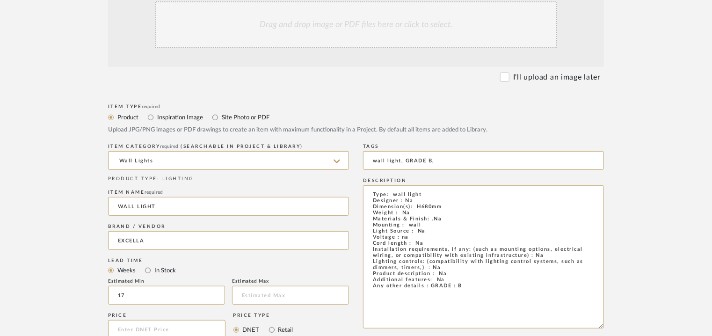
type textarea "Price: INR.27,900/- Lead time : 120days after confirmation of size. Customisabl…"
click at [357, 34] on div "Drag and drop image or PDF files here or click to select." at bounding box center [356, 24] width 402 height 47
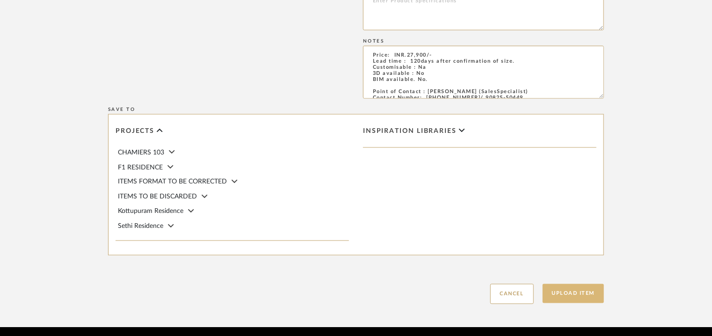
scroll to position [749, 0]
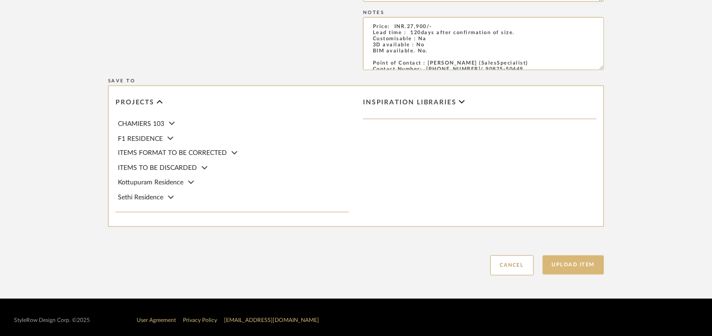
click at [586, 263] on button "Upload Item" at bounding box center [574, 265] width 62 height 19
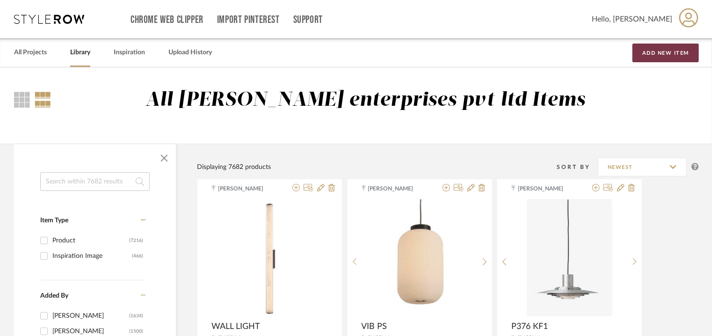
click at [678, 55] on button "Add New Item" at bounding box center [666, 53] width 66 height 19
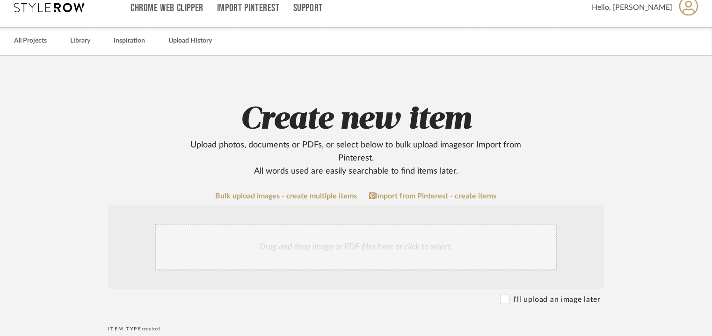
scroll to position [187, 0]
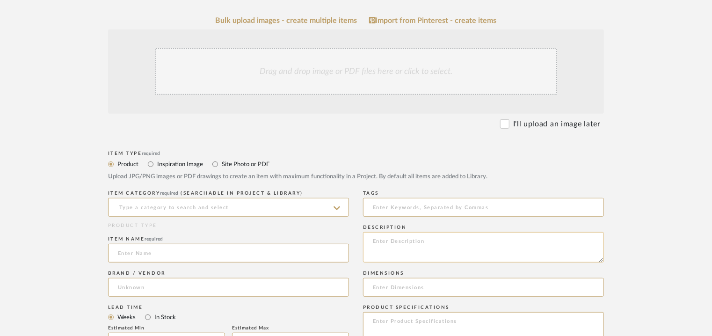
paste textarea "Type: Floor light Designer : Na Dimension(s): Na Weight : Na Materials & Finish…"
type textarea "Type: Floor light Designer : Na Dimension(s): Na Weight : Na Materials & Finish…"
drag, startPoint x: 195, startPoint y: 202, endPoint x: 194, endPoint y: 206, distance: 4.9
click at [197, 202] on input at bounding box center [228, 207] width 241 height 19
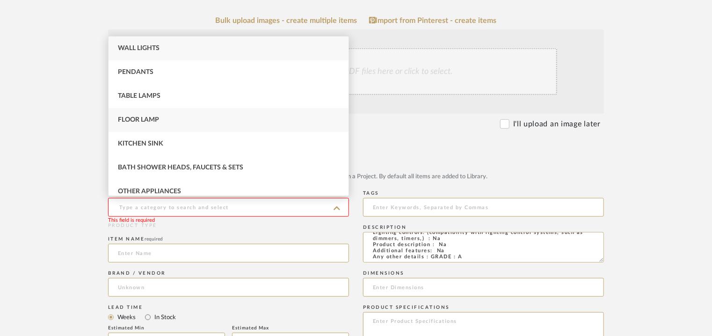
click at [155, 120] on span "Floor Lamp" at bounding box center [138, 120] width 41 height 7
type input "Floor Lamp"
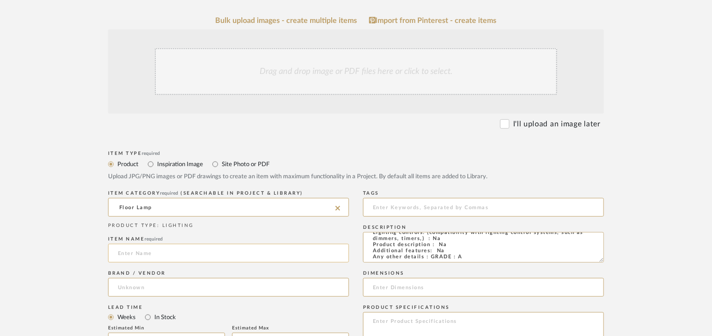
click at [131, 250] on input at bounding box center [228, 253] width 241 height 19
type input "f"
type input "FLOOR LAMP"
drag, startPoint x: 0, startPoint y: 207, endPoint x: 4, endPoint y: 202, distance: 6.7
click at [0, 203] on upload-items "Create new item Upload photos, documents or PDFs, or select below to bulk uploa…" at bounding box center [356, 264] width 712 height 768
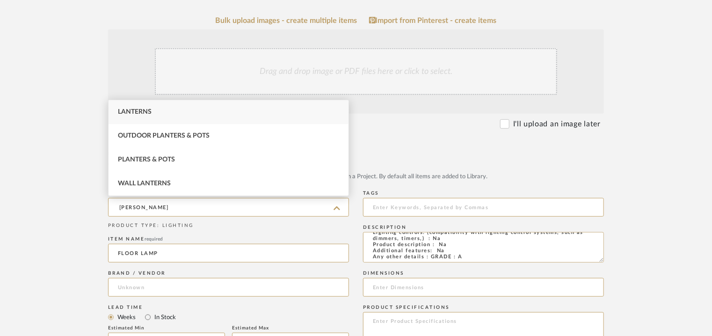
click at [130, 112] on span "Lanterns" at bounding box center [135, 112] width 34 height 7
type input "Lanterns"
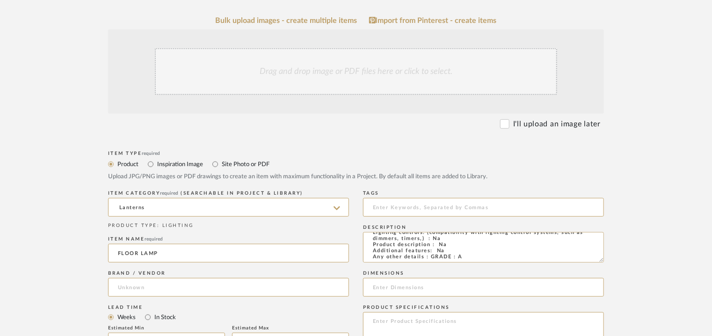
drag, startPoint x: 103, startPoint y: 248, endPoint x: 0, endPoint y: 247, distance: 103.0
click at [0, 247] on upload-items "Create new item Upload photos, documents or PDFs, or select below to bulk uploa…" at bounding box center [356, 264] width 712 height 768
type input "LANTERN"
click at [127, 285] on input at bounding box center [228, 287] width 241 height 19
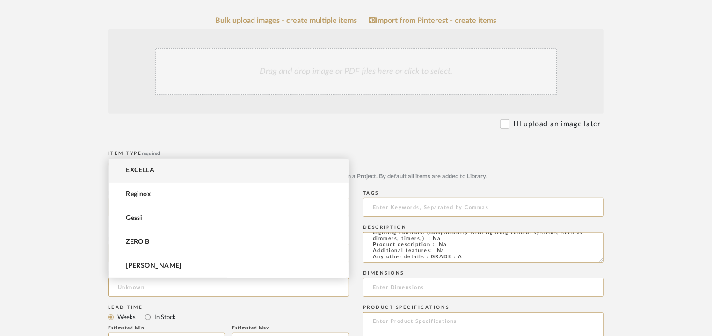
click at [154, 175] on mat-option "EXCELLA" at bounding box center [229, 171] width 240 height 24
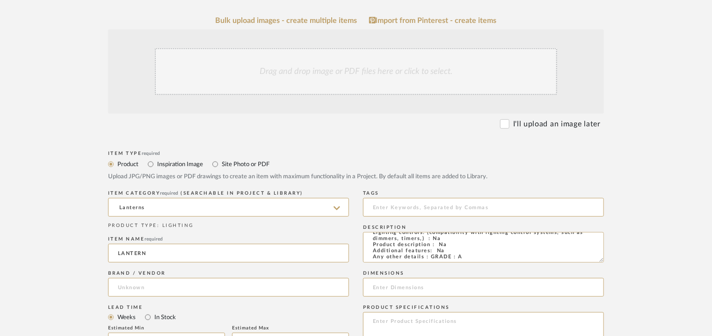
type input "EXCELLA"
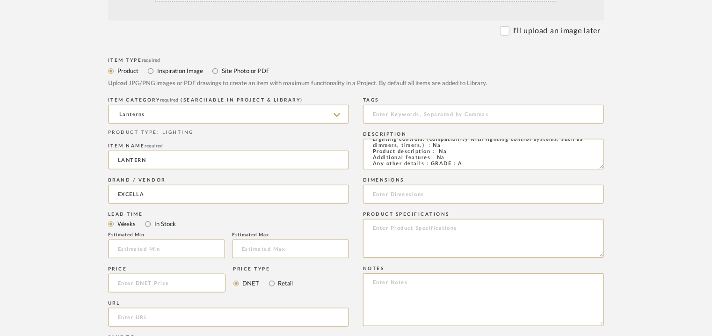
scroll to position [281, 0]
click at [165, 248] on input "text" at bounding box center [166, 248] width 117 height 19
type input "17"
click at [432, 111] on input at bounding box center [483, 113] width 241 height 19
type input "L"
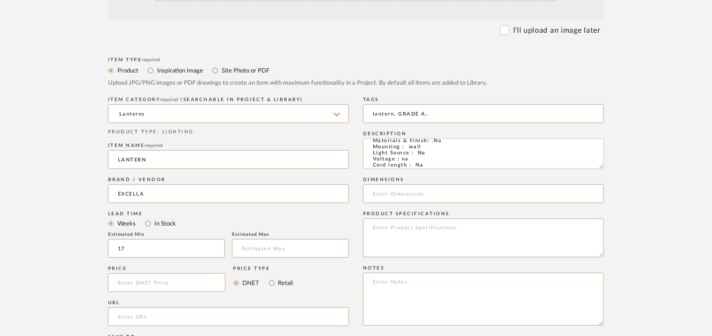
scroll to position [0, 0]
type input "lantern, GRADE A,"
paste textarea "Price: INR.37,500/- Lead time : 120days after confirmation of size. Customisabl…"
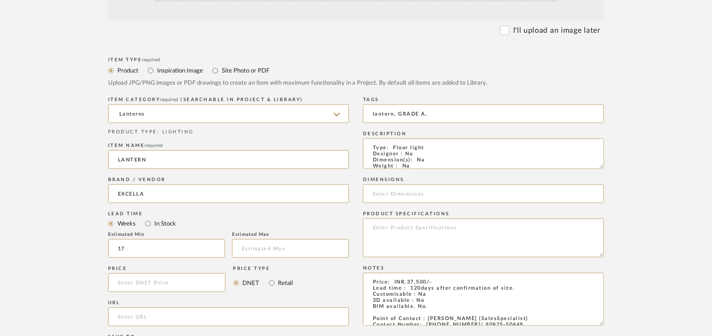
type textarea "Price: INR.37,500/- Lead time : 120days after confirmation of size. Customisabl…"
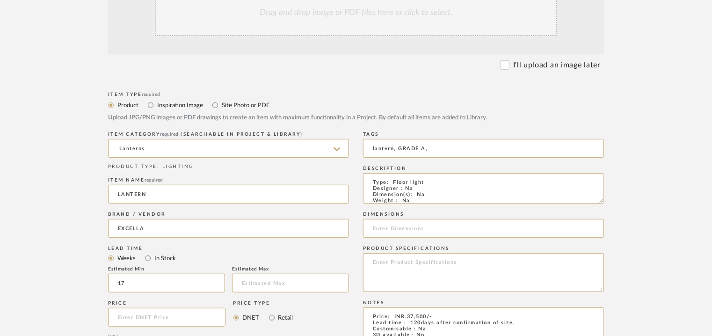
scroll to position [94, 0]
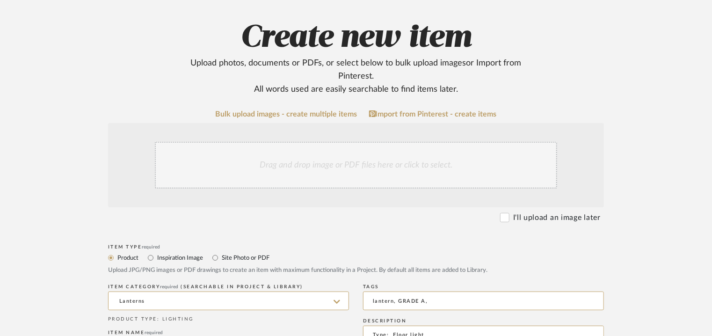
click at [324, 178] on div "Drag and drop image or PDF files here or click to select." at bounding box center [356, 165] width 402 height 47
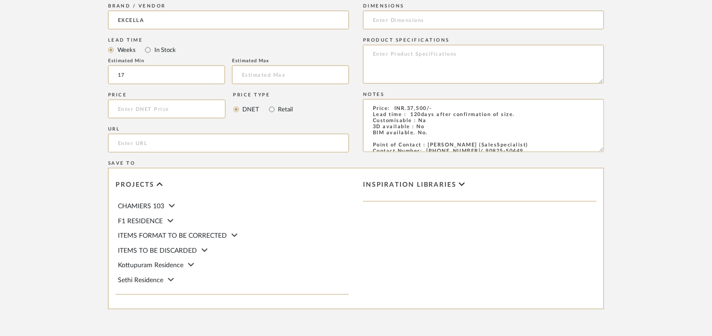
scroll to position [642, 0]
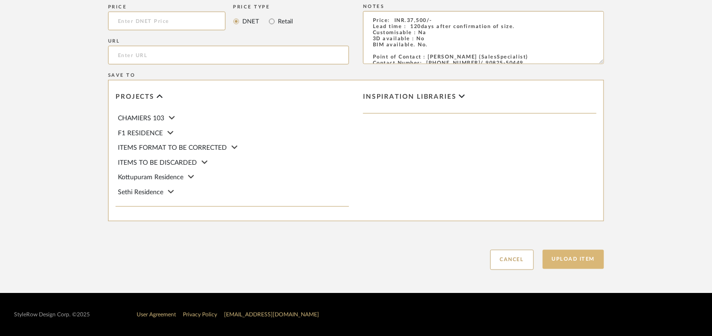
click at [563, 259] on button "Upload Item" at bounding box center [574, 259] width 62 height 19
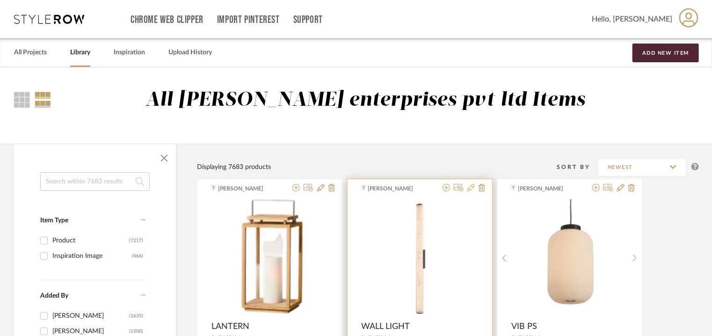
click at [470, 187] on icon at bounding box center [471, 187] width 7 height 7
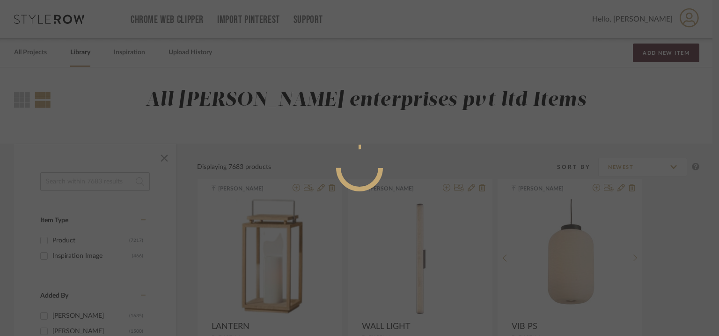
radio input "true"
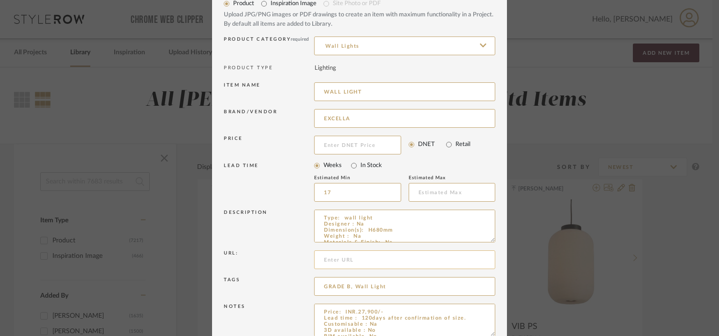
scroll to position [90, 0]
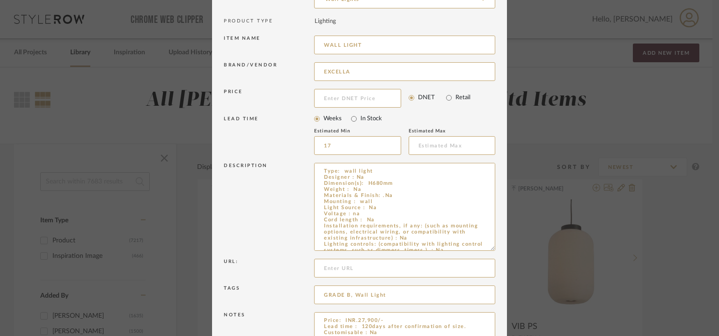
drag, startPoint x: 489, startPoint y: 193, endPoint x: 482, endPoint y: 254, distance: 61.2
click at [496, 247] on dialog-content "Edit Item × Item Type required Product Inspiration Image Site Photo or PDF Uplo…" at bounding box center [359, 151] width 295 height 482
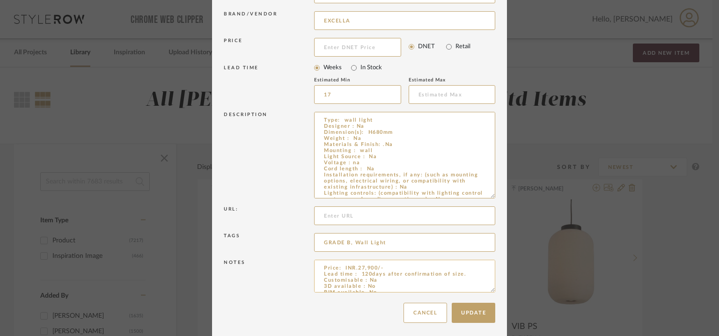
scroll to position [144, 0]
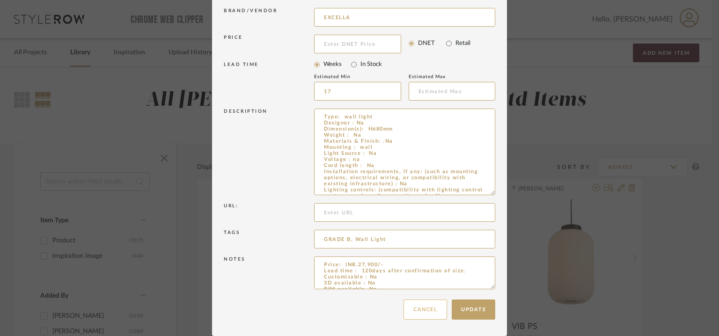
click at [426, 311] on button "Cancel" at bounding box center [425, 310] width 44 height 20
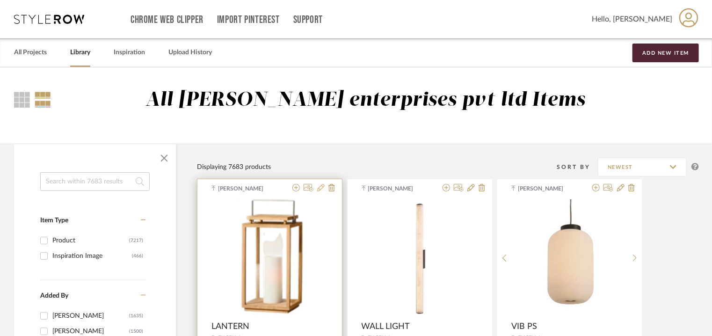
click at [322, 189] on icon at bounding box center [320, 187] width 7 height 7
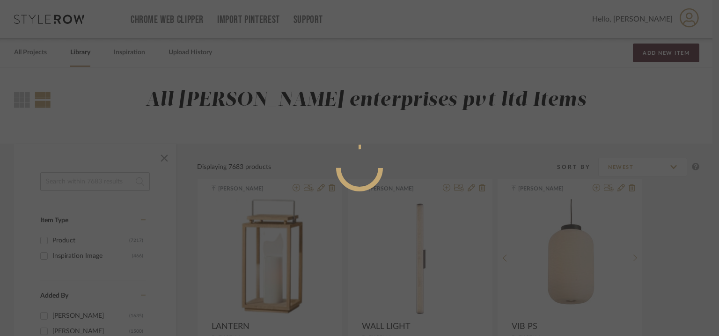
radio input "true"
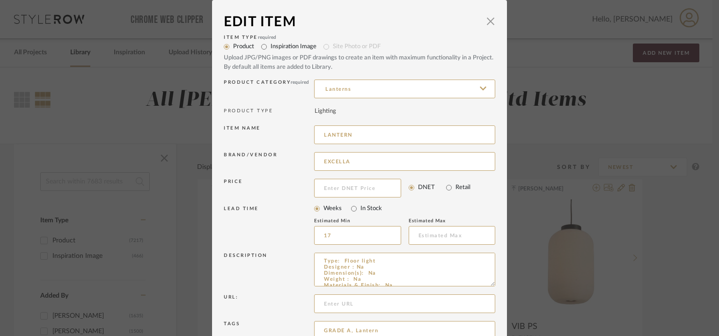
drag, startPoint x: 490, startPoint y: 283, endPoint x: 496, endPoint y: 322, distance: 39.8
click at [496, 322] on dialog-content "Edit Item × Item Type required Product Inspiration Image Site Photo or PDF Uplo…" at bounding box center [359, 213] width 295 height 427
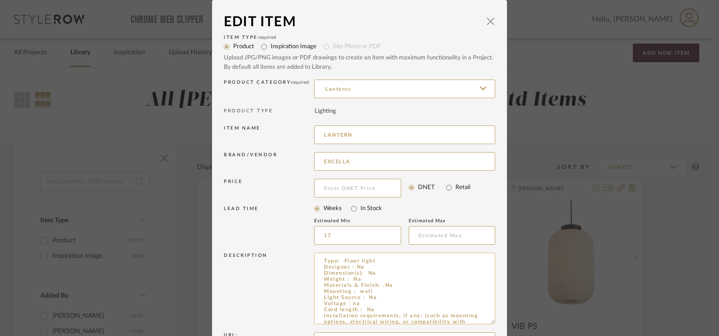
click at [367, 292] on textarea "Type: Floor light Designer : Na Dimension(s): Na Weight : Na Materials & Finish…" at bounding box center [404, 289] width 181 height 72
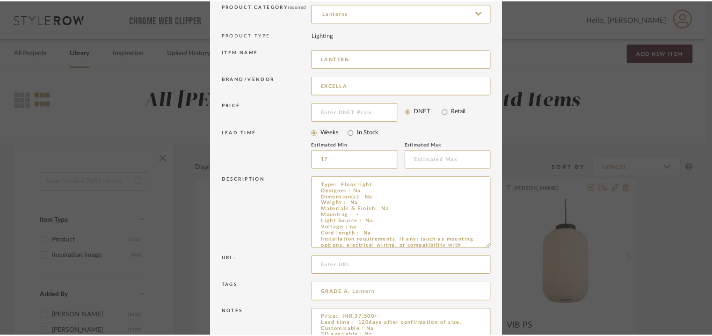
scroll to position [129, 0]
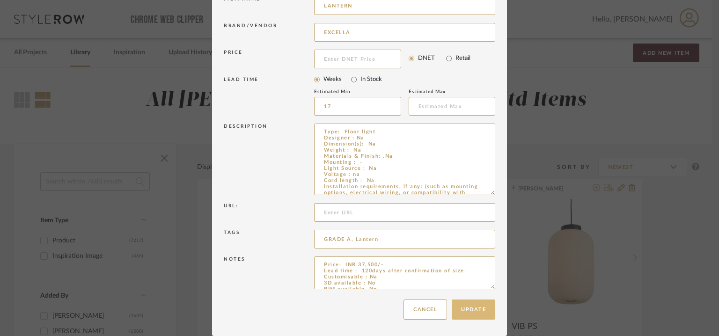
type textarea "Type: Floor light Designer : Na Dimension(s): Na Weight : Na Materials & Finish…"
click at [472, 309] on button "Update" at bounding box center [474, 310] width 44 height 20
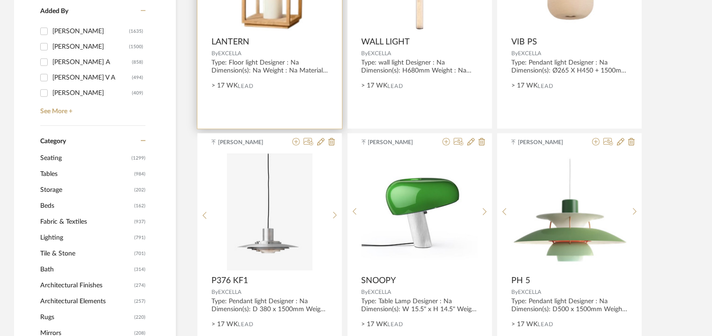
scroll to position [140, 0]
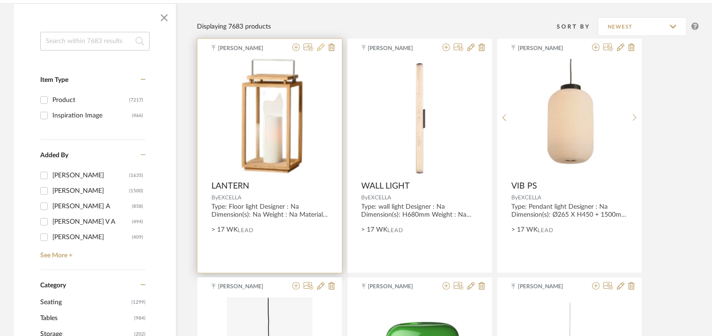
click at [320, 46] on icon at bounding box center [320, 47] width 7 height 7
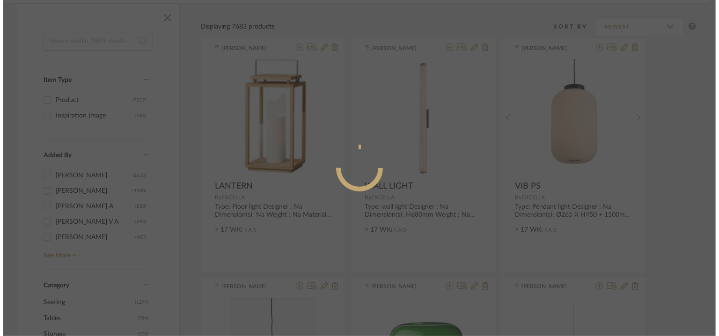
scroll to position [0, 0]
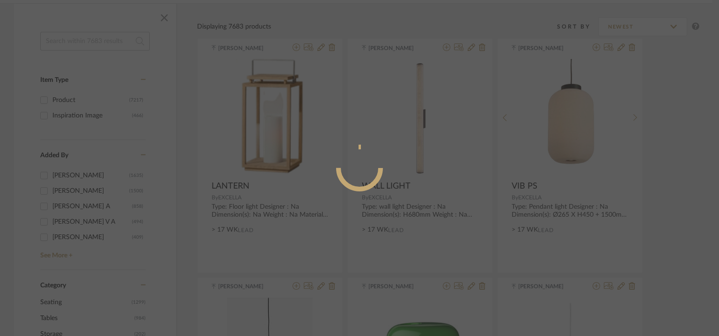
radio input "true"
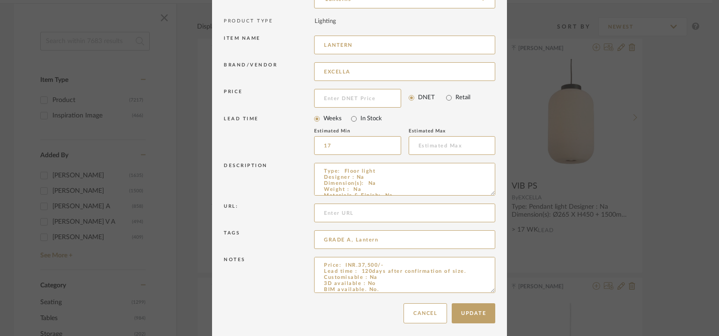
drag, startPoint x: 487, startPoint y: 288, endPoint x: 494, endPoint y: 351, distance: 63.1
click at [494, 196] on html "Chrome Web Clipper Import Pinterest Support All Projects Library Inspiration Up…" at bounding box center [359, 28] width 719 height 336
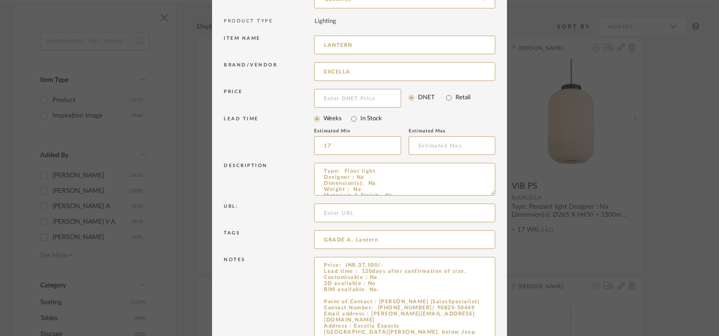
scroll to position [153, 0]
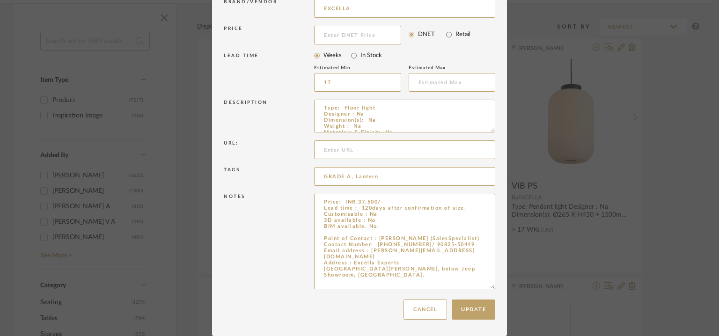
drag, startPoint x: 320, startPoint y: 261, endPoint x: 474, endPoint y: 363, distance: 184.6
click at [474, 196] on html "Chrome Web Clipper Import Pinterest Support All Projects Library Inspiration Up…" at bounding box center [359, 28] width 719 height 336
click at [477, 310] on button "Update" at bounding box center [474, 310] width 44 height 20
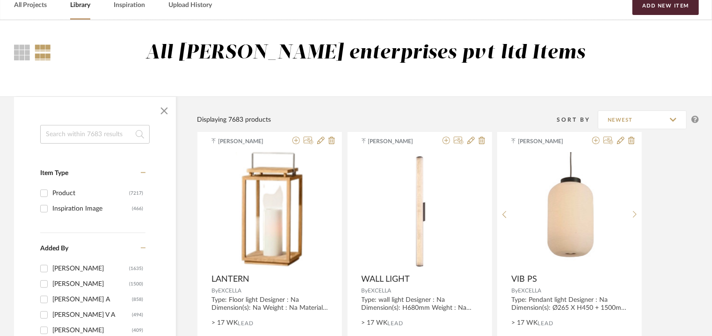
scroll to position [0, 0]
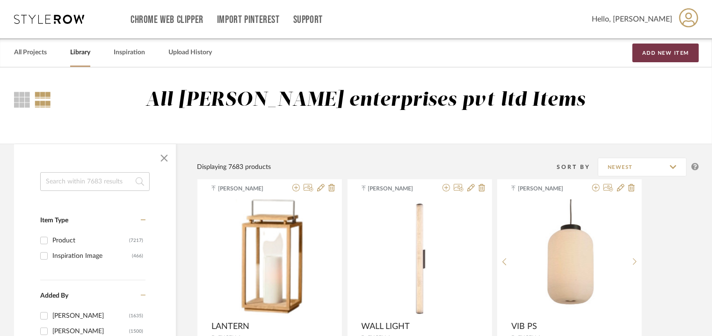
click at [670, 51] on button "Add New Item" at bounding box center [666, 53] width 66 height 19
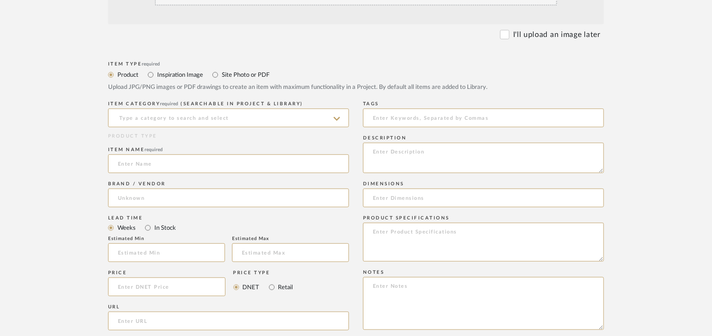
scroll to position [328, 0]
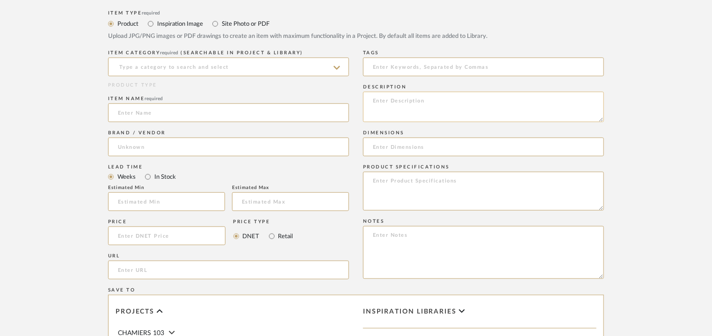
paste textarea "Type: Pendant light Designer : Na Dimension(s): Na Weight : Na Materials & Fini…"
type textarea "Type: Pendant light Designer : Na Dimension(s): Na Weight : Na Materials & Fini…"
click at [244, 66] on input at bounding box center [228, 67] width 241 height 19
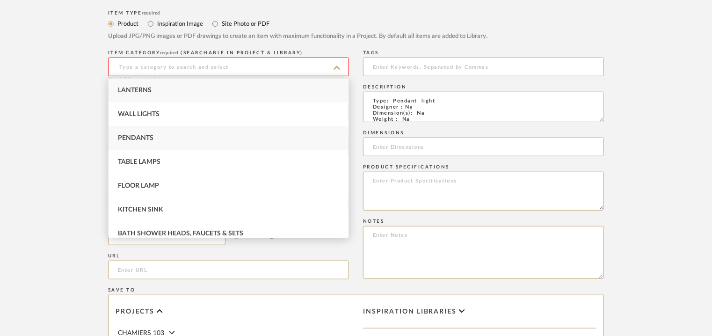
click at [136, 137] on span "Pendants" at bounding box center [136, 138] width 36 height 7
type input "Pendants"
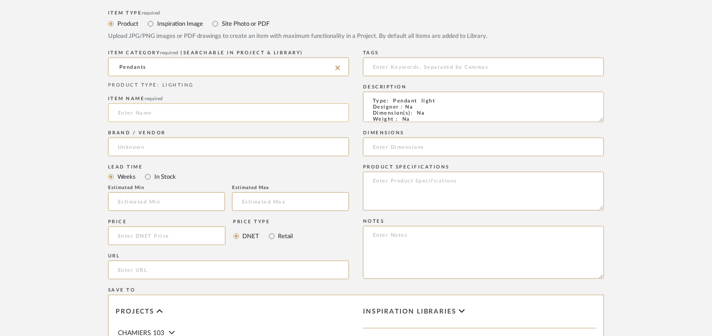
click at [139, 115] on input at bounding box center [228, 112] width 241 height 19
type input "PENDANT LIGHT"
click at [125, 141] on input at bounding box center [228, 147] width 241 height 19
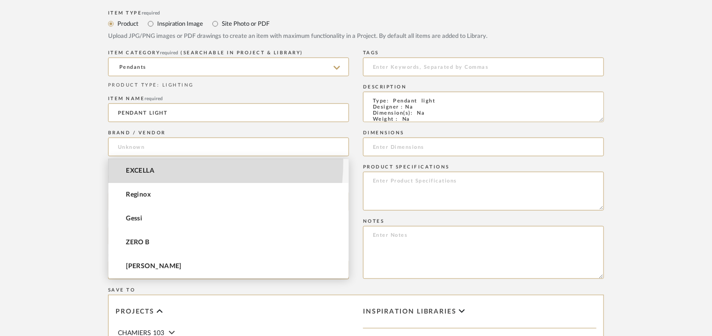
click at [125, 162] on mat-option "EXCELLA" at bounding box center [229, 171] width 240 height 24
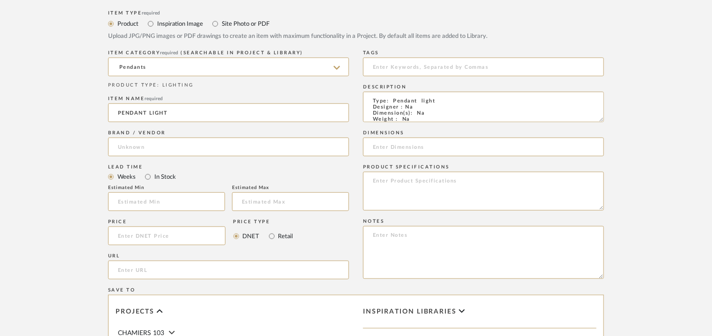
type input "EXCELLA"
drag, startPoint x: 138, startPoint y: 203, endPoint x: 145, endPoint y: 201, distance: 6.7
click at [139, 203] on input at bounding box center [166, 201] width 117 height 19
type input "17"
click at [414, 65] on input at bounding box center [483, 67] width 241 height 19
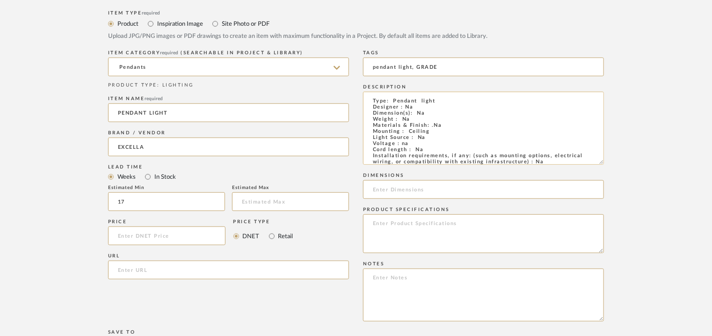
drag, startPoint x: 600, startPoint y: 119, endPoint x: 587, endPoint y: 147, distance: 30.6
click at [587, 147] on textarea "Type: Pendant light Designer : Na Dimension(s): Na Weight : Na Materials & Fini…" at bounding box center [483, 128] width 241 height 73
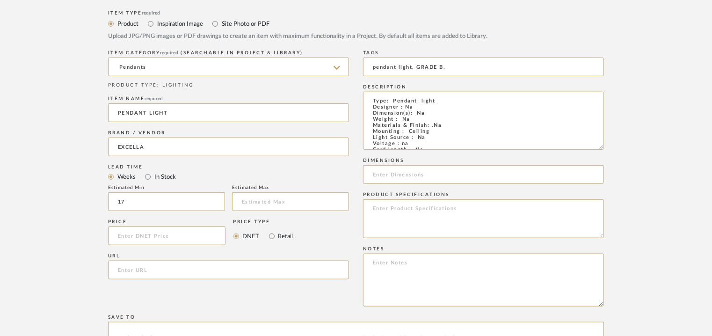
type input "pendant light, GRADE B,"
click at [384, 264] on textarea at bounding box center [483, 280] width 241 height 53
paste textarea "Price: INR.45,000/- Lead time : 120days after confirmation of size. Customisabl…"
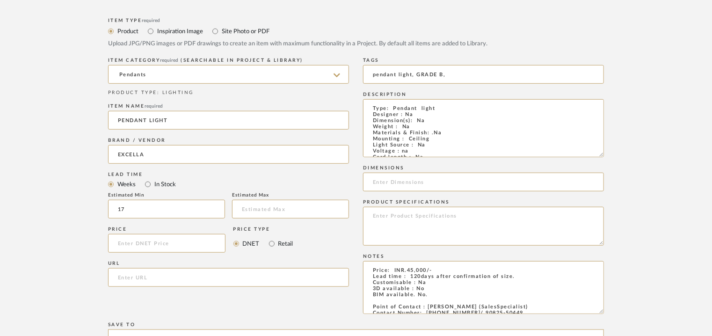
scroll to position [140, 0]
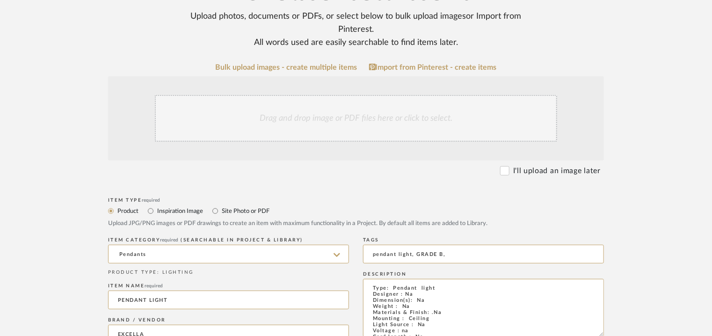
type textarea "Price: INR.45,000/- Lead time : 120days after confirmation of size. Customisabl…"
click at [323, 115] on div "Drag and drop image or PDF files here or click to select." at bounding box center [356, 118] width 402 height 47
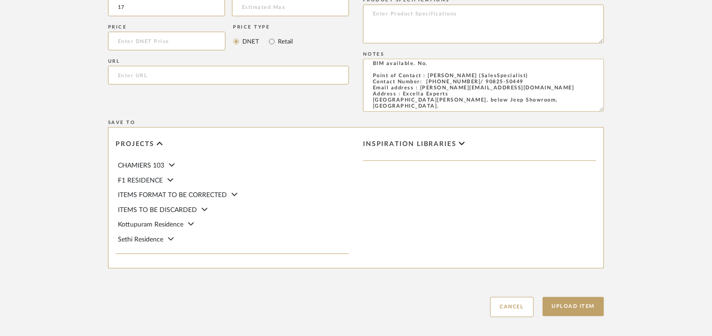
scroll to position [670, 0]
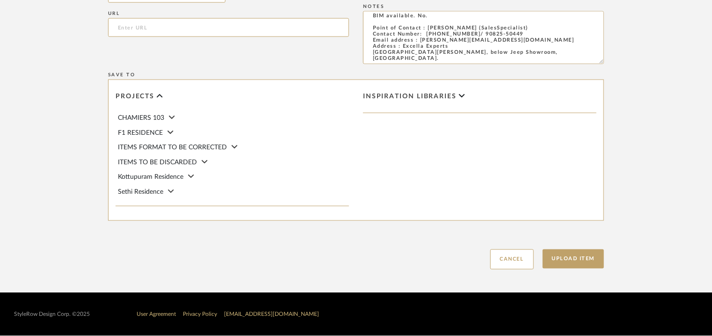
click at [593, 246] on div "Upload Item Cancel" at bounding box center [356, 248] width 496 height 43
click at [590, 256] on button "Upload Item" at bounding box center [574, 258] width 62 height 19
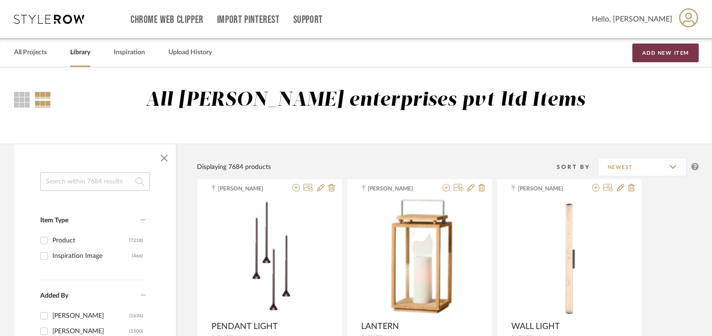
click at [668, 53] on button "Add New Item" at bounding box center [666, 53] width 66 height 19
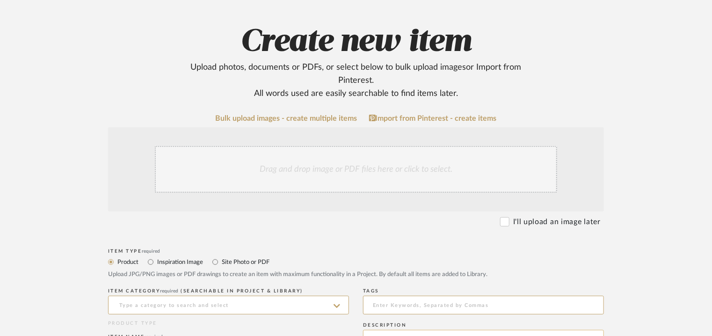
scroll to position [234, 0]
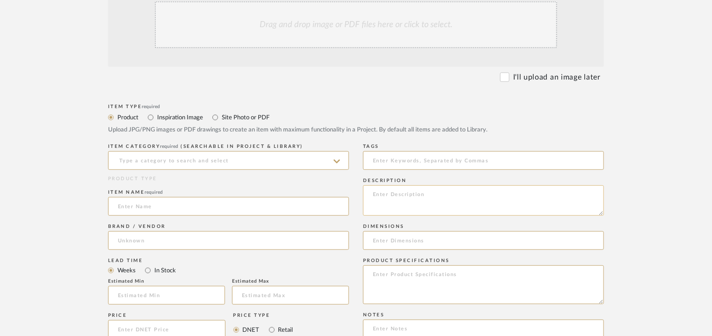
paste textarea "Type: Table Lamp Designer : Na Dimension(s): 250 x 300mm Weight : Na Materials …"
type textarea "Type: Table Lamp Designer : Na Dimension(s): 250 x 300mm Weight : Na Materials …"
click at [197, 162] on input at bounding box center [228, 160] width 241 height 19
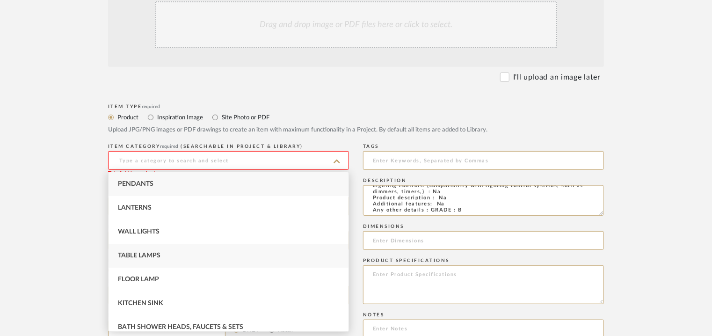
click at [133, 252] on span "Table Lamps" at bounding box center [139, 255] width 43 height 7
type input "Table Lamps"
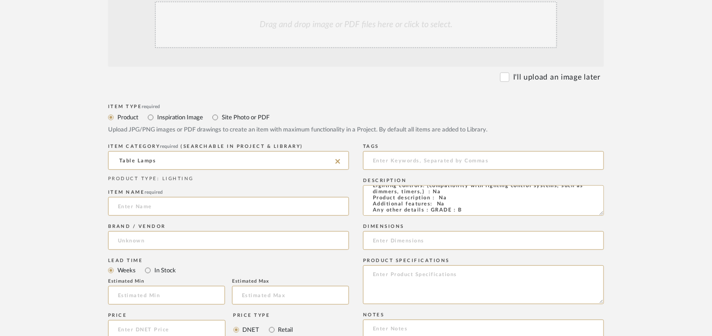
drag, startPoint x: 147, startPoint y: 204, endPoint x: 185, endPoint y: 194, distance: 39.6
click at [161, 201] on input at bounding box center [228, 206] width 241 height 19
click at [124, 206] on input "TAble Lamp" at bounding box center [228, 206] width 241 height 19
drag, startPoint x: 124, startPoint y: 205, endPoint x: 220, endPoint y: 232, distance: 100.5
click at [220, 232] on div "ITEM CATEGORY required (Searchable in Project & Library) Table Lamps PRODUCT TY…" at bounding box center [228, 259] width 241 height 237
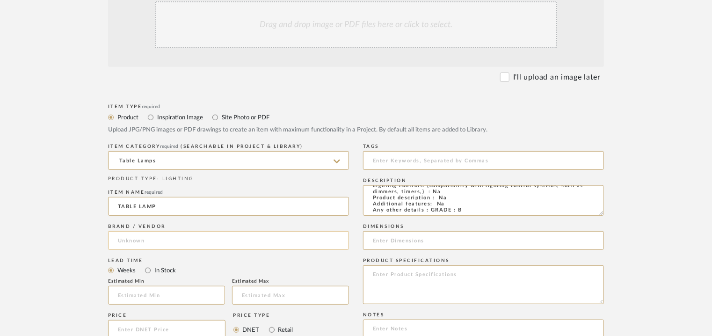
type input "TABLE LAMP"
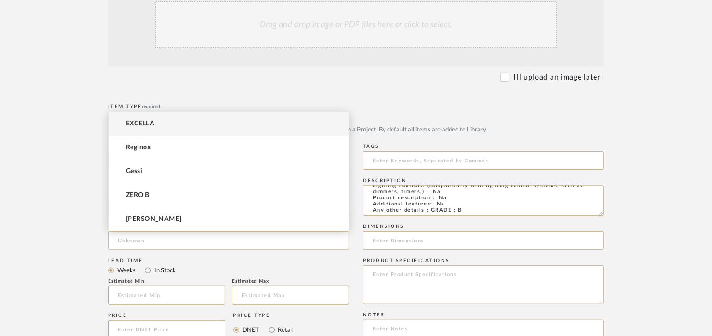
click at [133, 241] on input at bounding box center [228, 240] width 241 height 19
click at [167, 125] on mat-option "EXCELLA" at bounding box center [229, 124] width 240 height 24
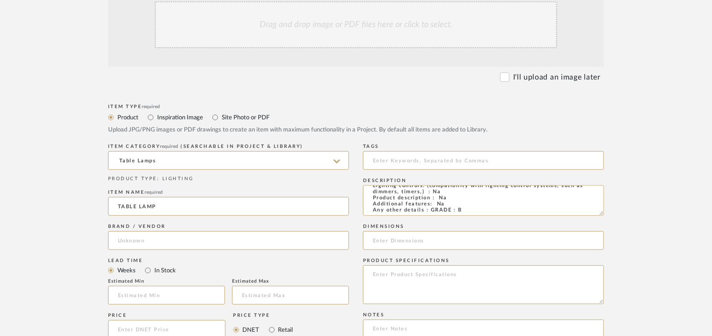
type input "EXCELLA"
click at [140, 292] on input "text" at bounding box center [166, 295] width 117 height 19
type input "17"
click at [406, 162] on input at bounding box center [483, 160] width 241 height 19
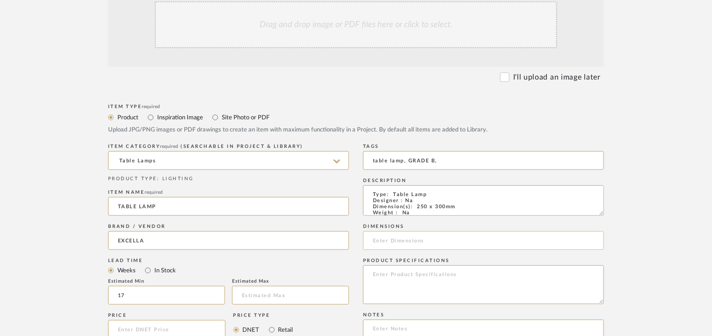
type input "table lamp, GRADE B,"
click at [387, 237] on input at bounding box center [483, 240] width 241 height 19
type input "250 x 300mm"
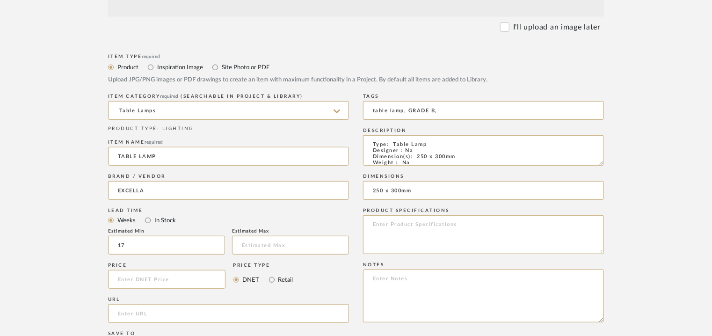
scroll to position [374, 0]
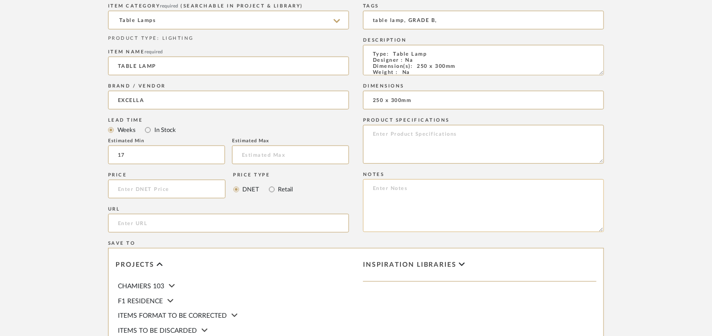
paste textarea "Price: INR.13,500/- Lead time : 120days after confirmation of size. Customisabl…"
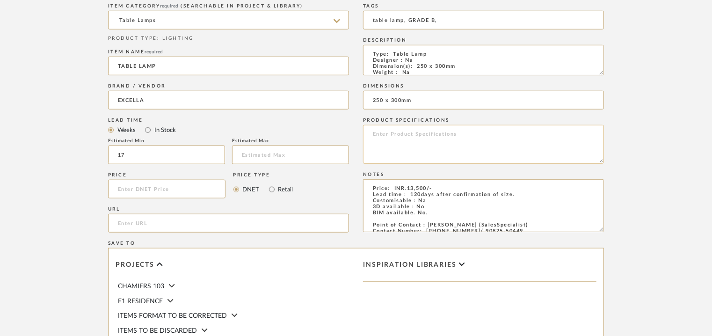
scroll to position [36, 0]
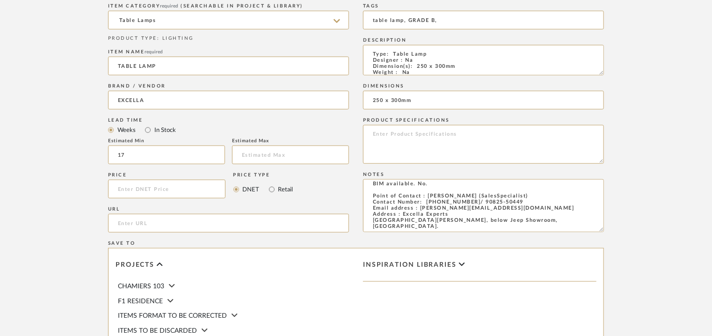
type textarea "Price: INR.13,500/- Lead time : 120days after confirmation of size. Customisabl…"
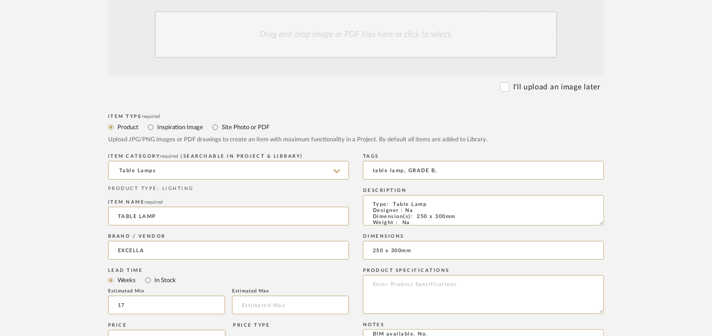
scroll to position [187, 0]
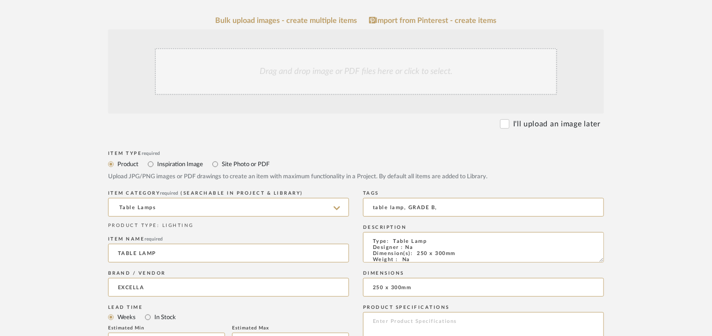
click at [333, 68] on div "Drag and drop image or PDF files here or click to select." at bounding box center [356, 71] width 402 height 47
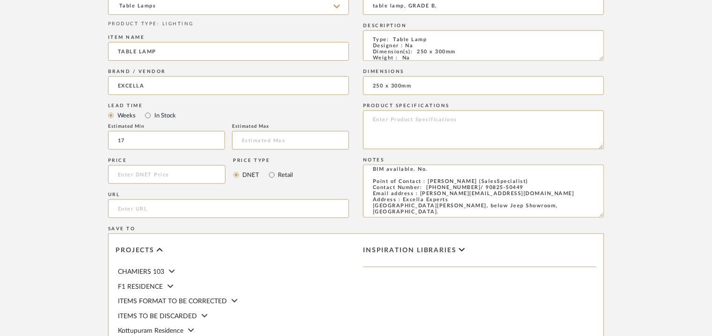
scroll to position [642, 0]
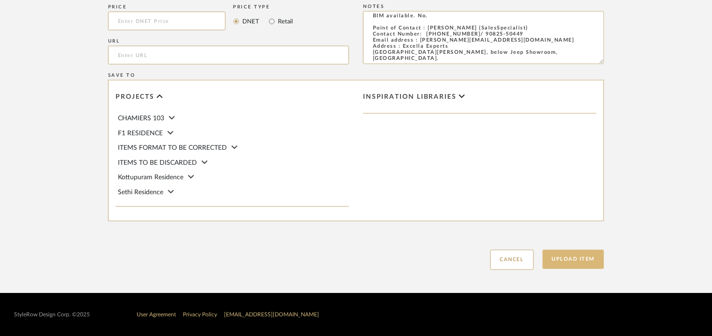
click at [574, 265] on button "Upload Item" at bounding box center [574, 259] width 62 height 19
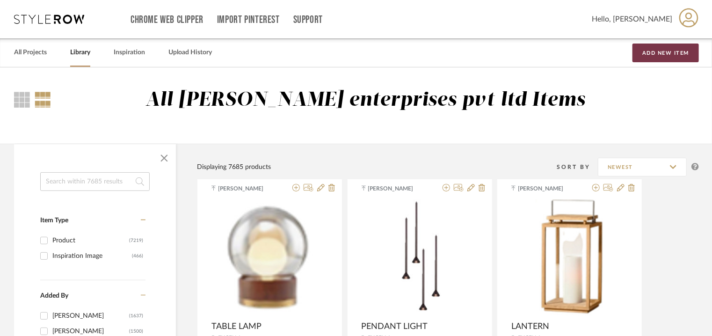
drag, startPoint x: 659, startPoint y: 52, endPoint x: 657, endPoint y: 59, distance: 7.3
click at [660, 51] on button "Add New Item" at bounding box center [666, 53] width 66 height 19
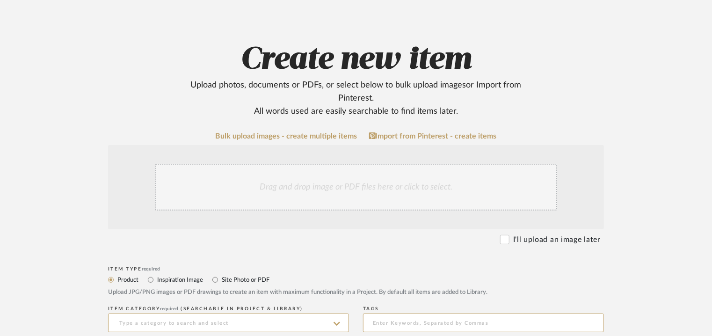
scroll to position [187, 0]
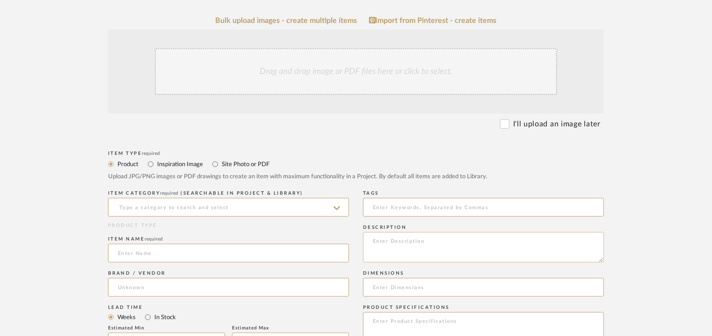
paste textarea "Type: Pendant Lamp Designer : Na Dimension(s): D200 x 1500mm Weight : Na Materi…"
type textarea "Type: Pendant Lamp Designer : Na Dimension(s): D200 x 1500mm Weight : Na Materi…"
click at [183, 210] on input at bounding box center [228, 207] width 241 height 19
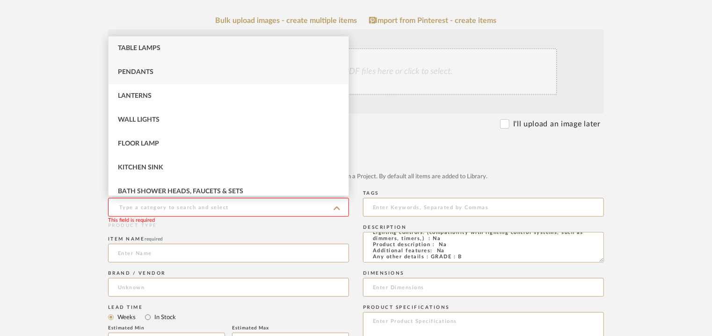
click at [129, 67] on div "Pendants" at bounding box center [229, 72] width 240 height 24
type input "Pendants"
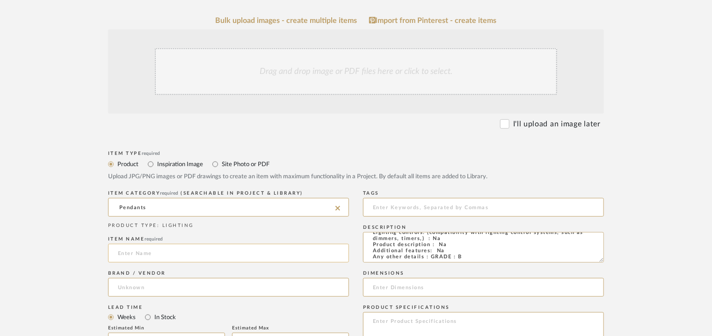
click at [148, 255] on input at bounding box center [228, 253] width 241 height 19
type input "c"
type input "CRESCENT LGIHT"
click at [150, 278] on div "Brand / Vendor" at bounding box center [228, 285] width 241 height 34
click at [146, 285] on input at bounding box center [228, 287] width 241 height 19
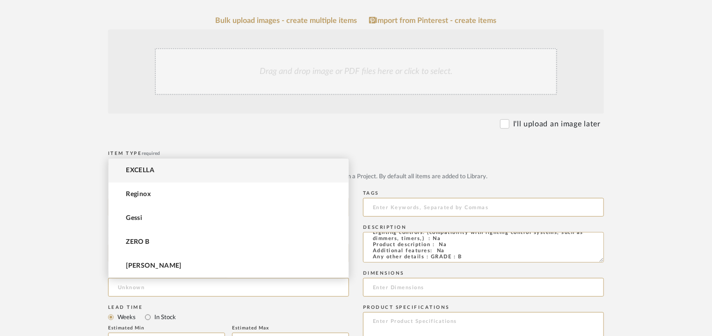
click at [151, 168] on span "EXCELLA" at bounding box center [140, 171] width 29 height 8
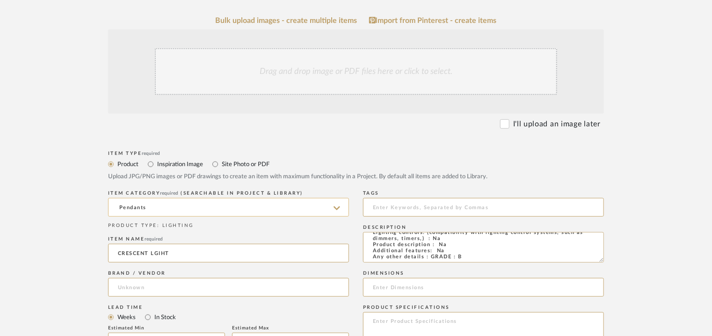
type input "EXCELLA"
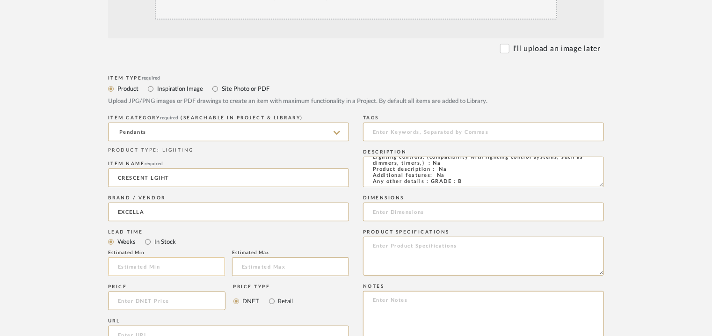
scroll to position [234, 0]
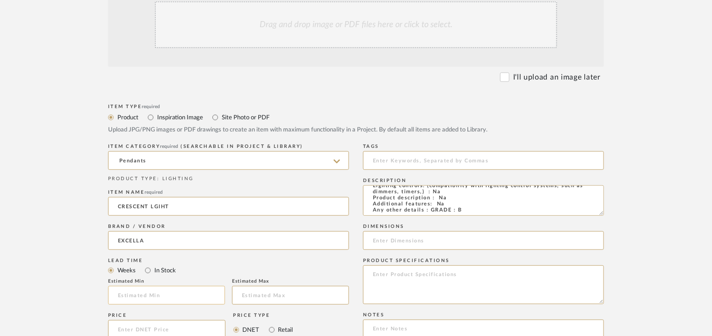
click at [137, 292] on input at bounding box center [166, 295] width 117 height 19
type input "17"
click at [442, 203] on textarea "Type: Pendant Lamp Designer : Na Dimension(s): D200 x 1500mm Weight : Na Materi…" at bounding box center [483, 200] width 241 height 30
click at [506, 205] on textarea "Type: Pendant Lamp Designer : Na Dimension(s): D200 x 1500mm Weight : Na Materi…" at bounding box center [483, 200] width 241 height 30
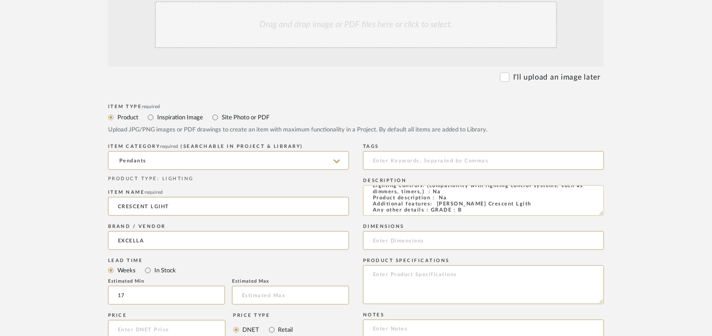
click at [506, 205] on textarea "Type: Pendant Lamp Designer : Na Dimension(s): D200 x 1500mm Weight : Na Materi…" at bounding box center [483, 200] width 241 height 30
type textarea "Type: Pendant Lamp Designer : Na Dimension(s): D200 x 1500mm Weight : Na Materi…"
click at [394, 157] on input at bounding box center [483, 160] width 241 height 19
type input "GRADE B, pendant light,"
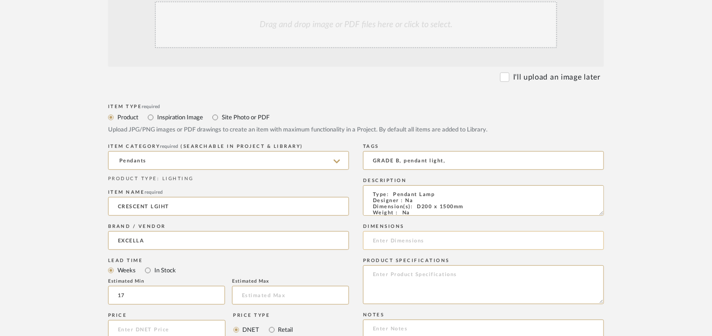
click at [406, 236] on input at bounding box center [483, 240] width 241 height 19
type input "D200 x 1500mm"
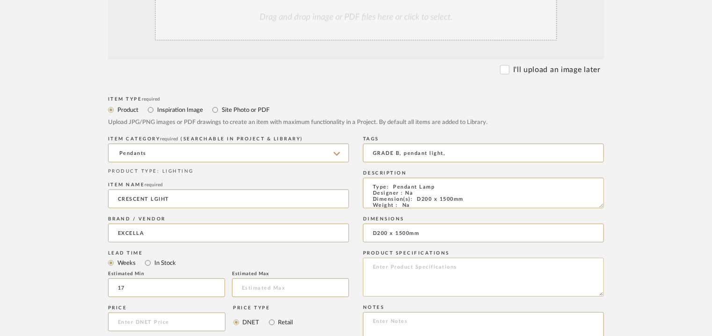
scroll to position [468, 0]
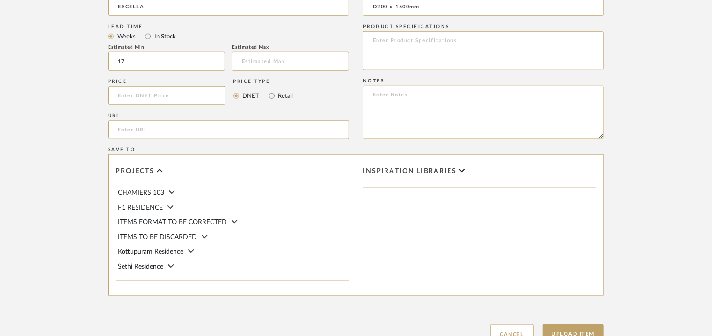
paste textarea "Price: INR.6,300/- Lead time : 120days after confirmation of size. Customisable…"
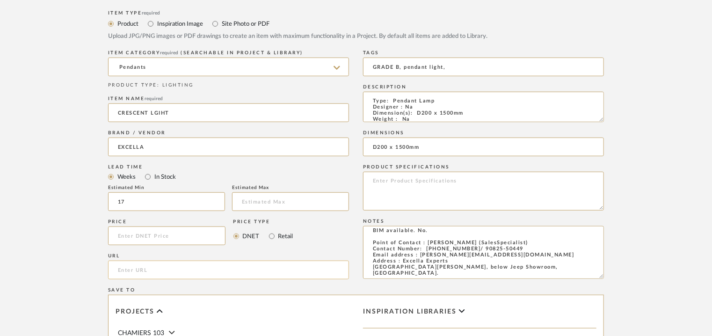
scroll to position [140, 0]
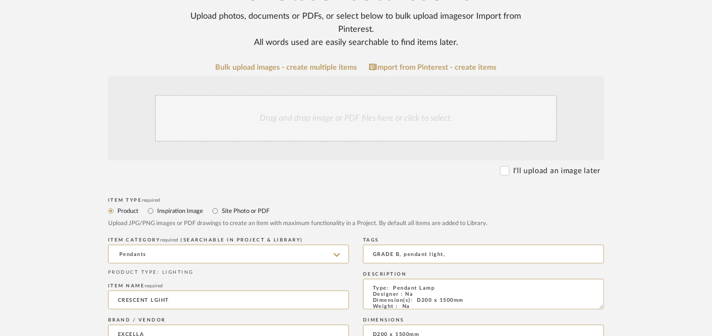
type textarea "Price: INR.6,300/- Lead time : 120days after confirmation of size. Customisable…"
click at [330, 114] on div "Drag and drop image or PDF files here or click to select." at bounding box center [356, 118] width 402 height 47
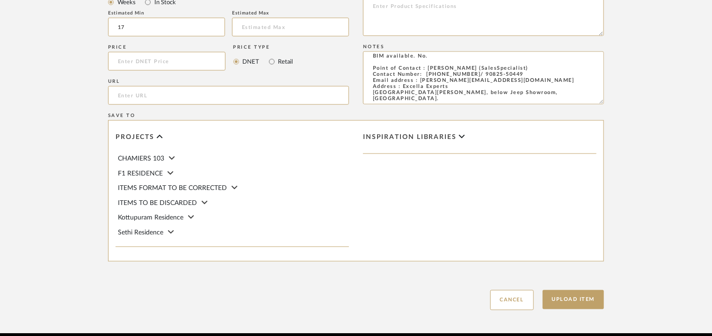
scroll to position [642, 0]
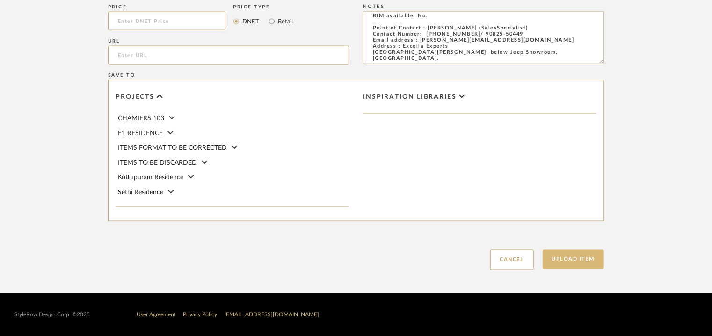
click at [581, 264] on button "Upload Item" at bounding box center [574, 259] width 62 height 19
